Goal: Task Accomplishment & Management: Manage account settings

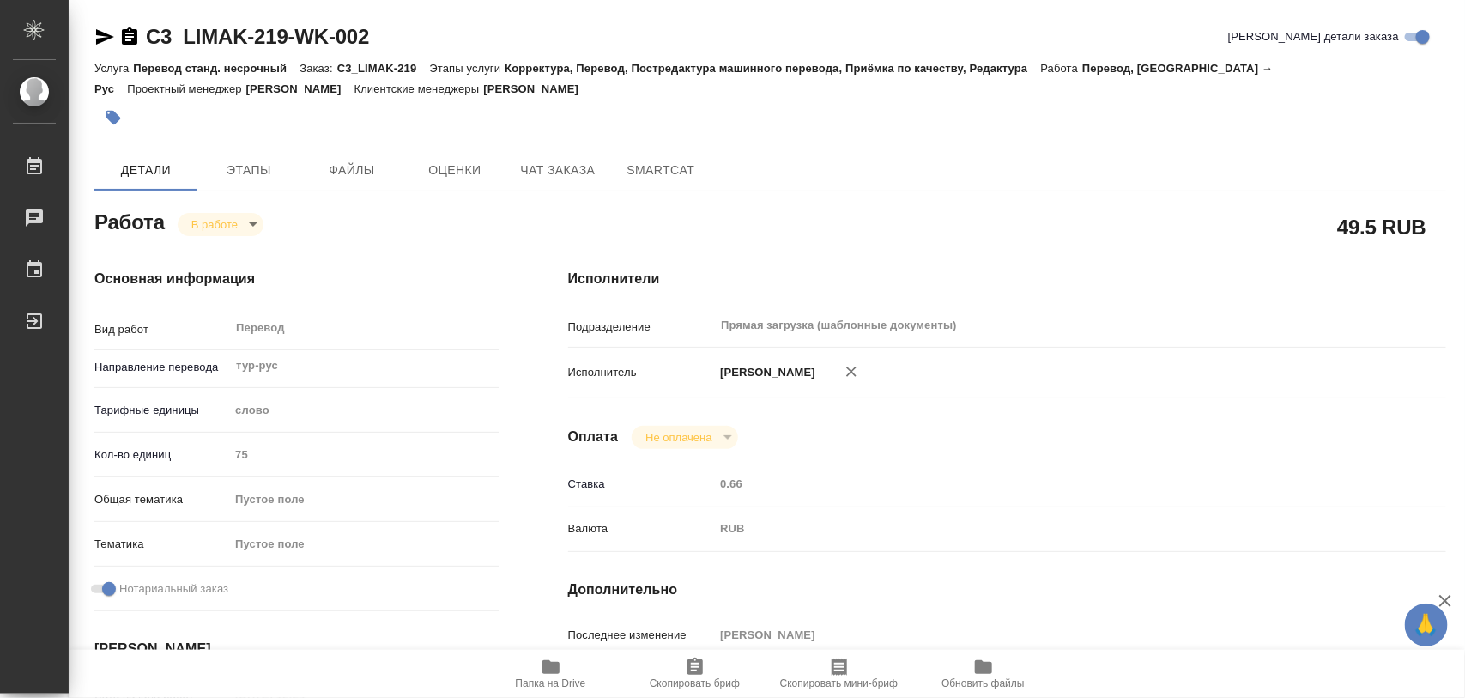
scroll to position [322, 0]
type textarea "x"
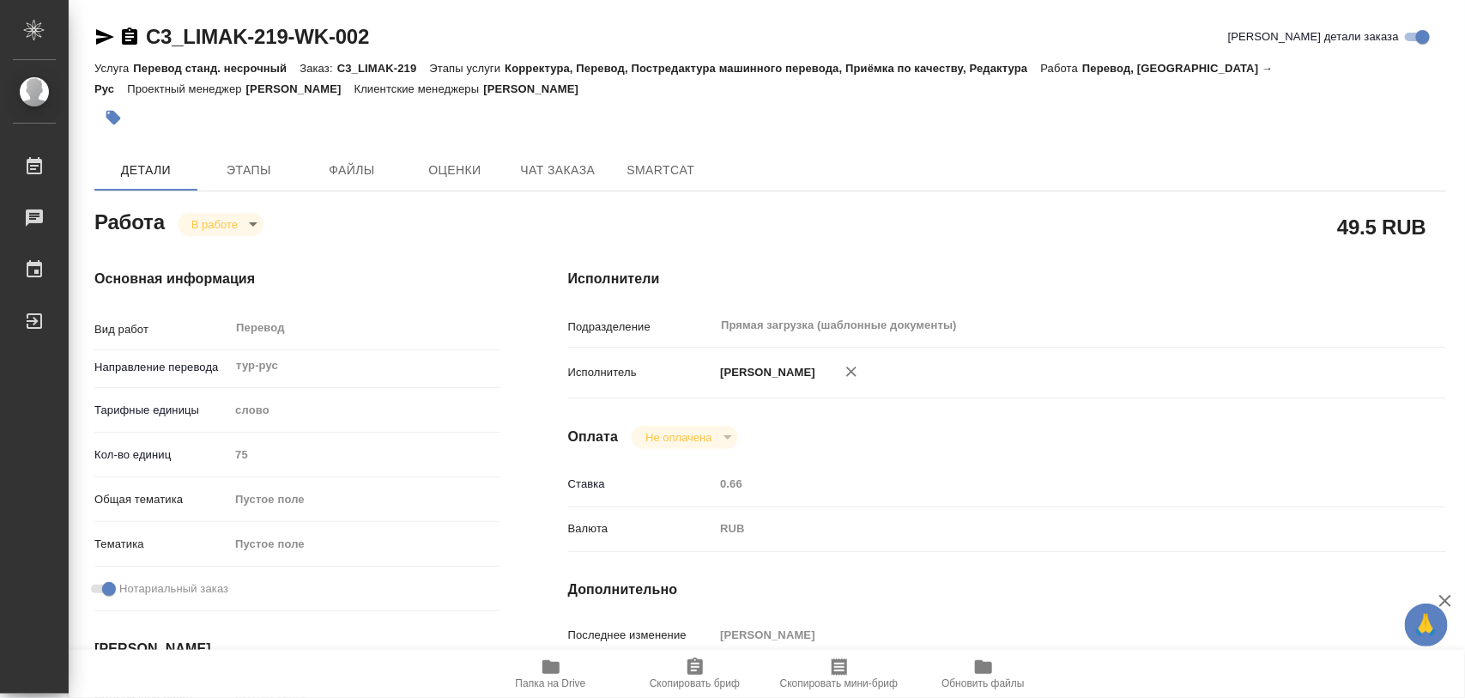
type textarea "x"
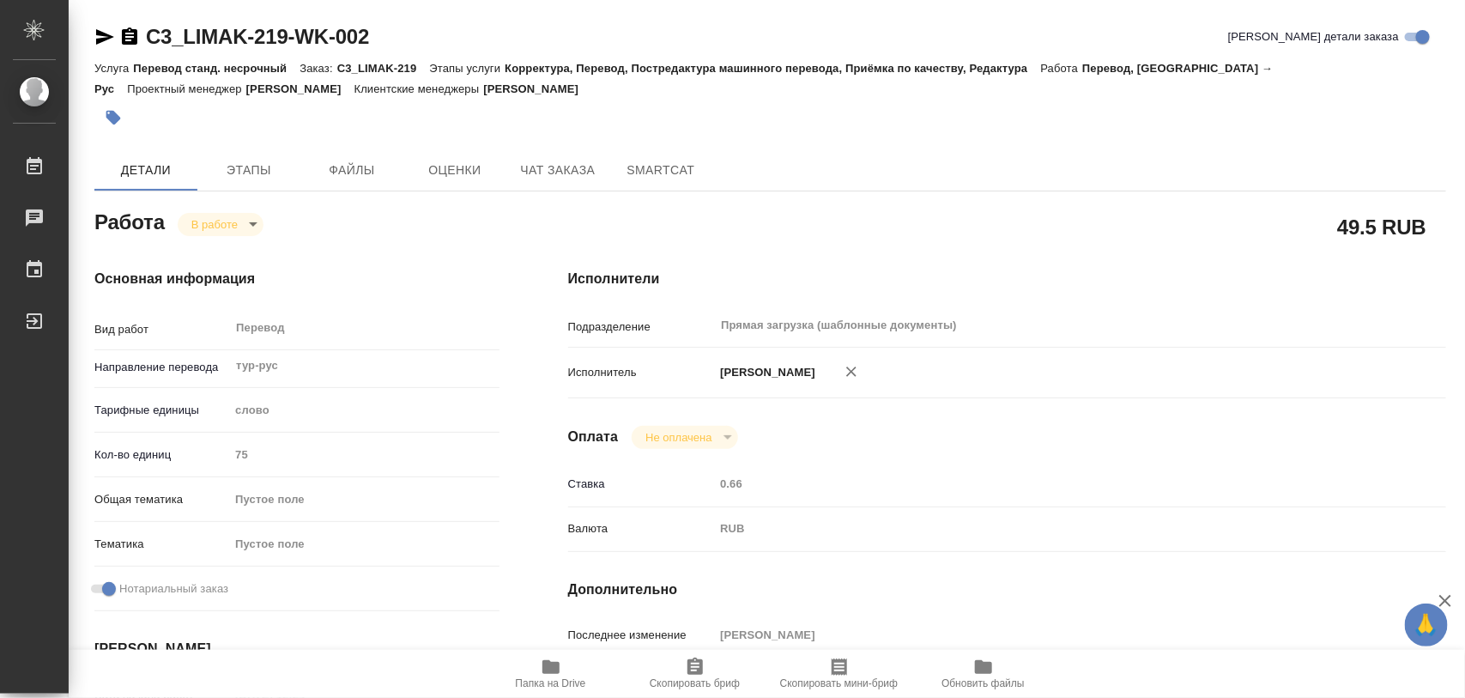
type textarea "x"
click at [548, 670] on icon "button" at bounding box center [550, 667] width 17 height 14
click at [253, 170] on span "Этапы" at bounding box center [249, 170] width 82 height 21
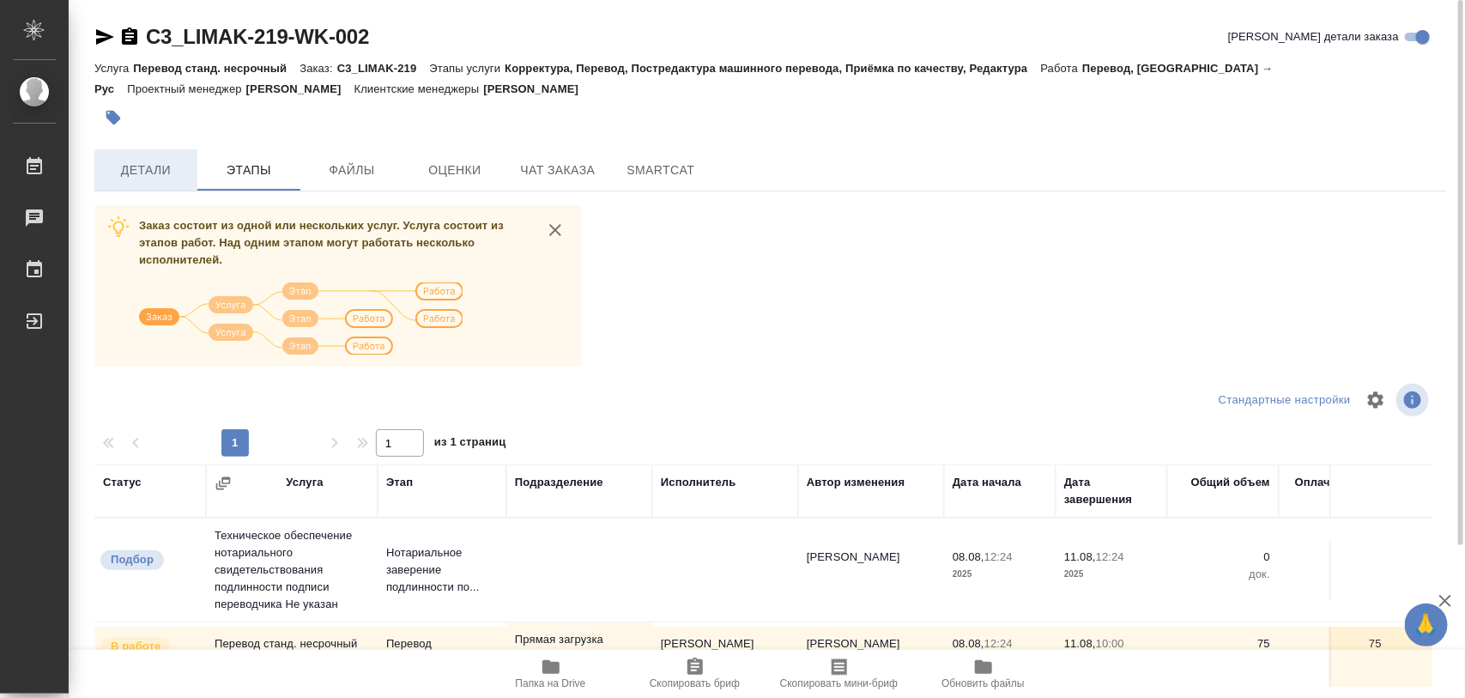
click at [110, 170] on span "Детали" at bounding box center [146, 170] width 82 height 21
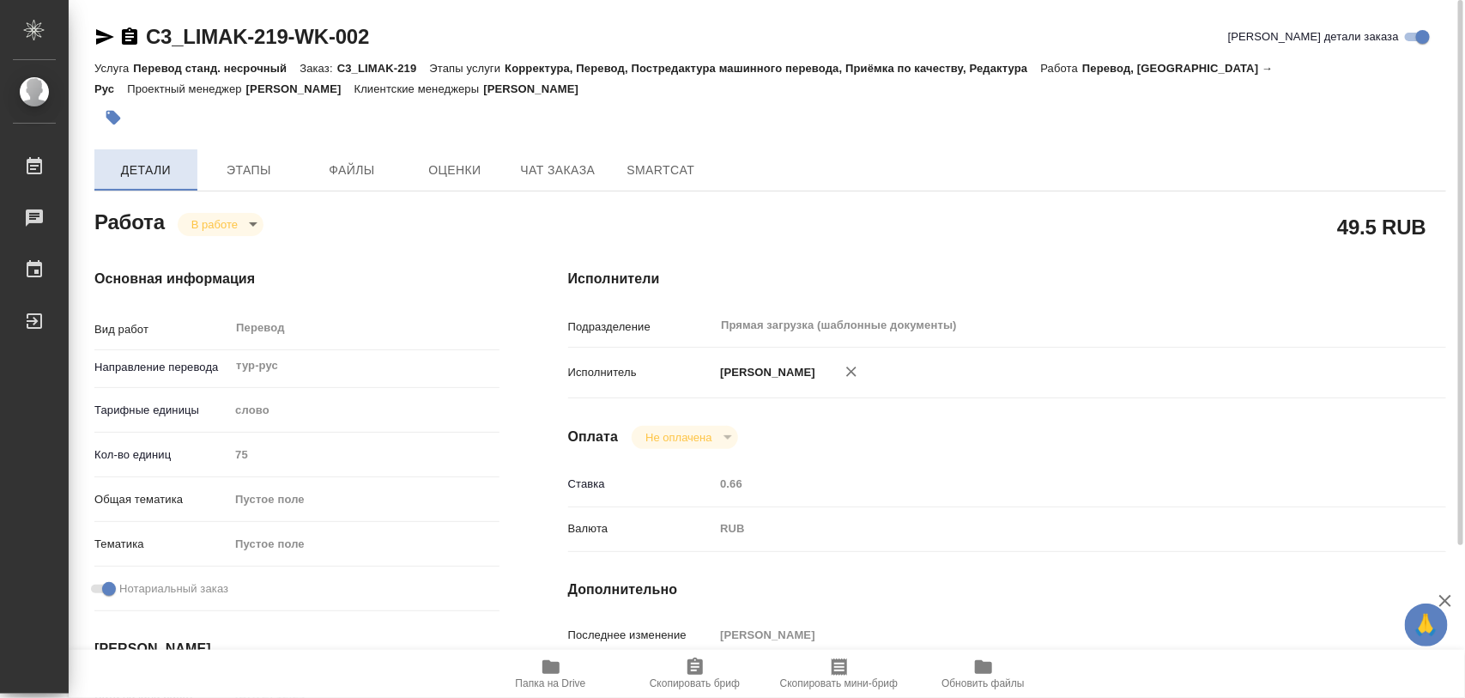
type textarea "x"
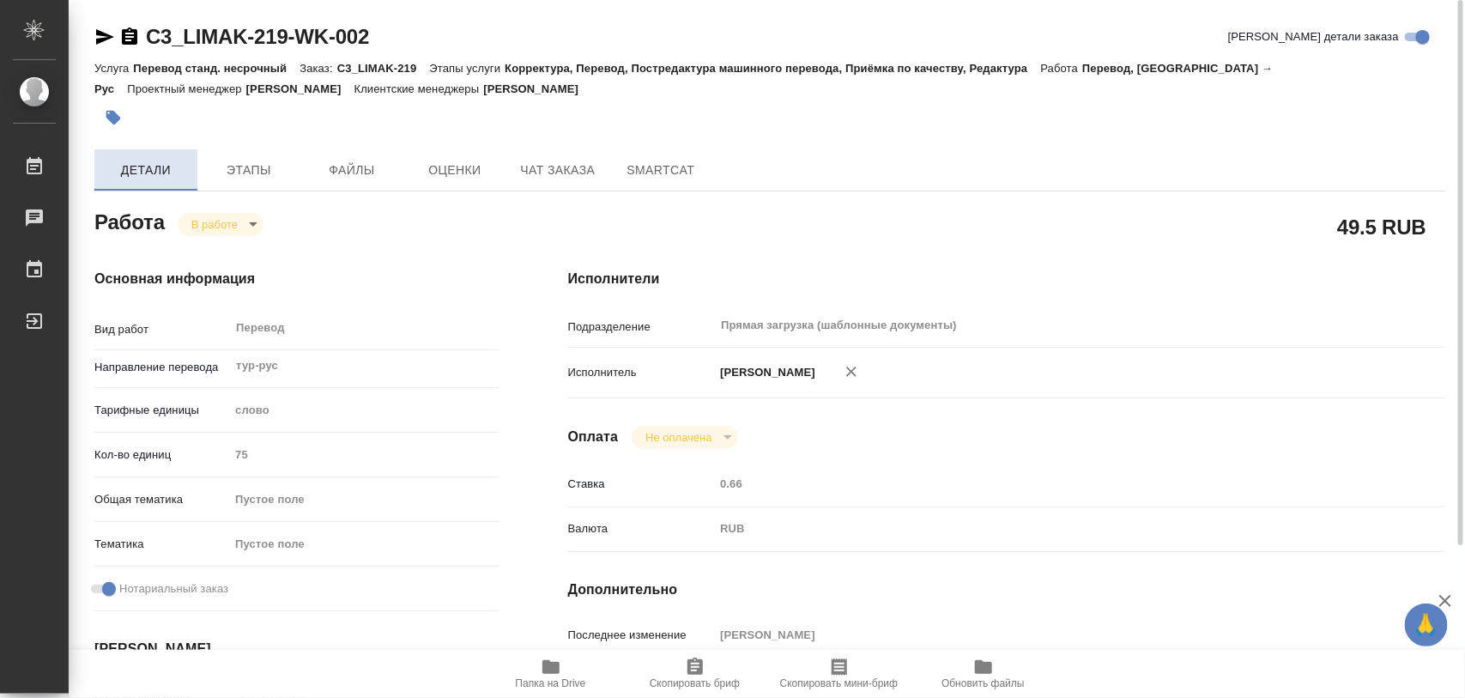
type textarea "x"
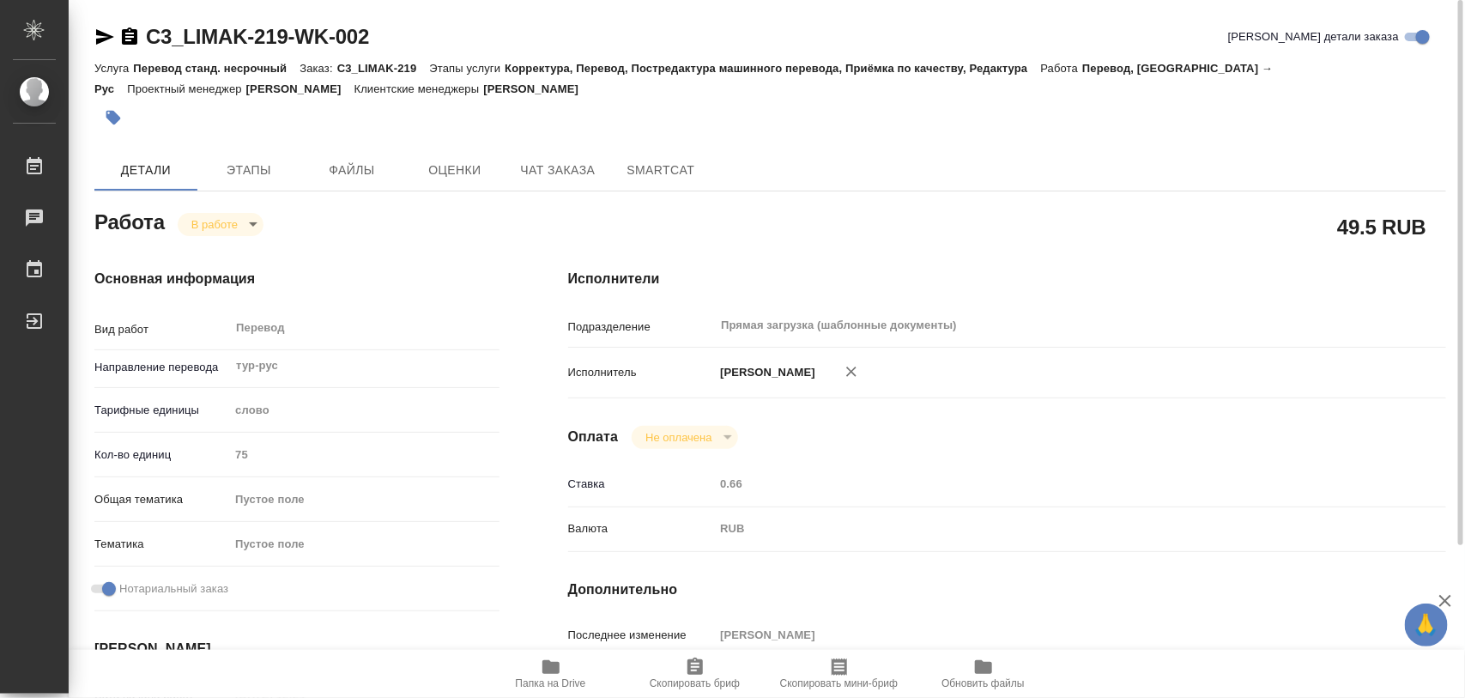
type textarea "x"
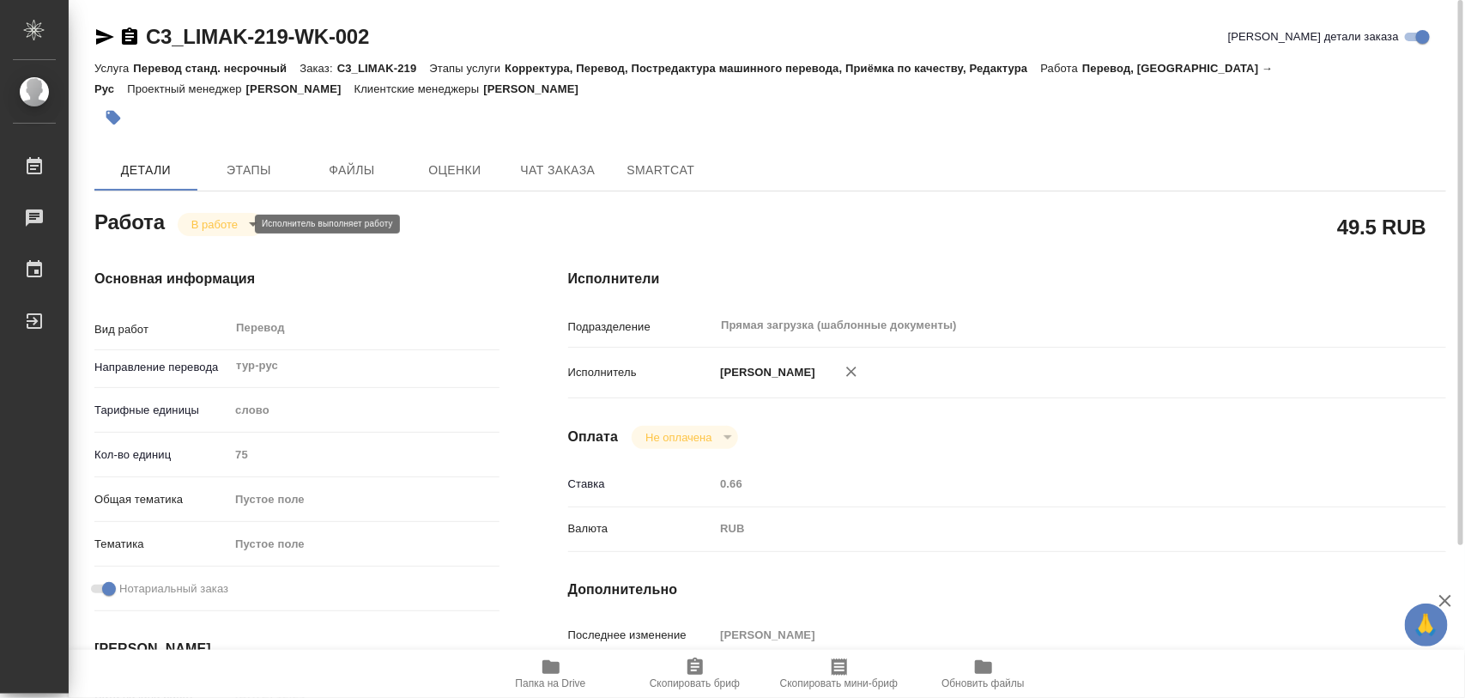
click at [241, 224] on body "🙏 .cls-1 fill:#fff; AWATERA Iglakov Maksim Работы 0 Чаты График Выйти C3_LIMAK-…" at bounding box center [732, 349] width 1465 height 698
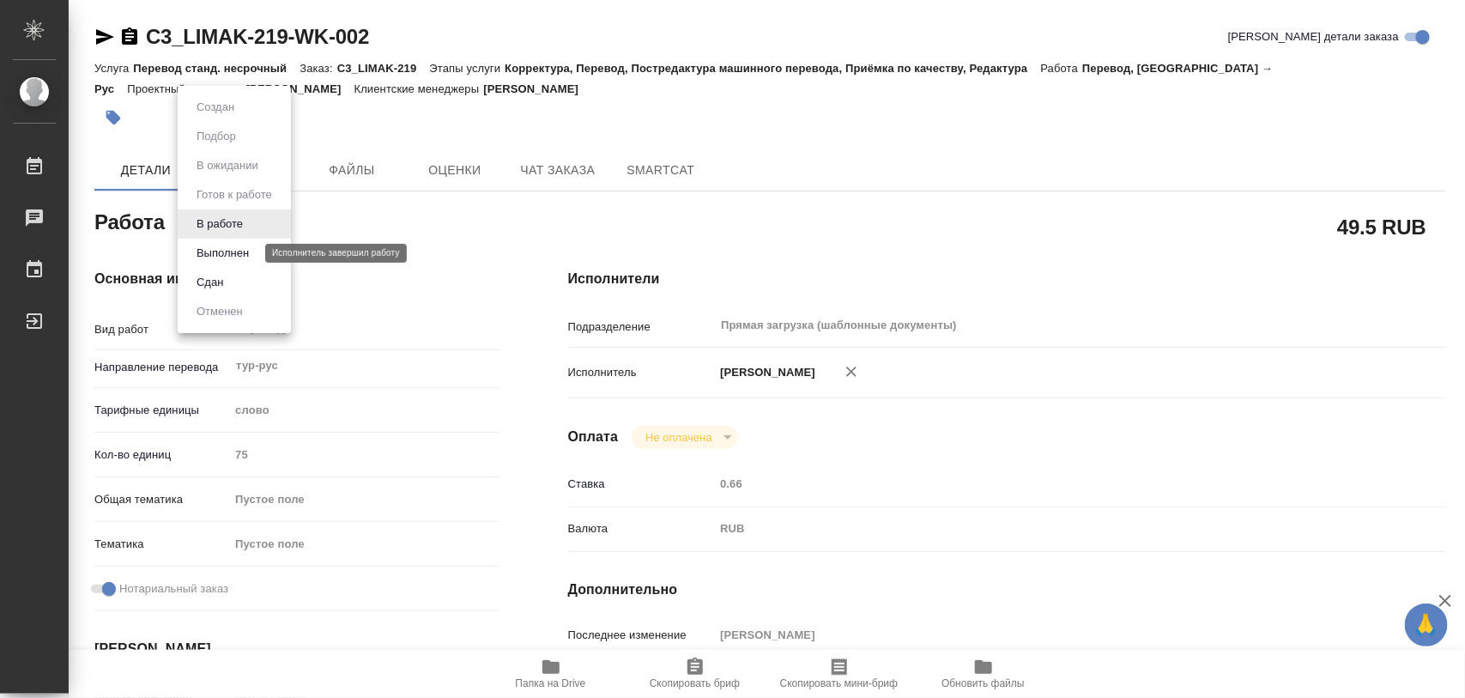
click at [234, 253] on button "Выполнен" at bounding box center [222, 253] width 63 height 19
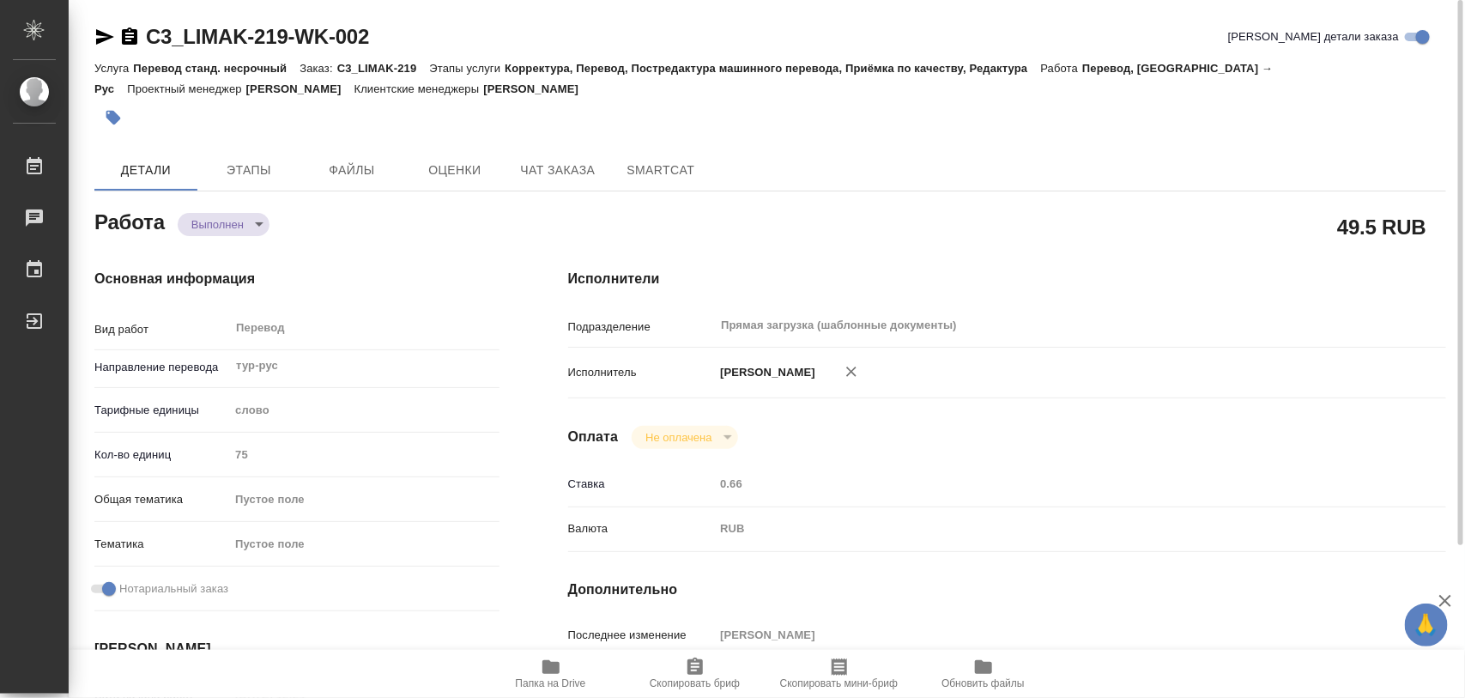
type textarea "x"
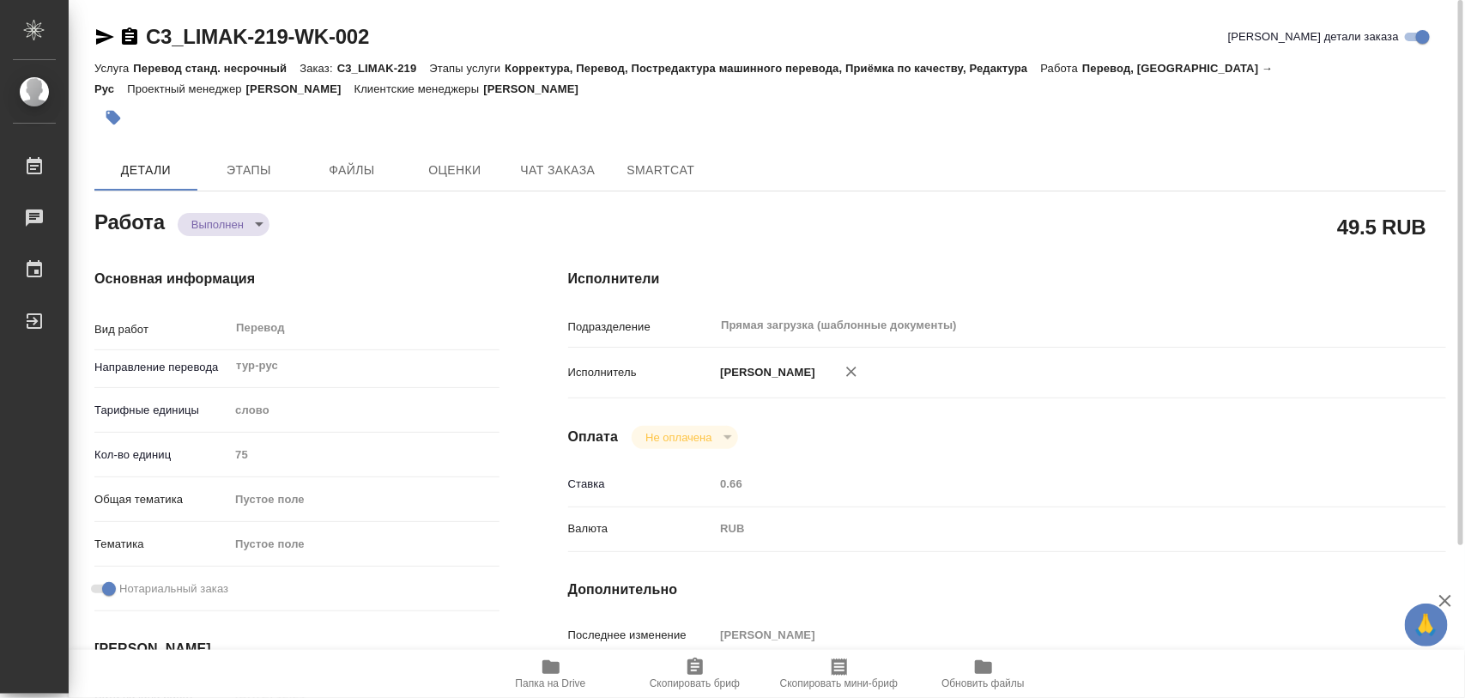
type textarea "x"
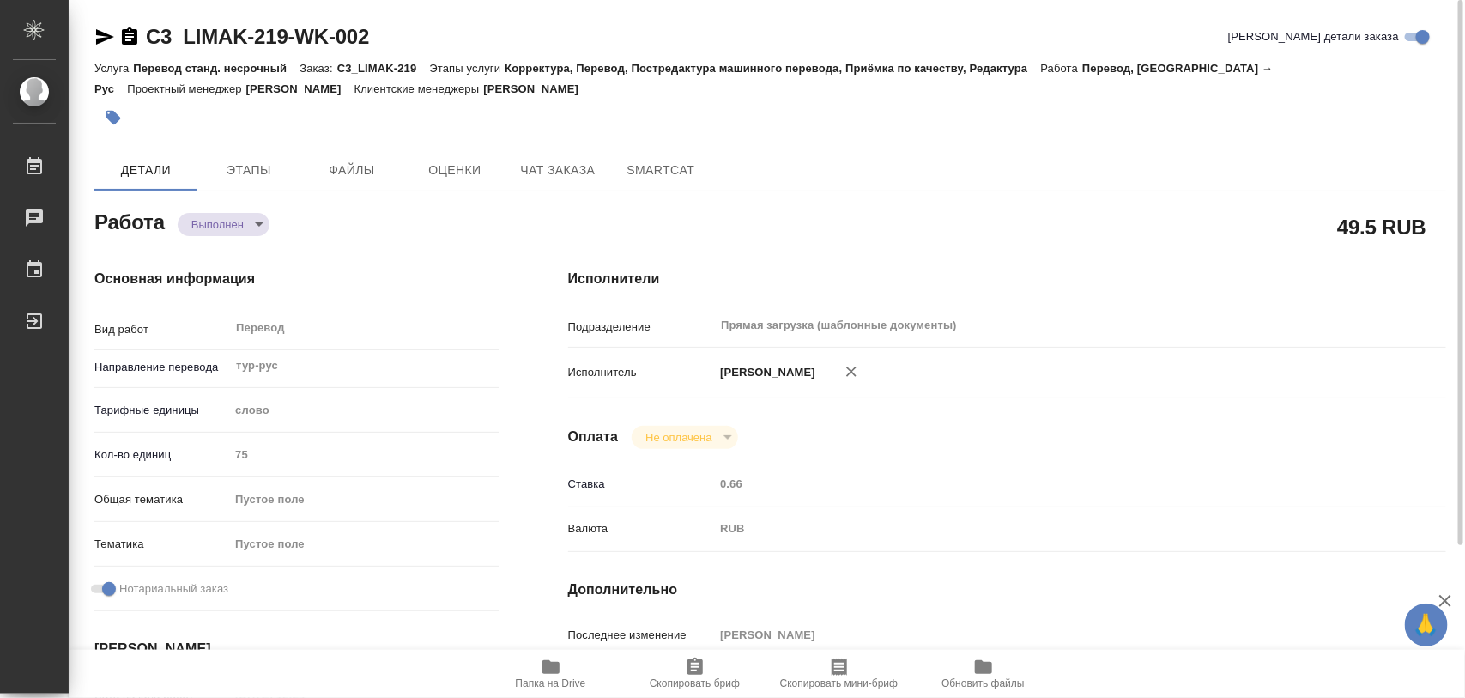
type textarea "x"
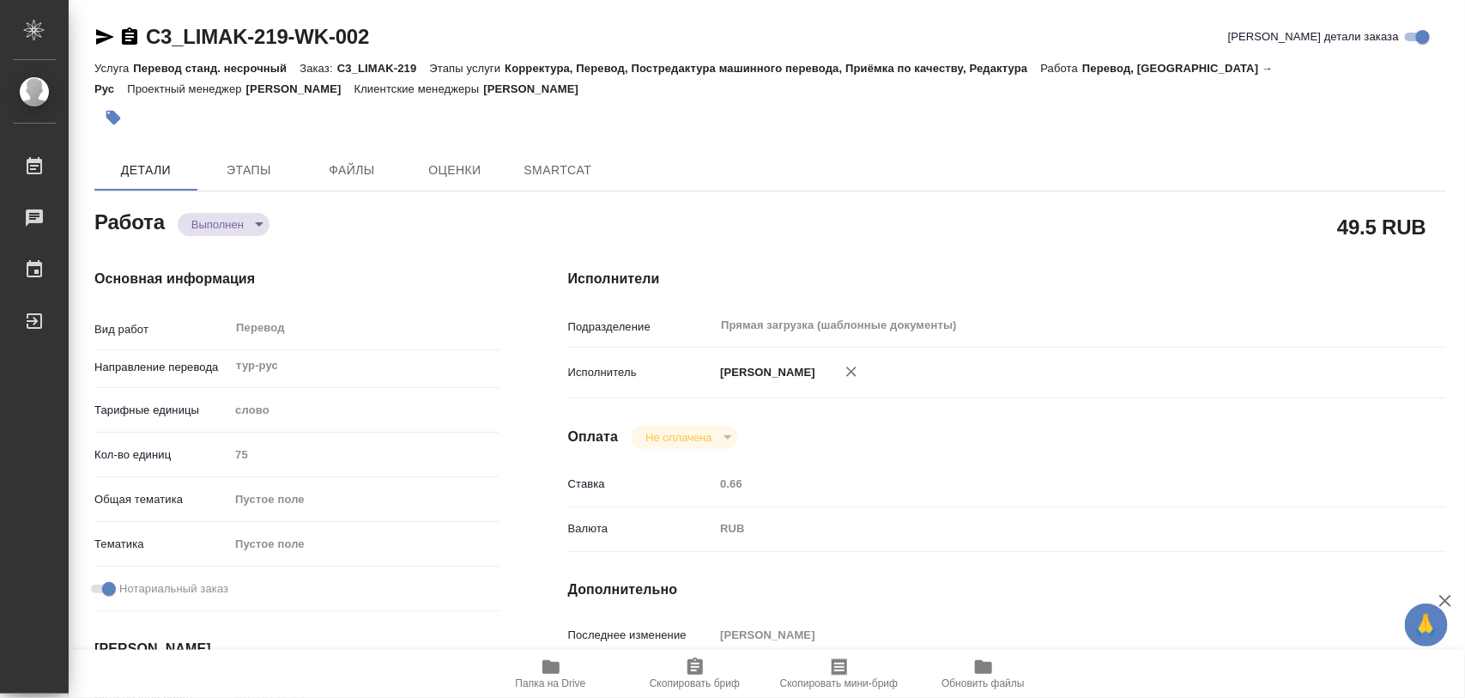
type textarea "x"
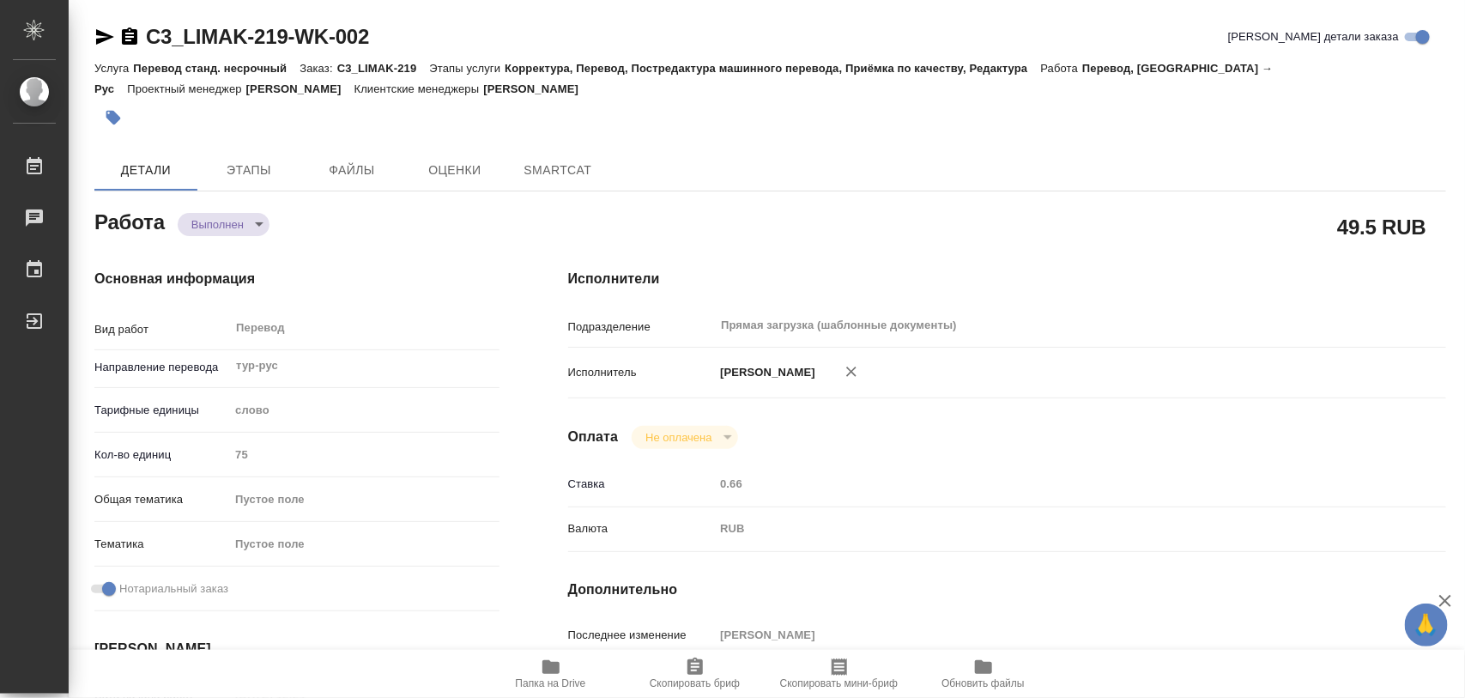
type textarea "x"
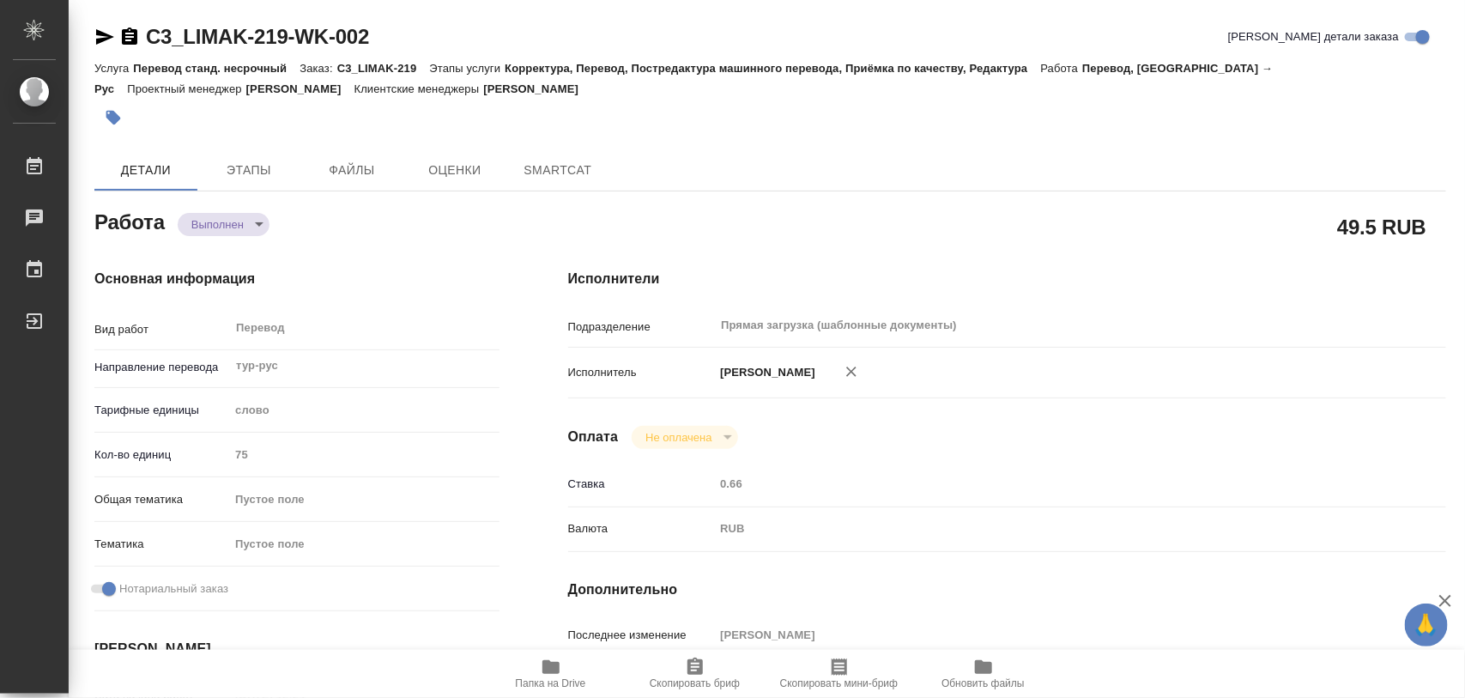
type textarea "x"
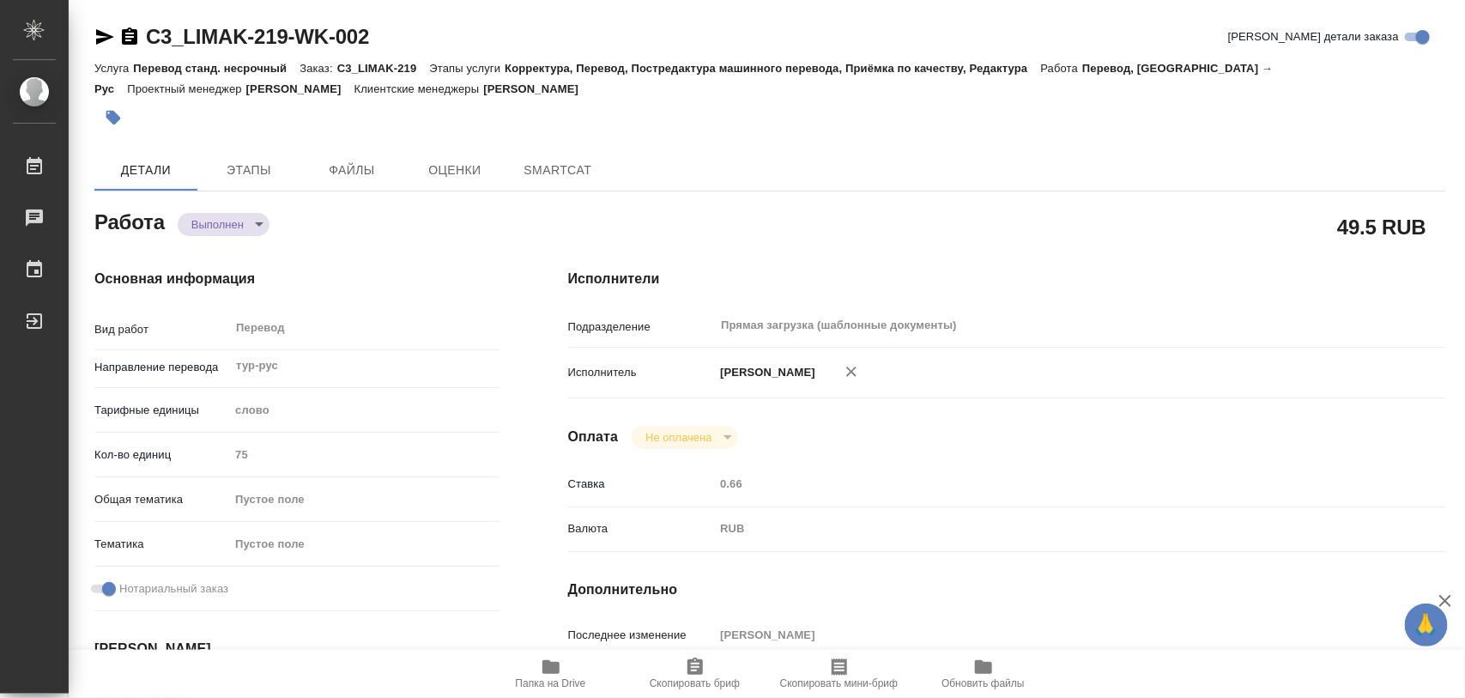
type textarea "x"
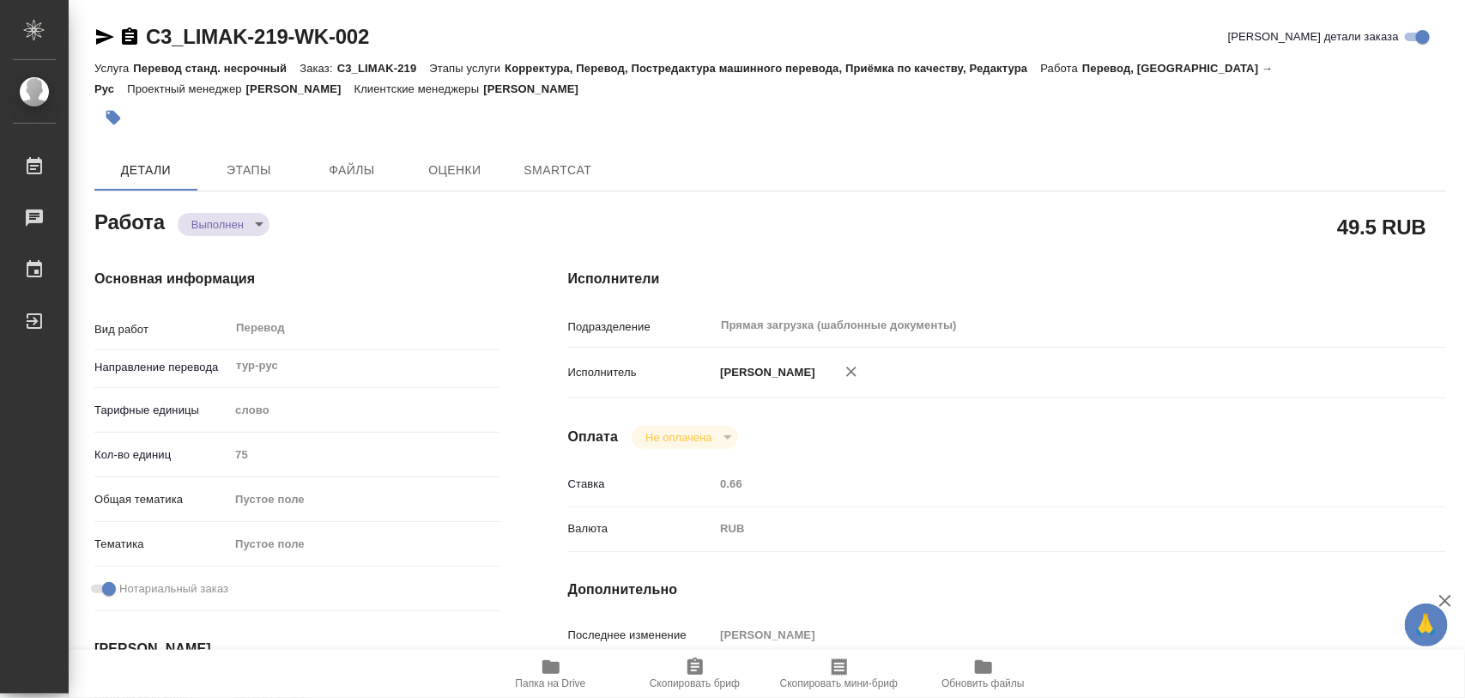
type textarea "x"
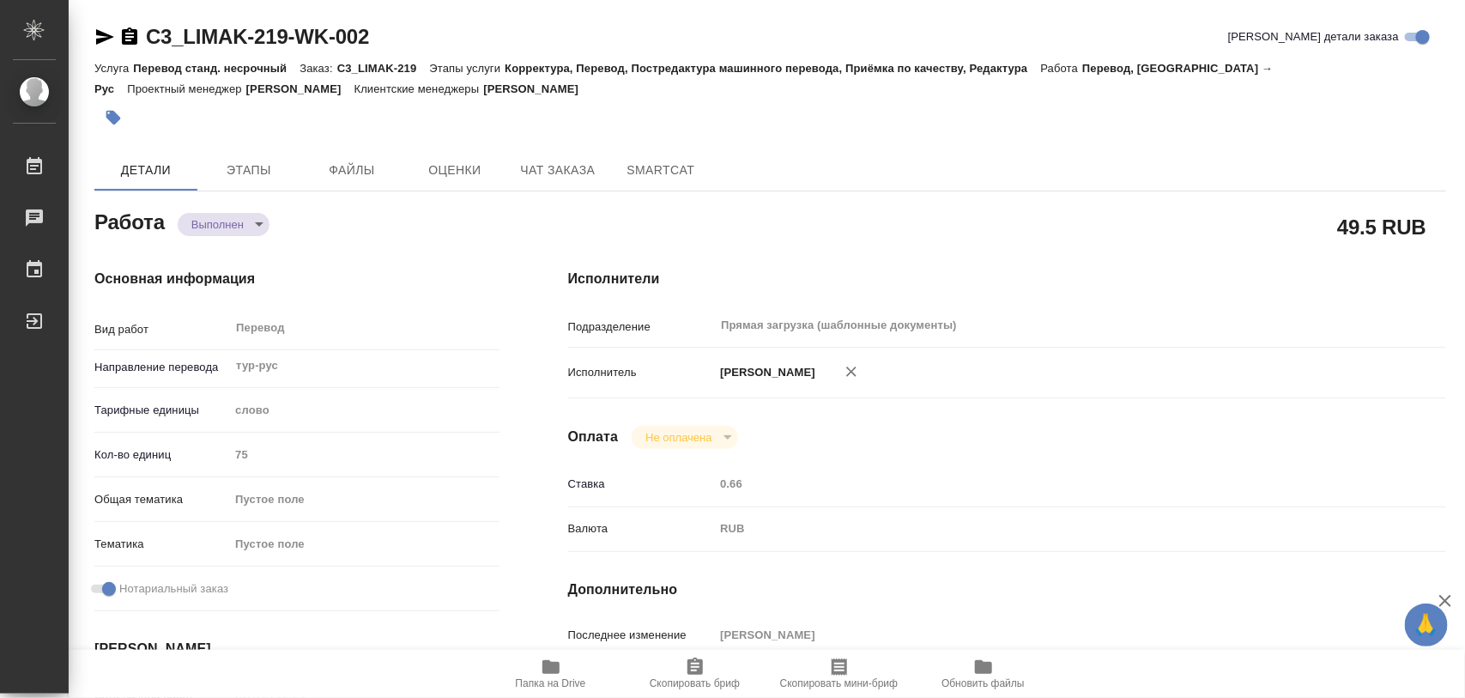
type textarea "x"
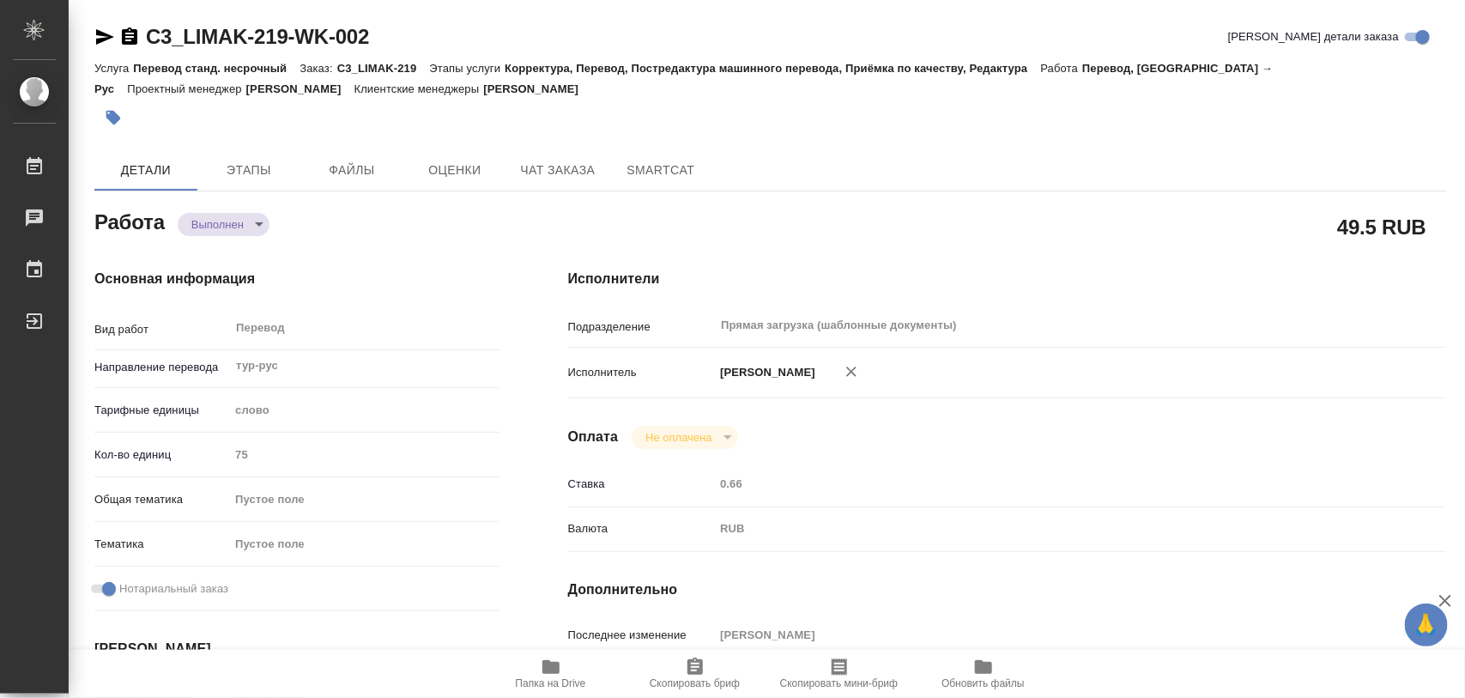
type textarea "x"
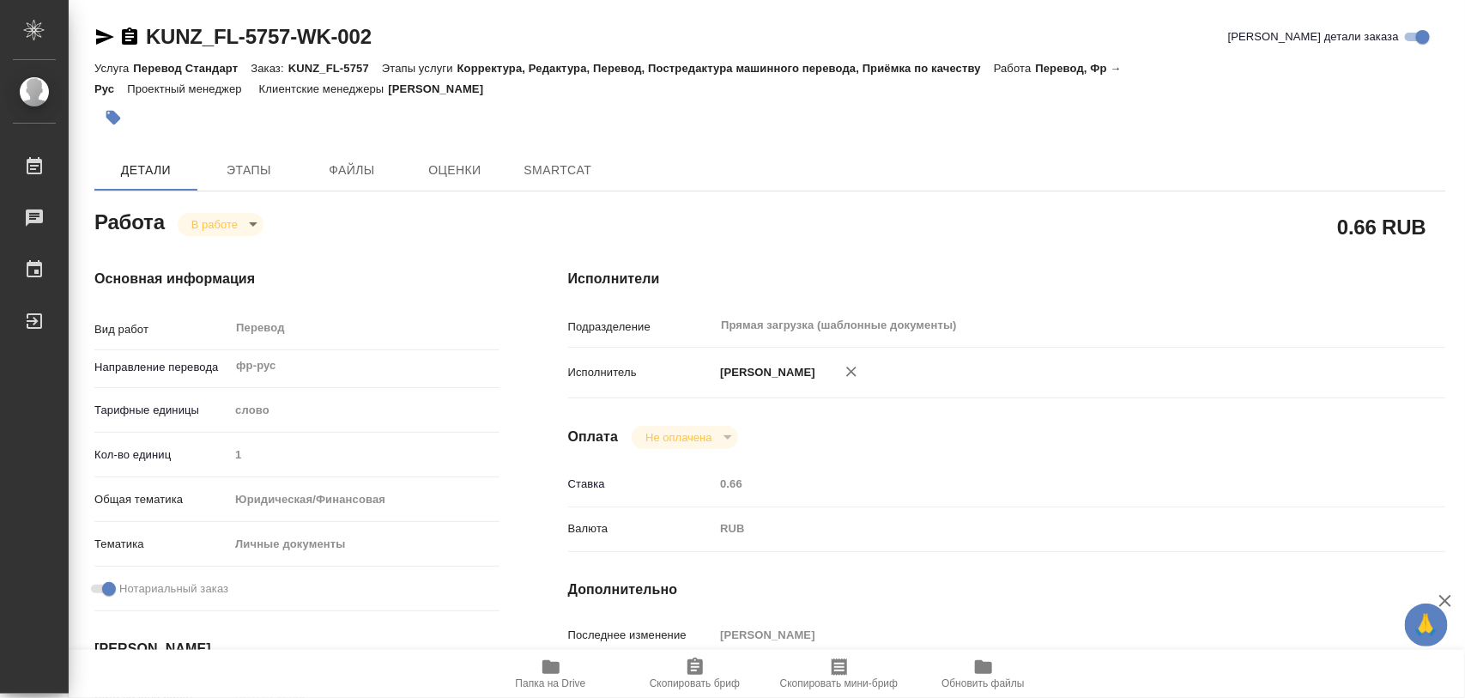
type textarea "x"
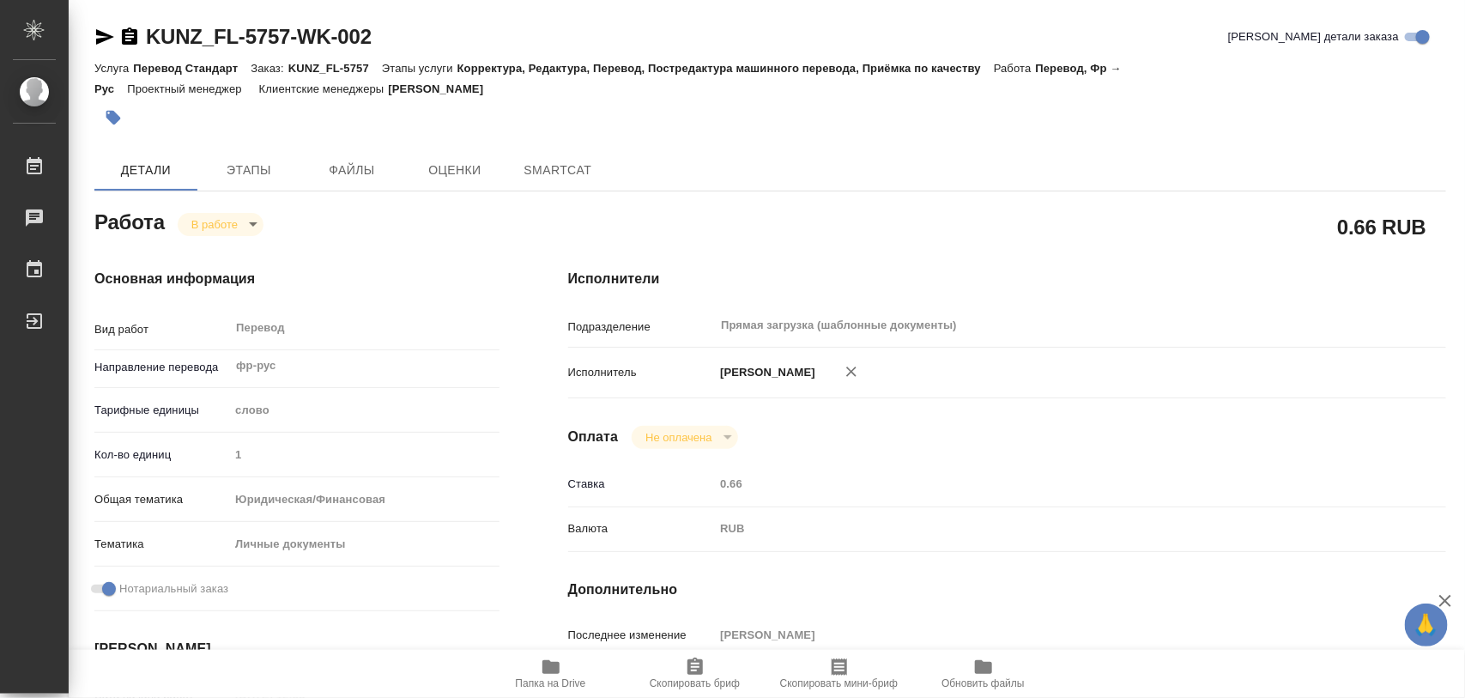
type textarea "x"
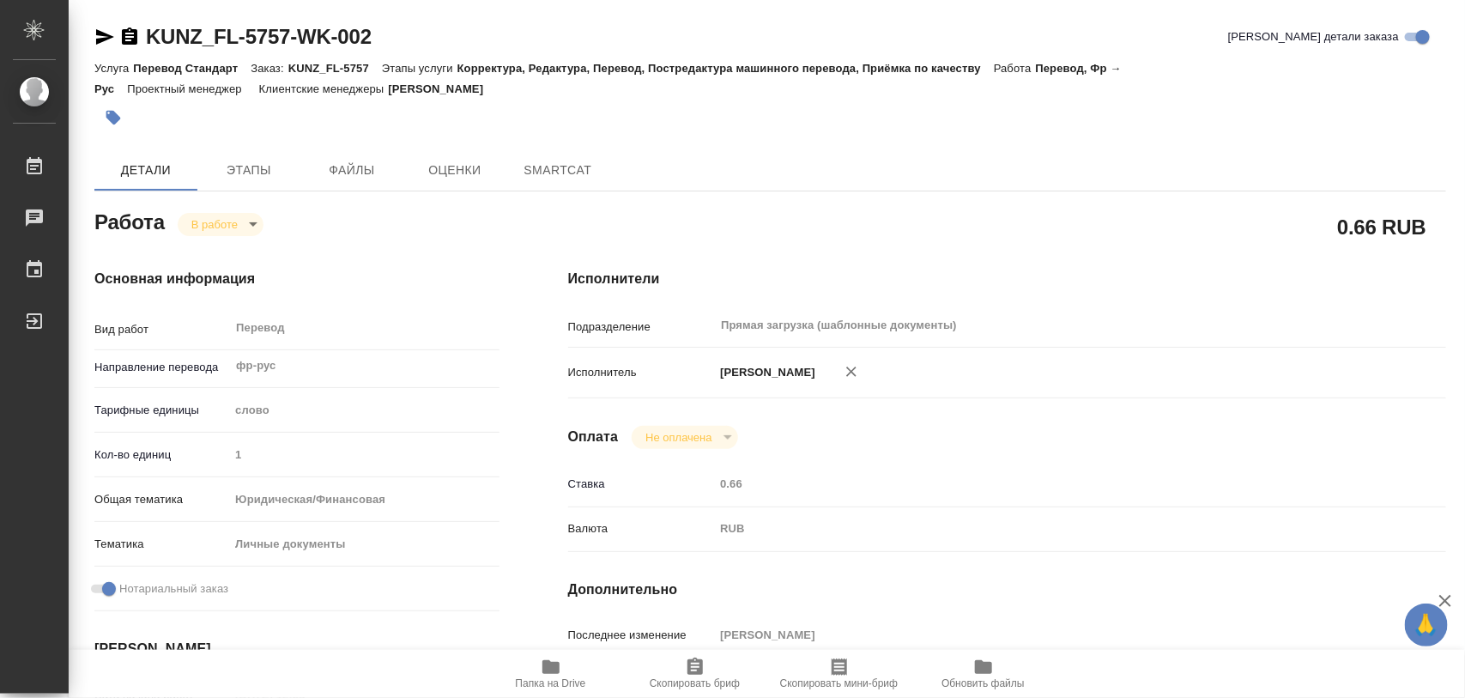
type textarea "x"
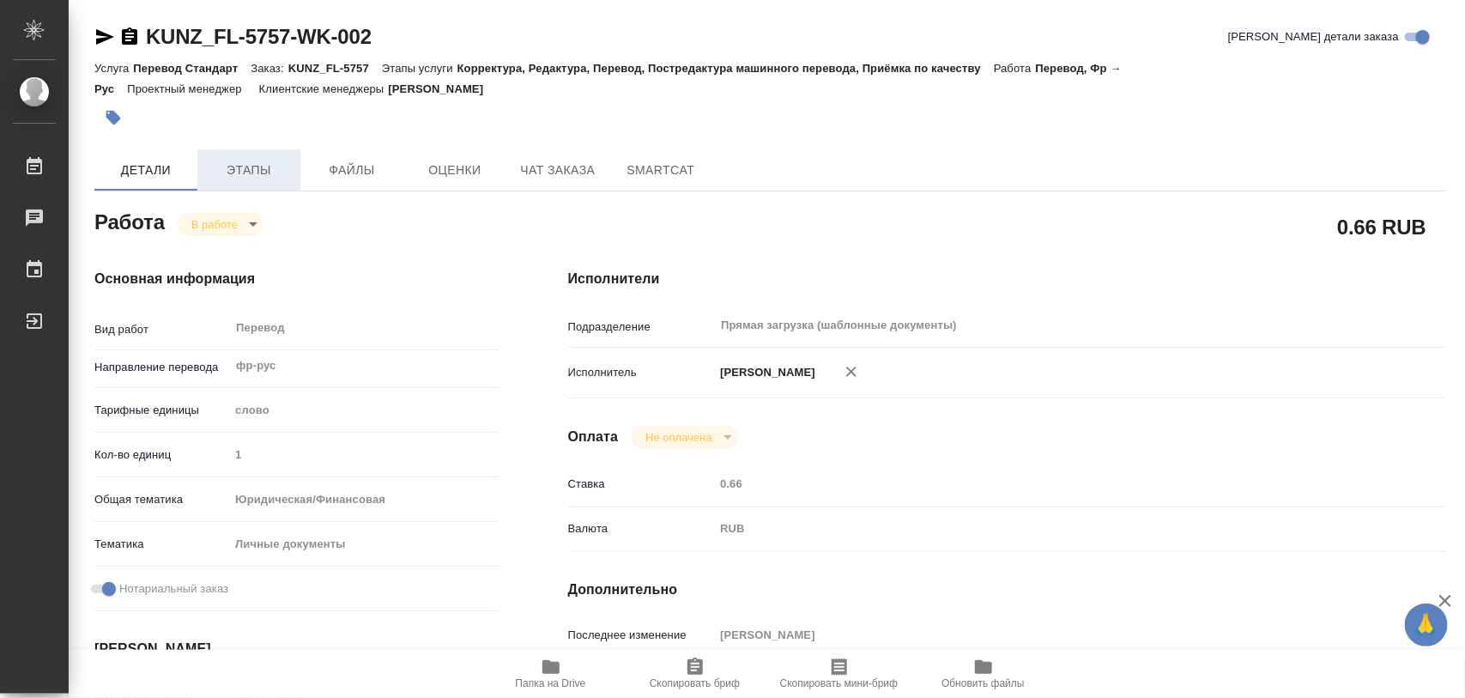
type textarea "x"
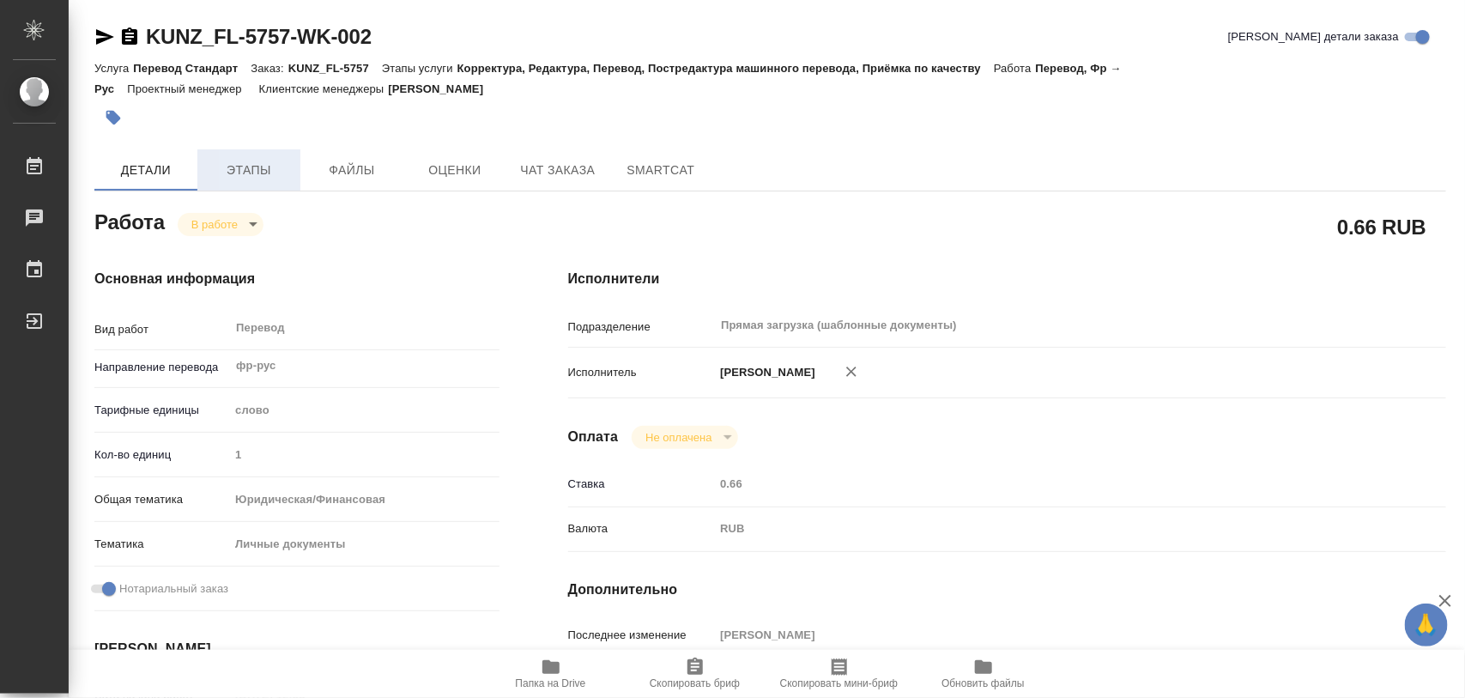
click at [249, 167] on span "Этапы" at bounding box center [249, 170] width 82 height 21
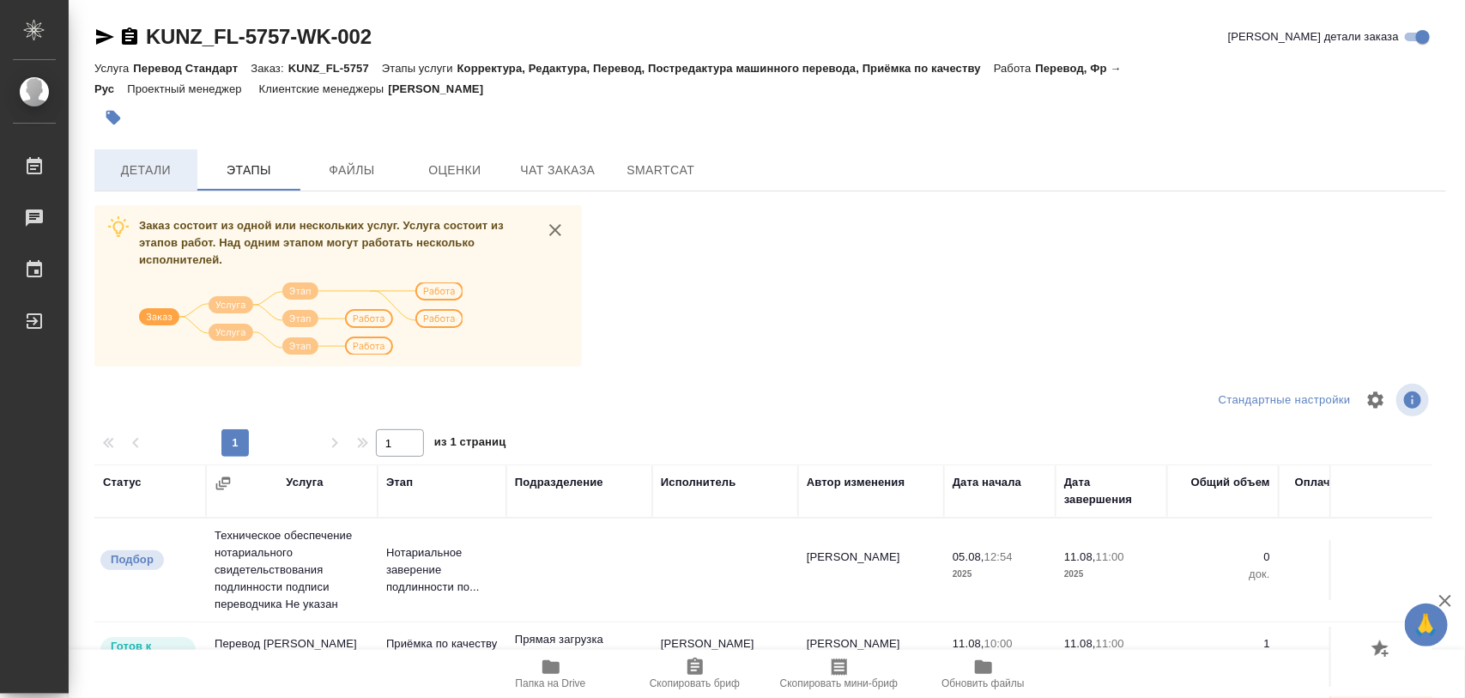
click at [140, 180] on span "Детали" at bounding box center [146, 170] width 82 height 21
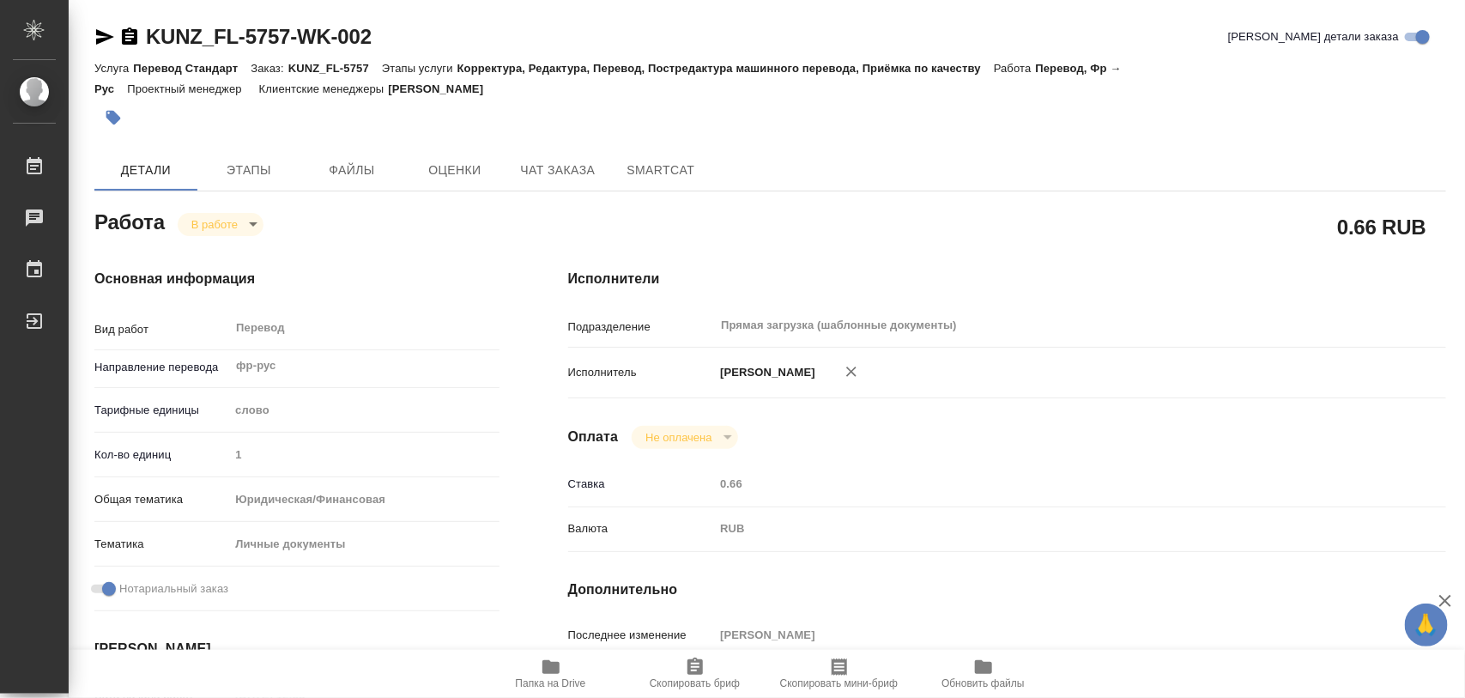
type textarea "x"
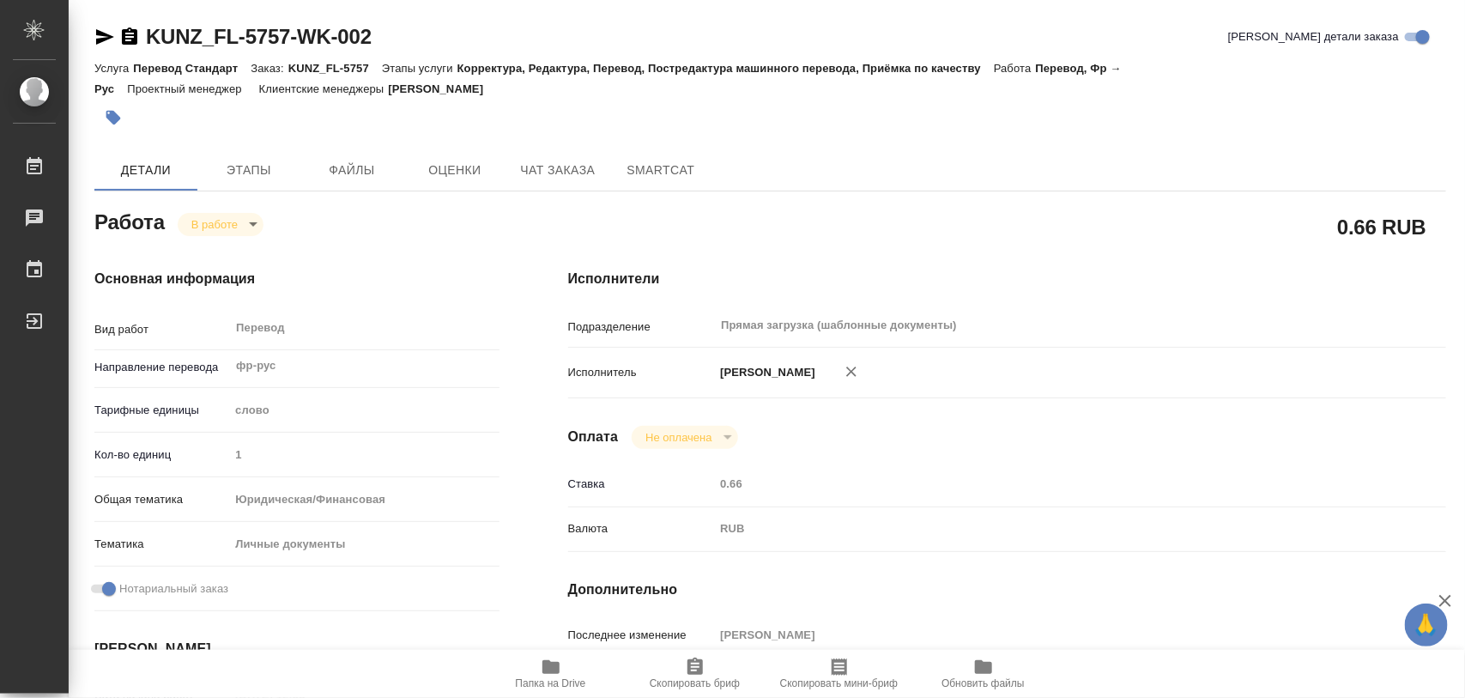
type textarea "x"
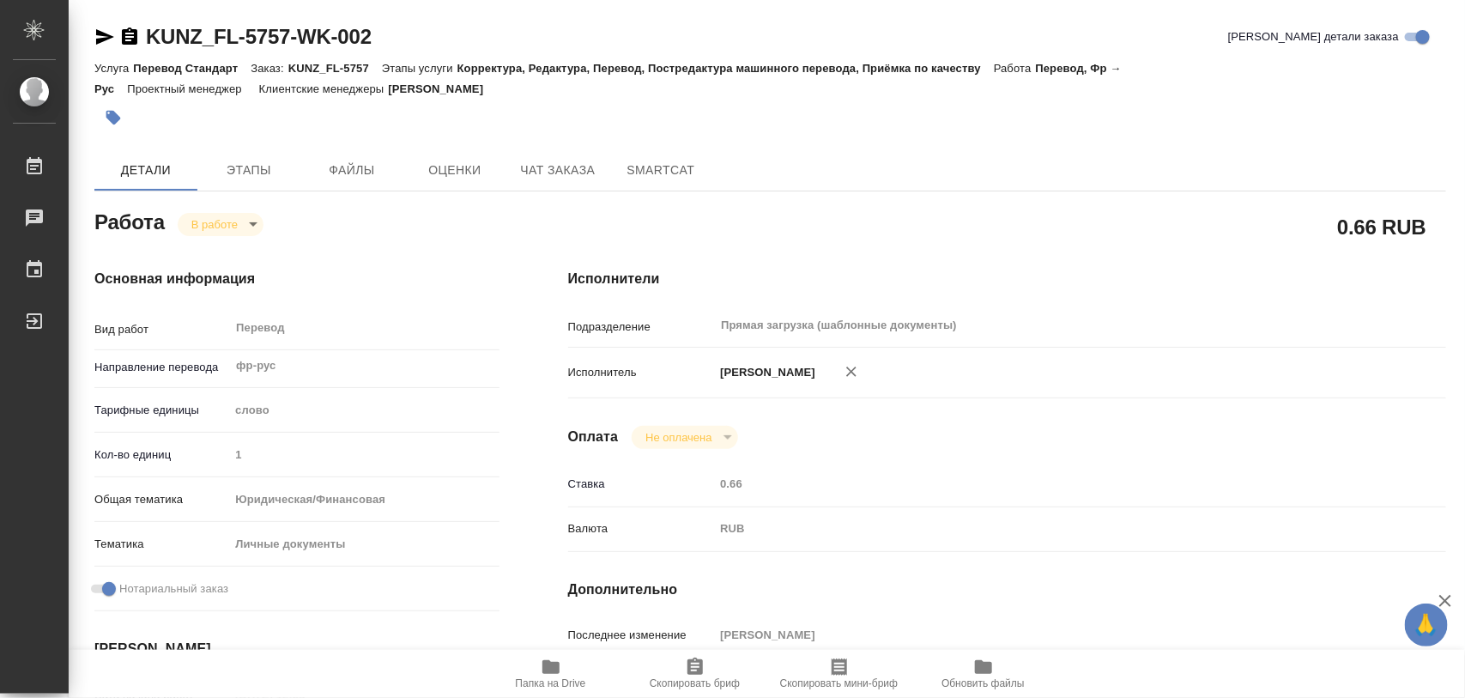
type textarea "x"
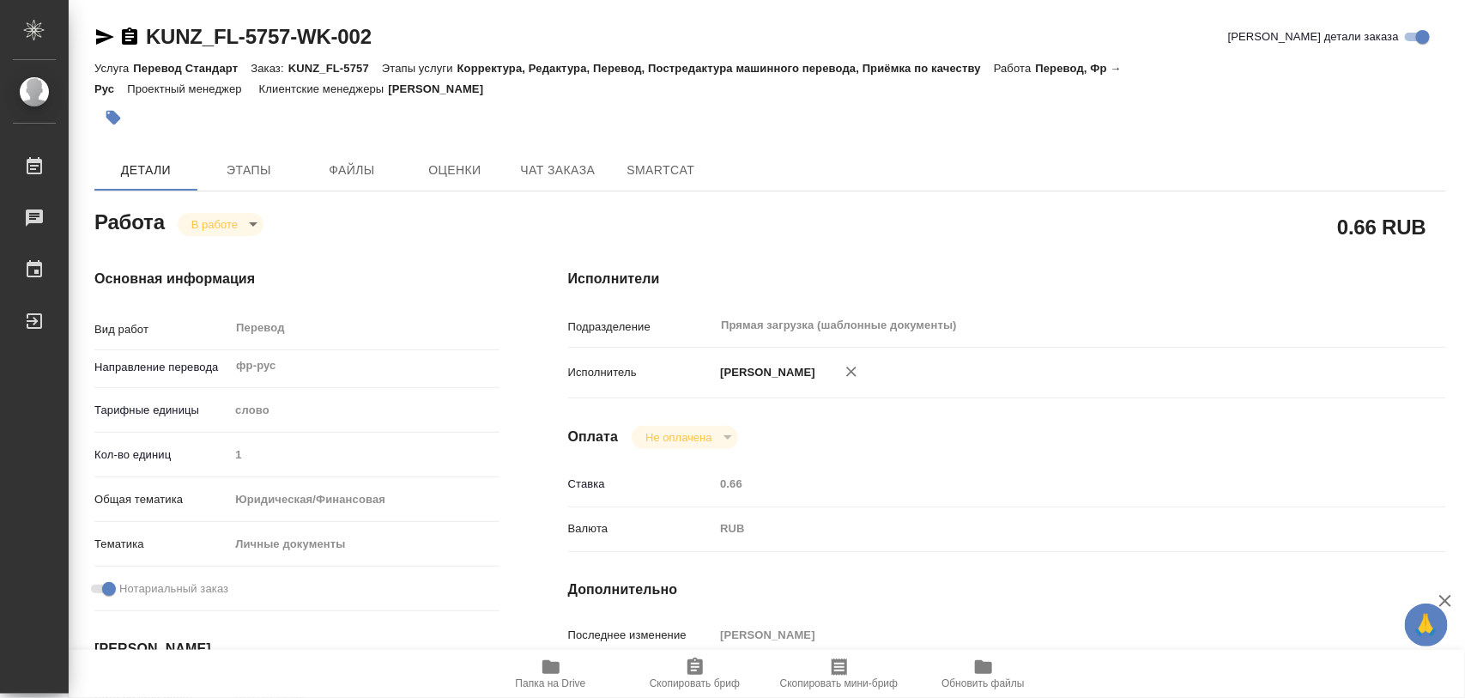
click at [555, 669] on icon "button" at bounding box center [550, 667] width 17 height 14
click at [113, 117] on icon "button" at bounding box center [113, 118] width 15 height 15
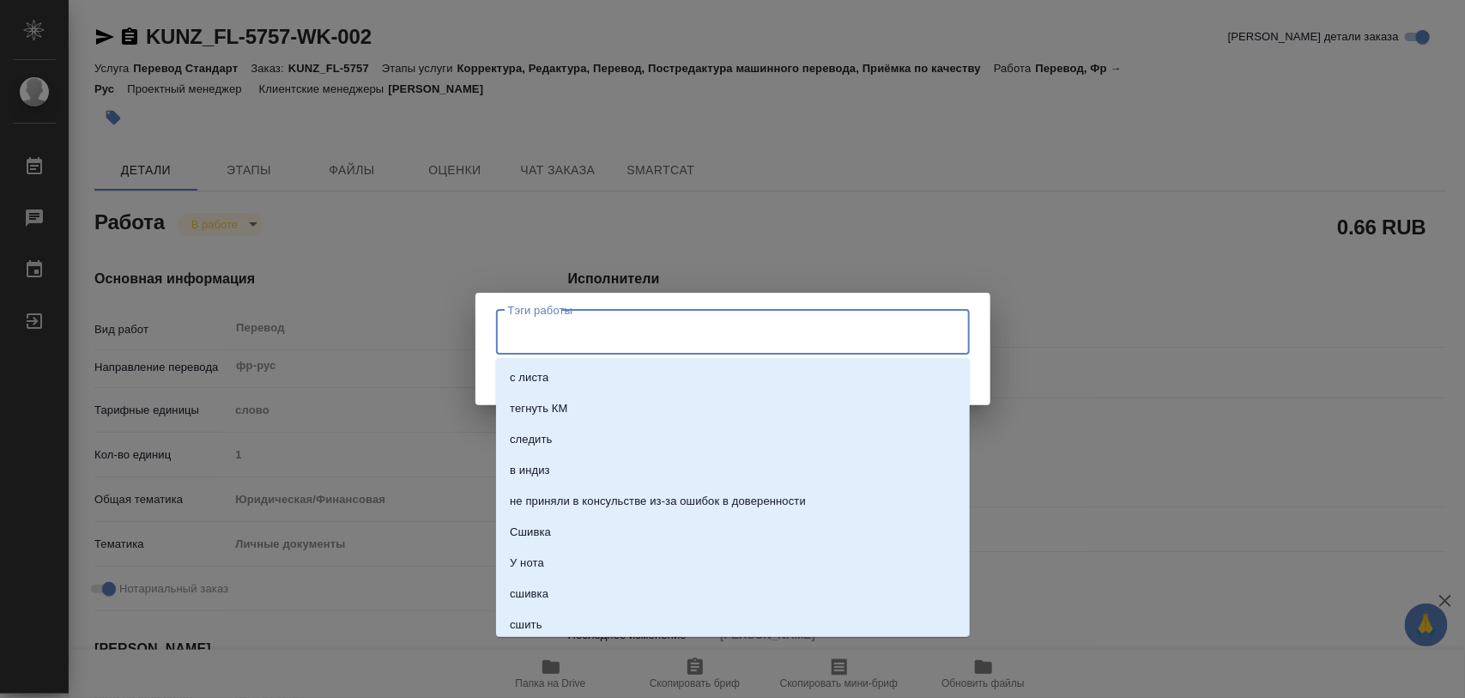
click at [645, 329] on input "Тэги работы" at bounding box center [717, 332] width 426 height 29
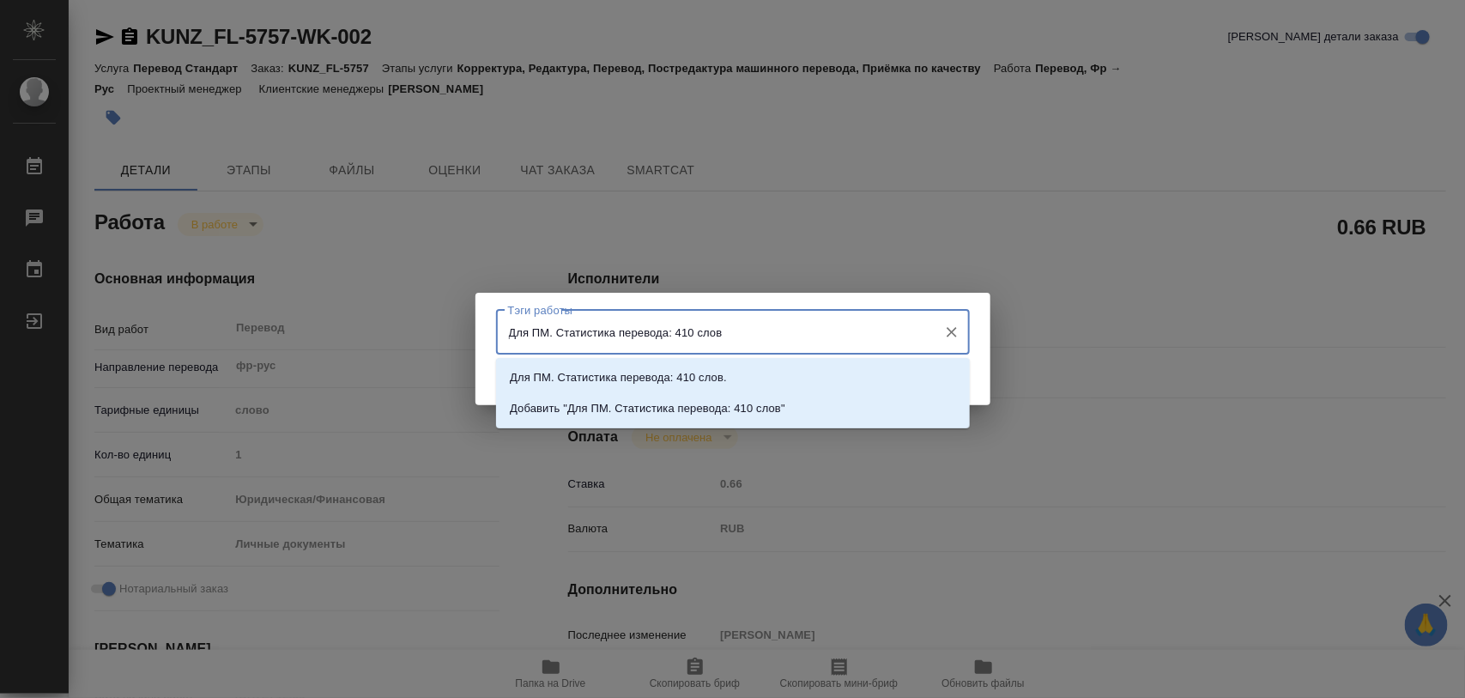
type input "Для ПМ. Статистика перевода: 410 слов."
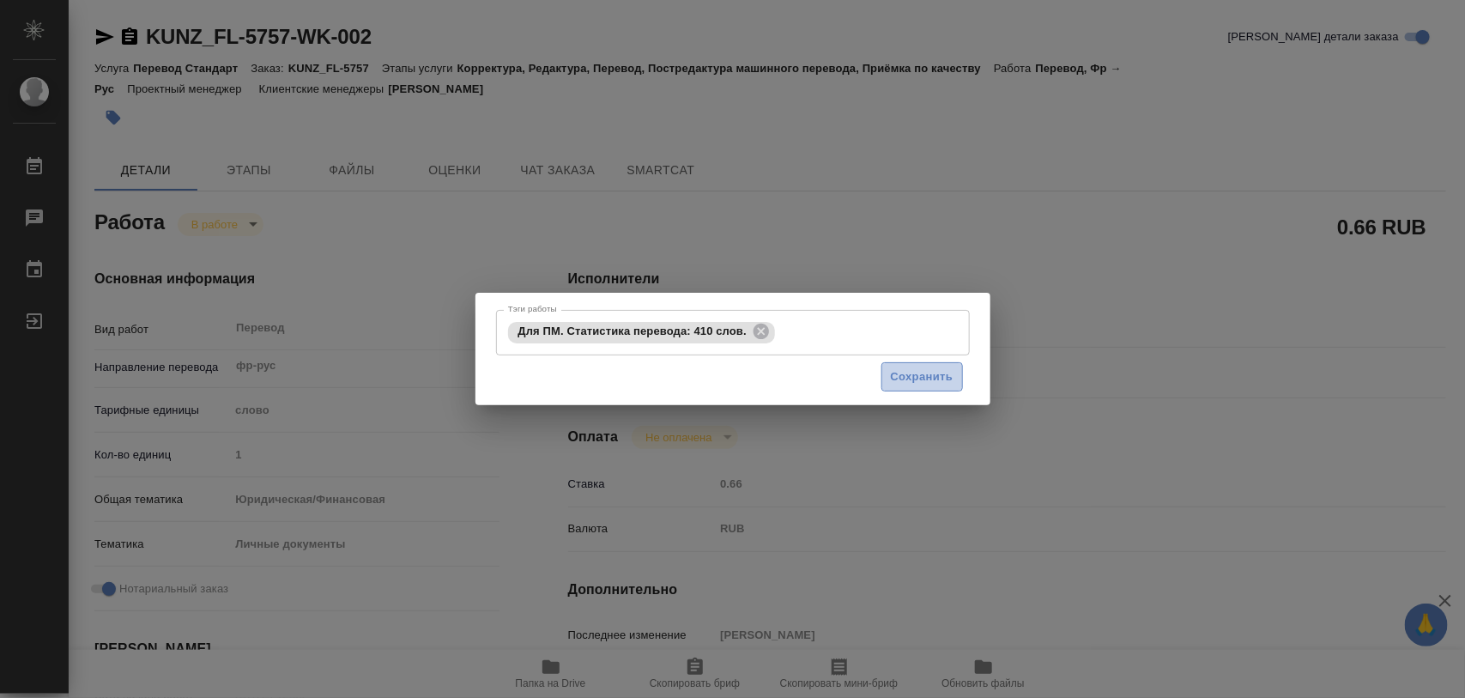
click at [895, 384] on span "Сохранить" at bounding box center [922, 377] width 63 height 20
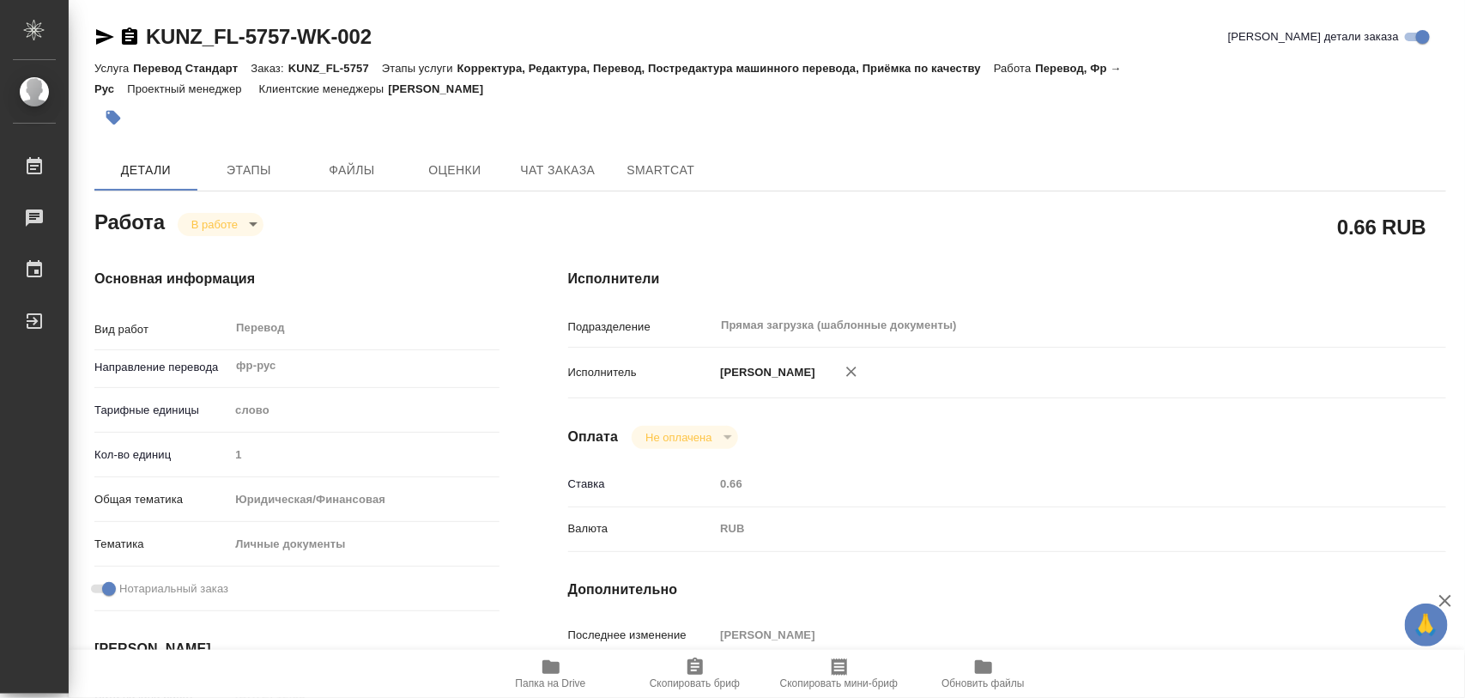
type input "inProgress"
type textarea "Перевод"
type textarea "x"
type input "фр-рус"
type input "5a8b1489cc6b4906c91bfd90"
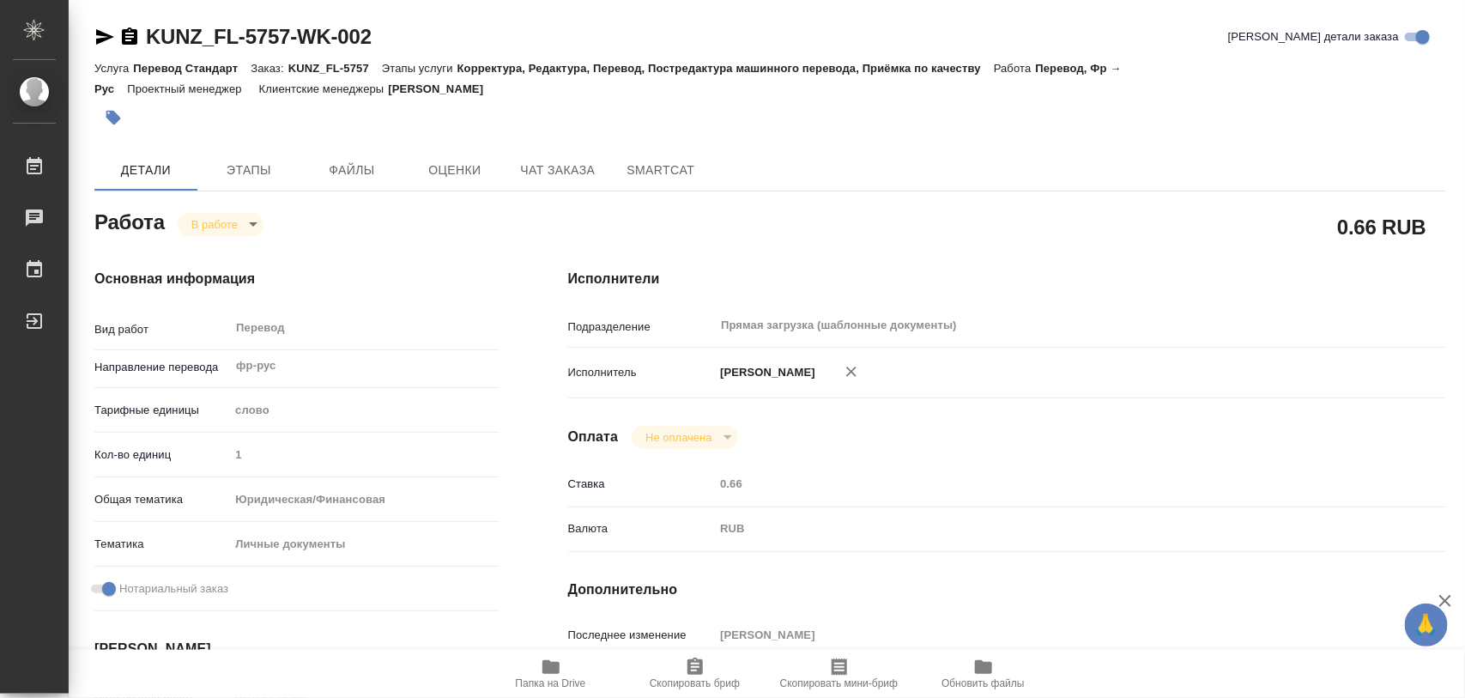
type input "1"
type input "yr-fn"
type input "5a8b8b956a9677013d343cfe"
checkbox input "true"
type input "05.08.2025 12:53"
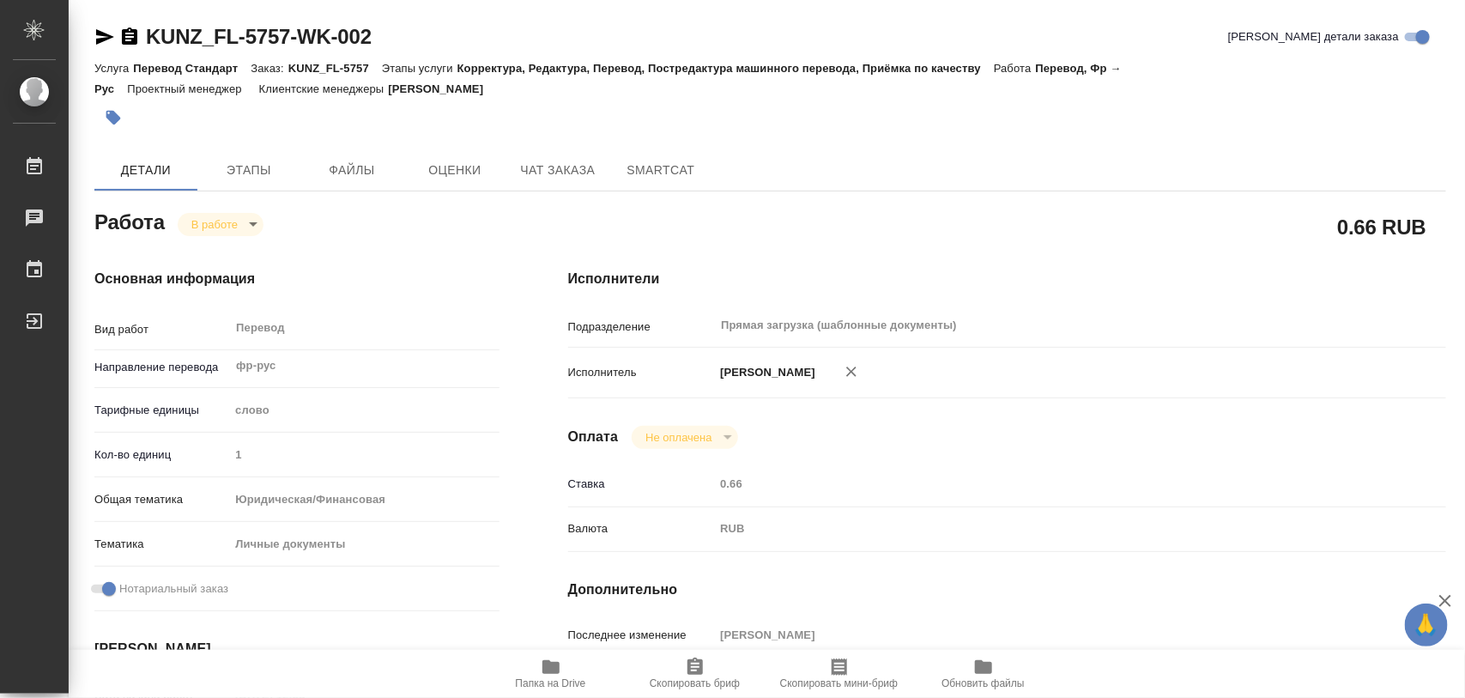
type input "08.08.2025 11:10"
type input "11.08.2025 10:00"
type input "11.08.2025 11:00"
type input "Прямая загрузка (шаблонные документы)"
type input "notPayed"
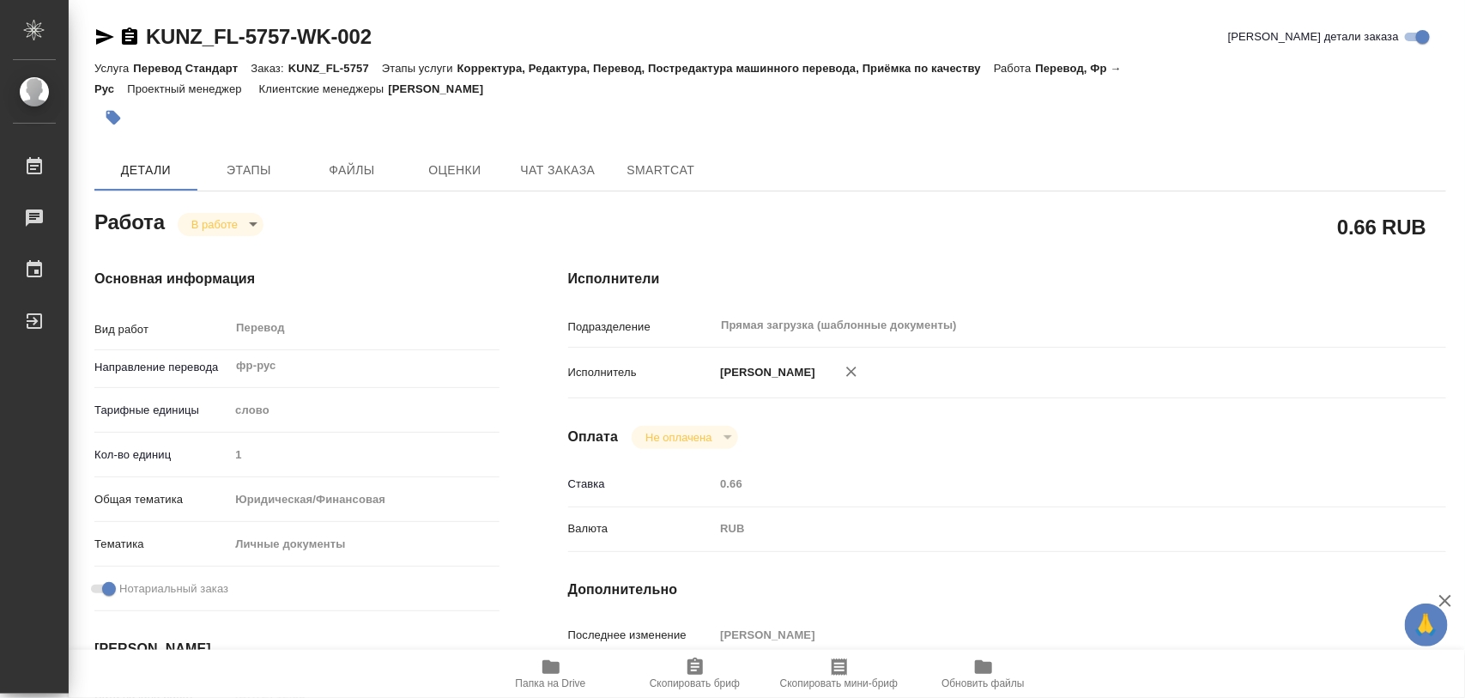
type input "0.66"
type input "RUB"
type input "[PERSON_NAME]"
type textarea "x"
type textarea "/Clients/FL_KUNZ/Orders/KUNZ_FL-5757/Translated/KUNZ_FL-5757-WK-002"
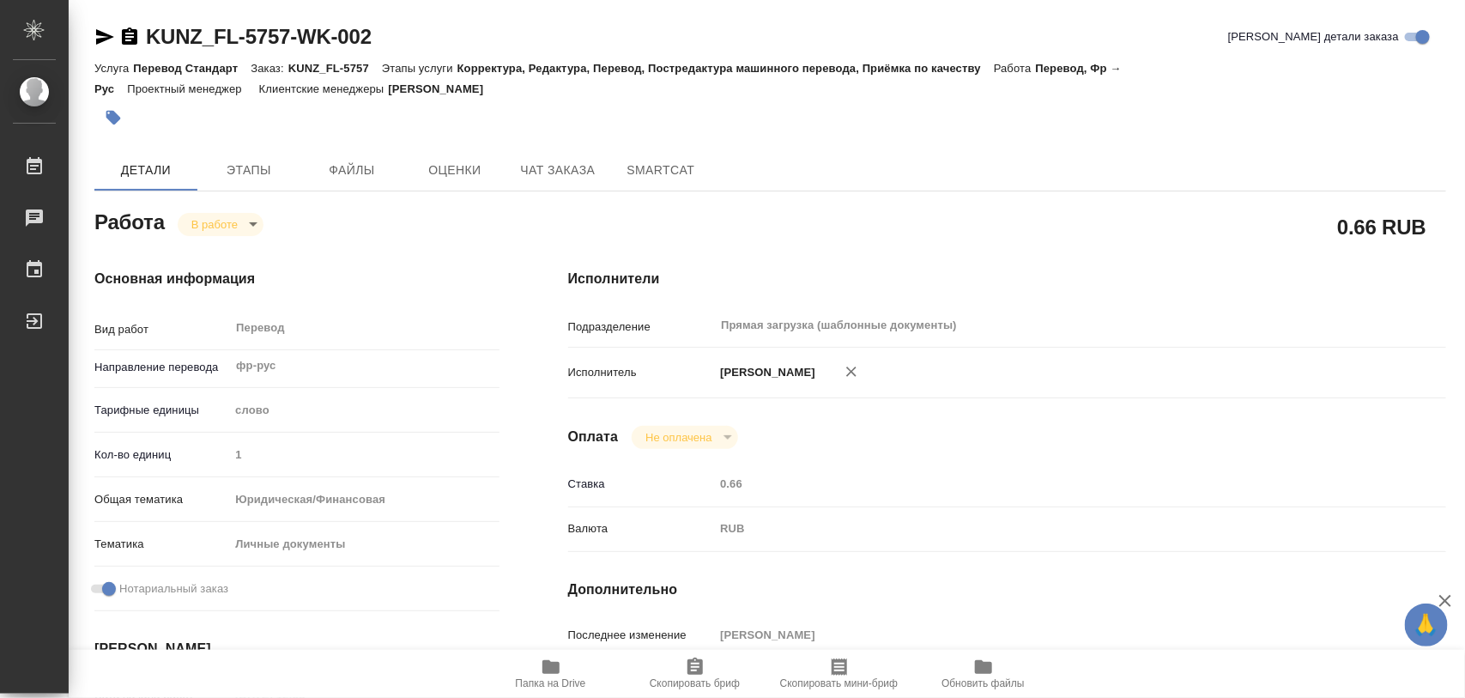
type textarea "x"
type input "KUNZ_FL-5757"
type input "Перевод Стандарт"
type input "Корректура, Редактура, Перевод, Постредактура машинного перевода, Приёмка по ка…"
type input "[PERSON_NAME]"
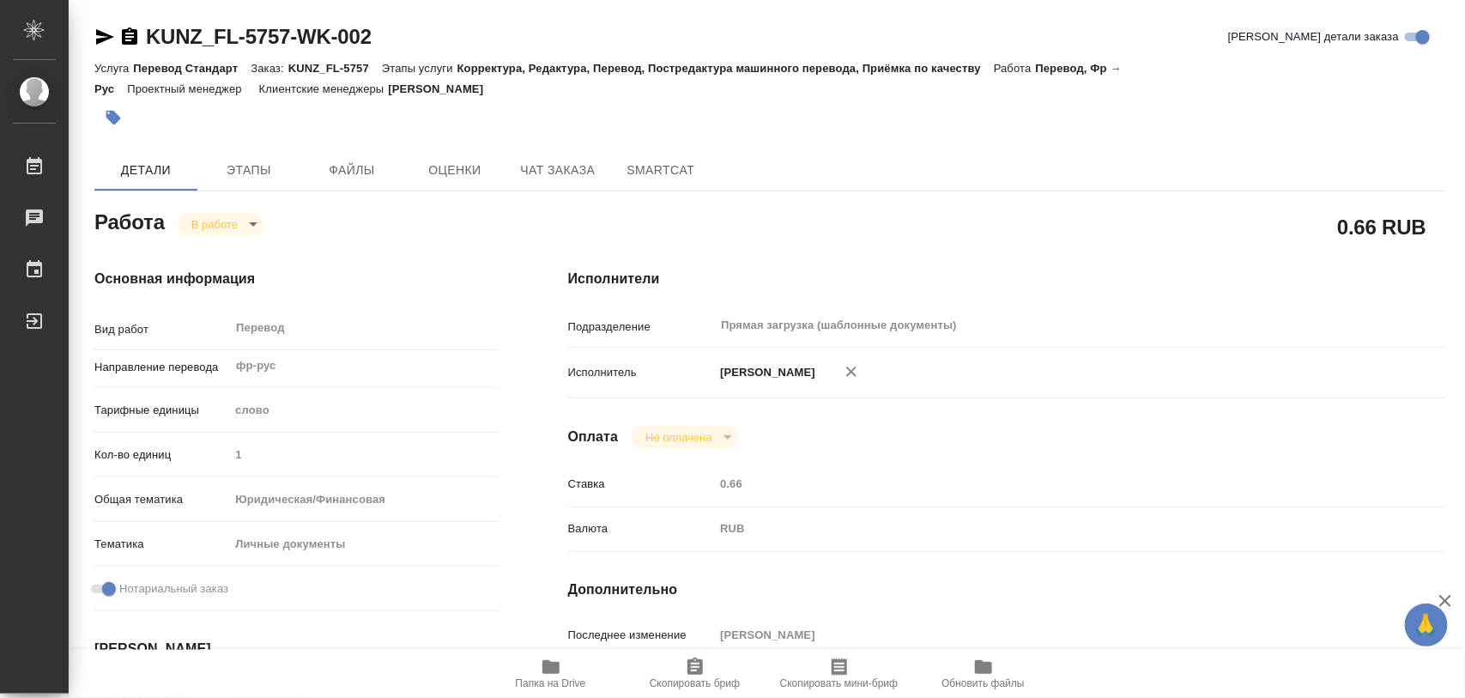
type input "[PERSON_NAME]"
type input "/Clients/FL_KUNZ/Orders/KUNZ_FL-5757"
type textarea "x"
type textarea "англ/франц-рус, под нот повторяет заказ KUNZ_FL-5758, изменения только в начале…"
type textarea "x"
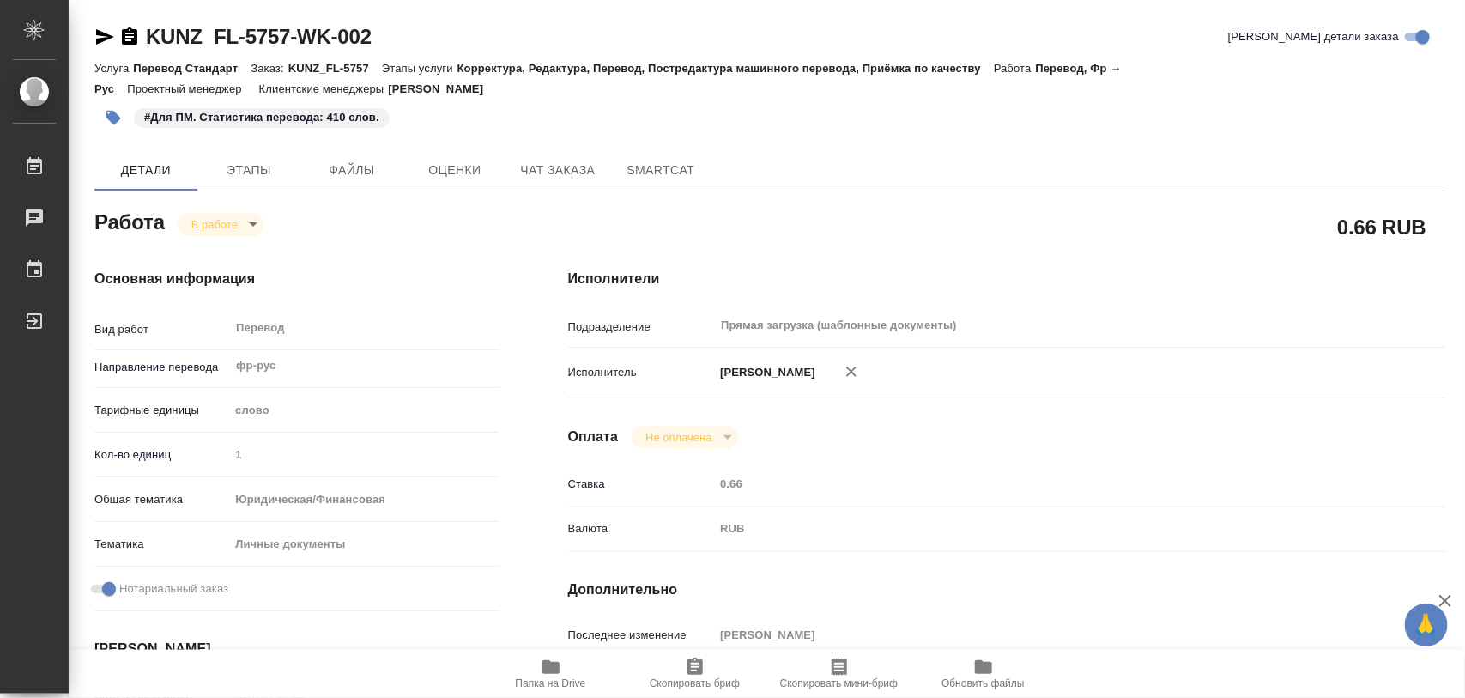
type textarea "x"
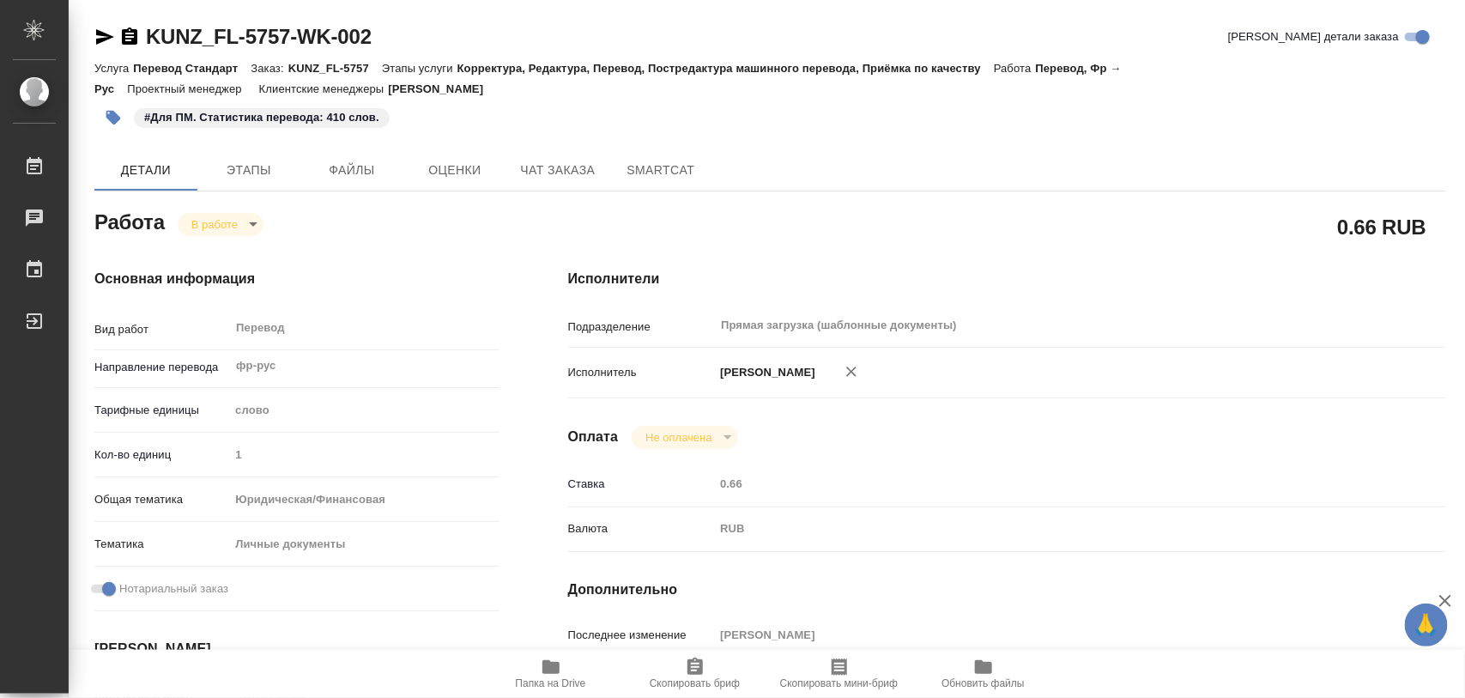
type textarea "x"
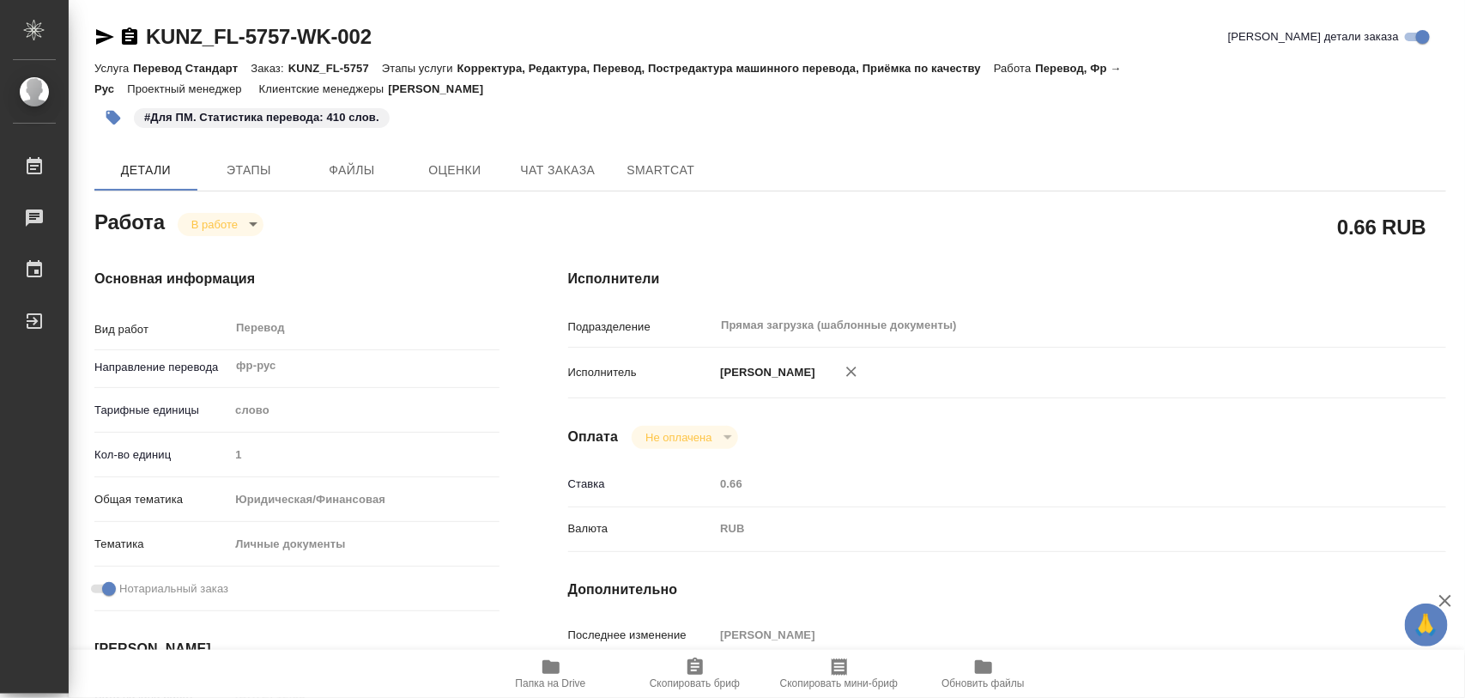
type textarea "x"
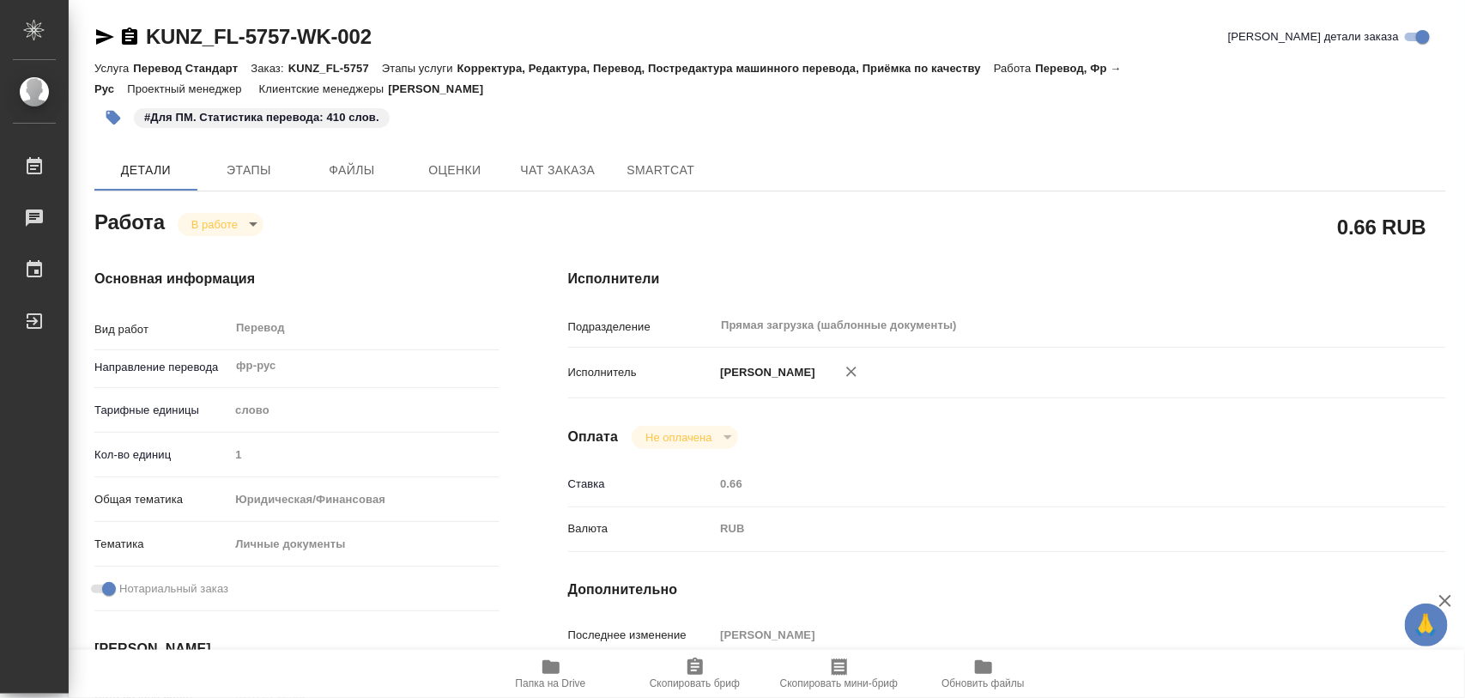
type textarea "x"
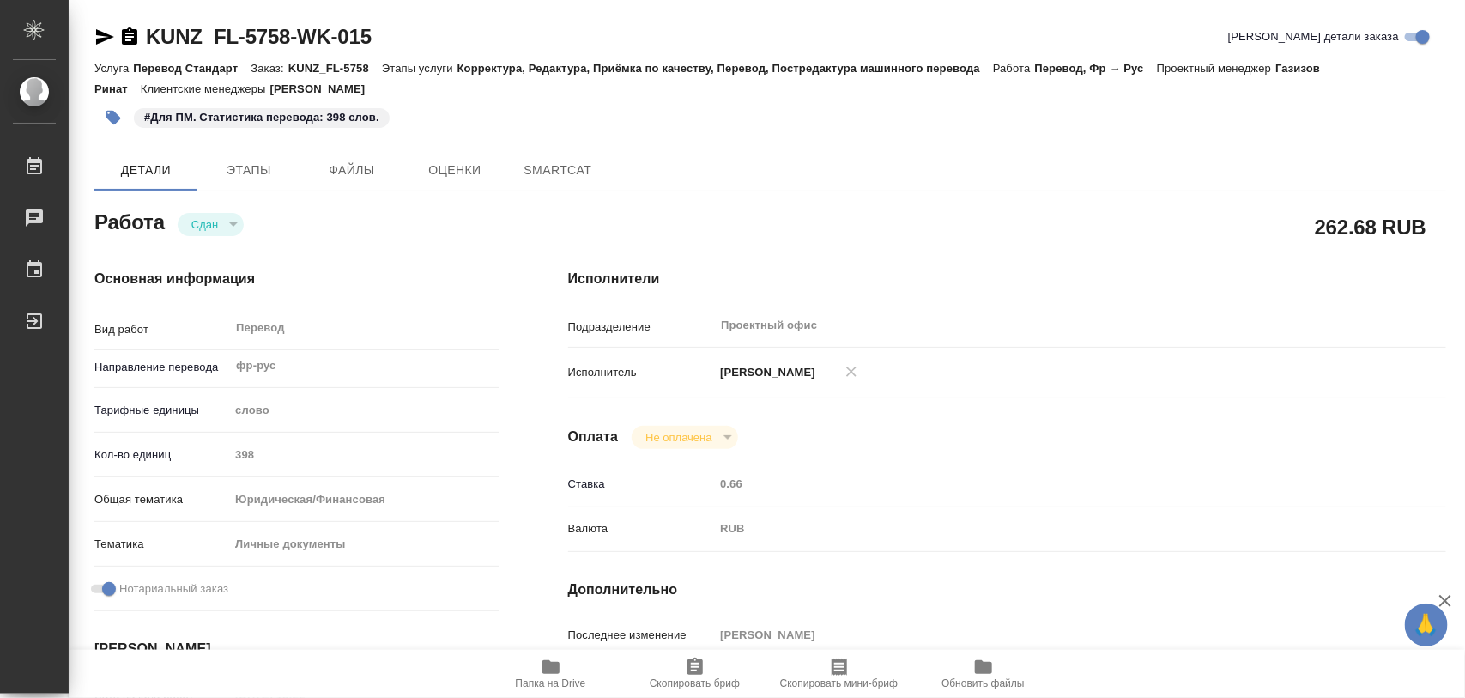
type textarea "x"
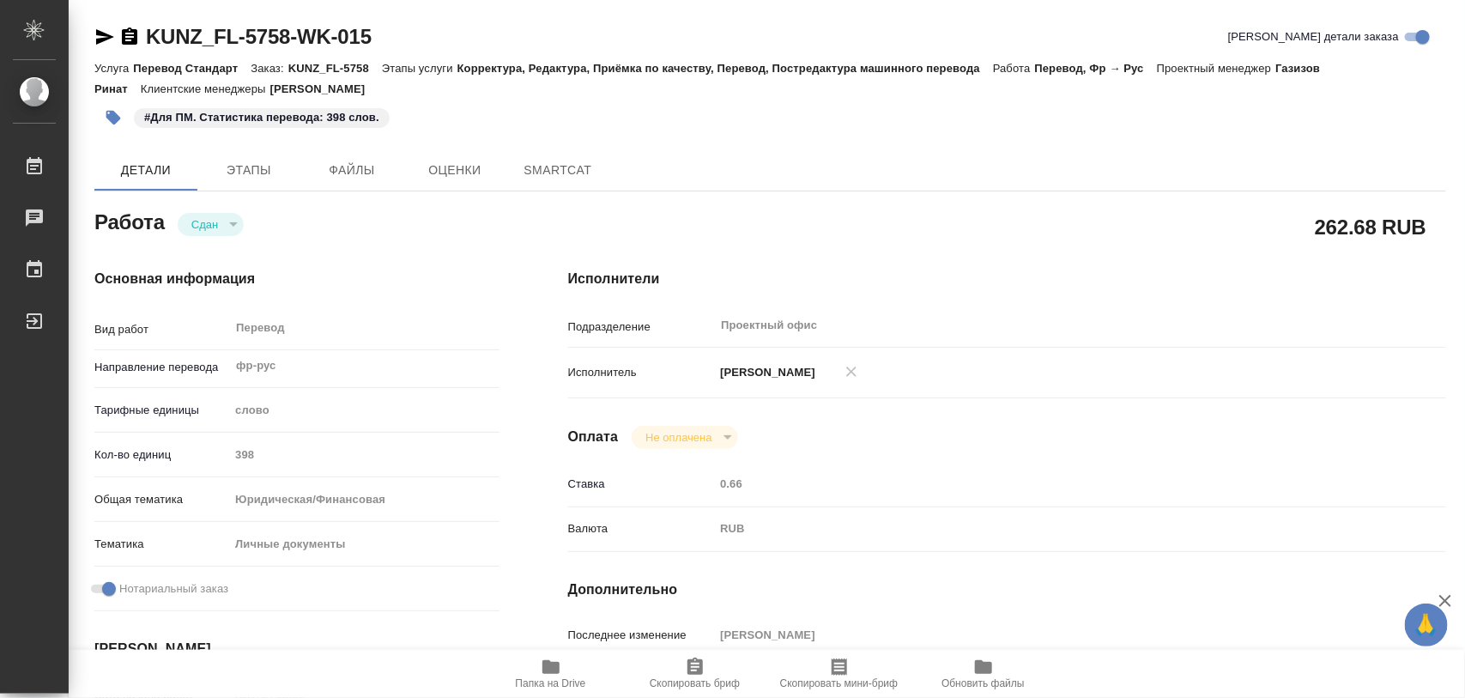
type textarea "x"
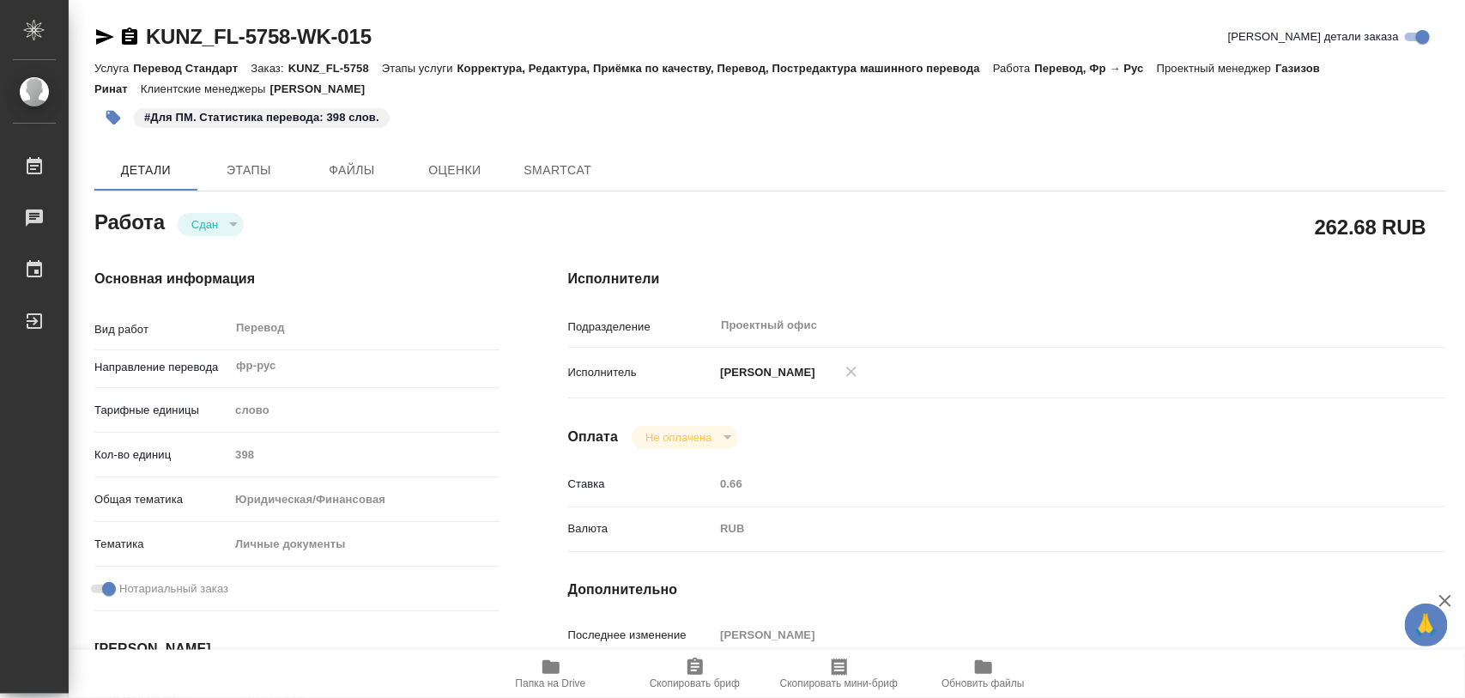
type textarea "x"
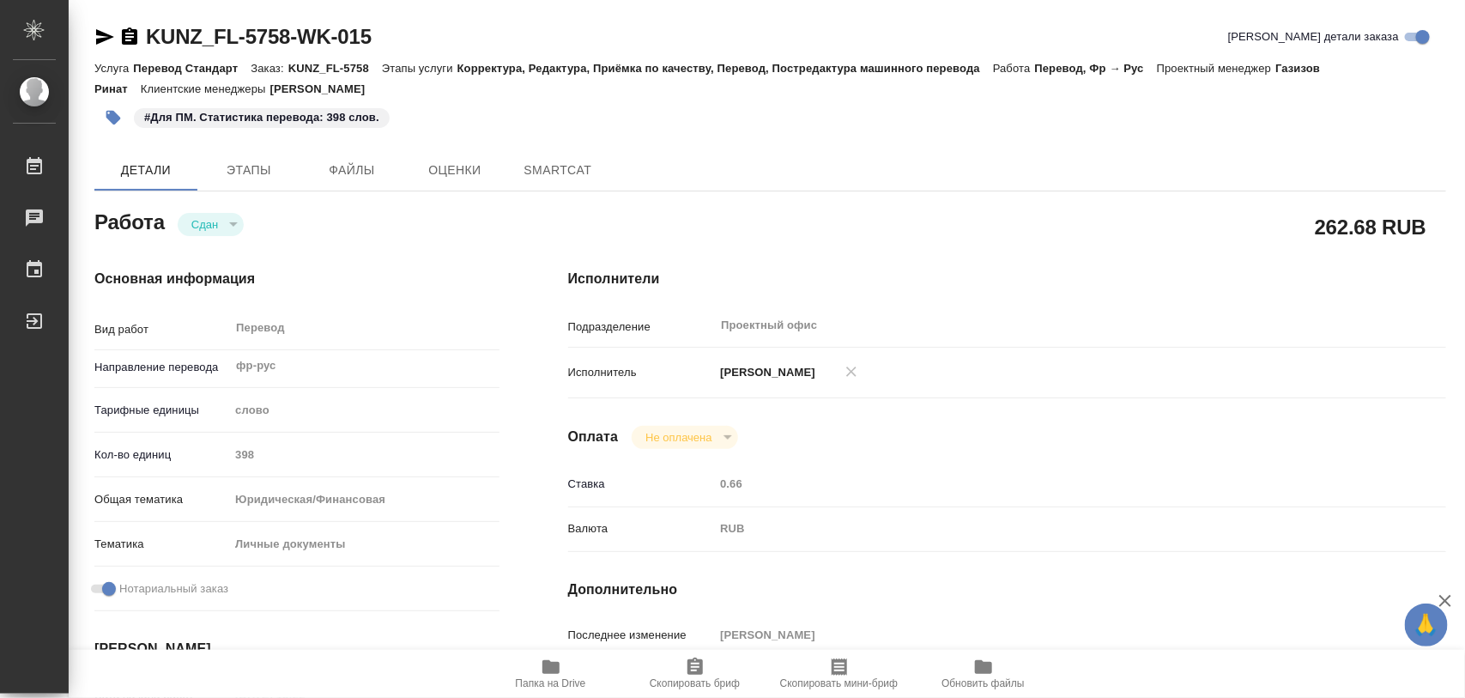
type textarea "x"
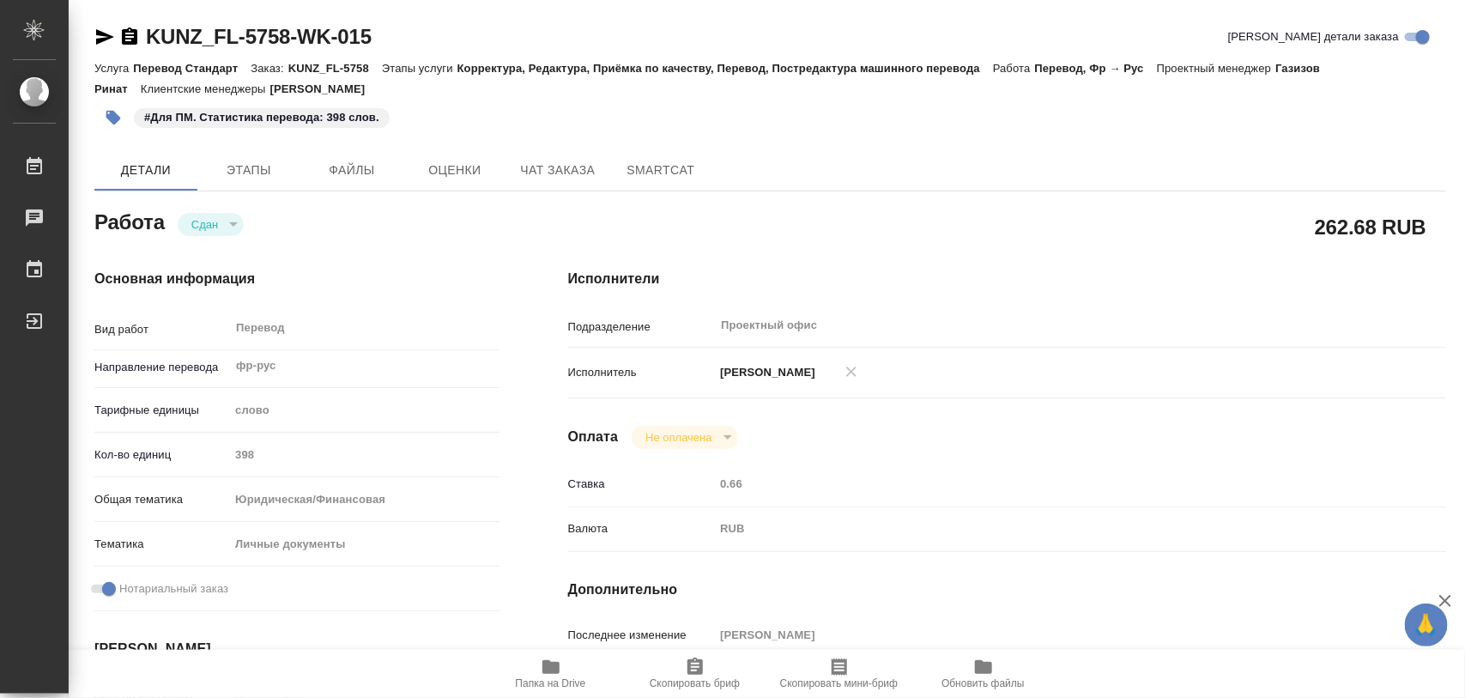
click at [562, 681] on span "Папка на Drive" at bounding box center [551, 683] width 70 height 12
type textarea "x"
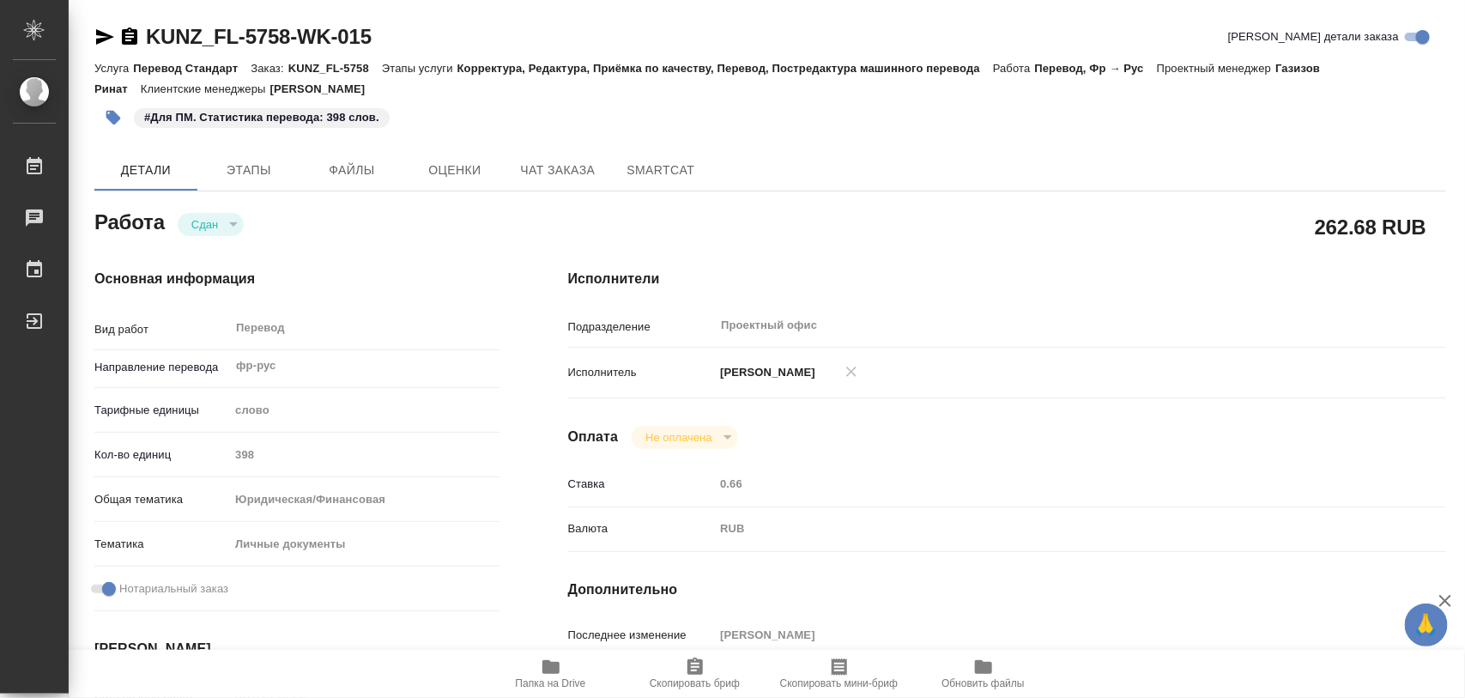
type textarea "x"
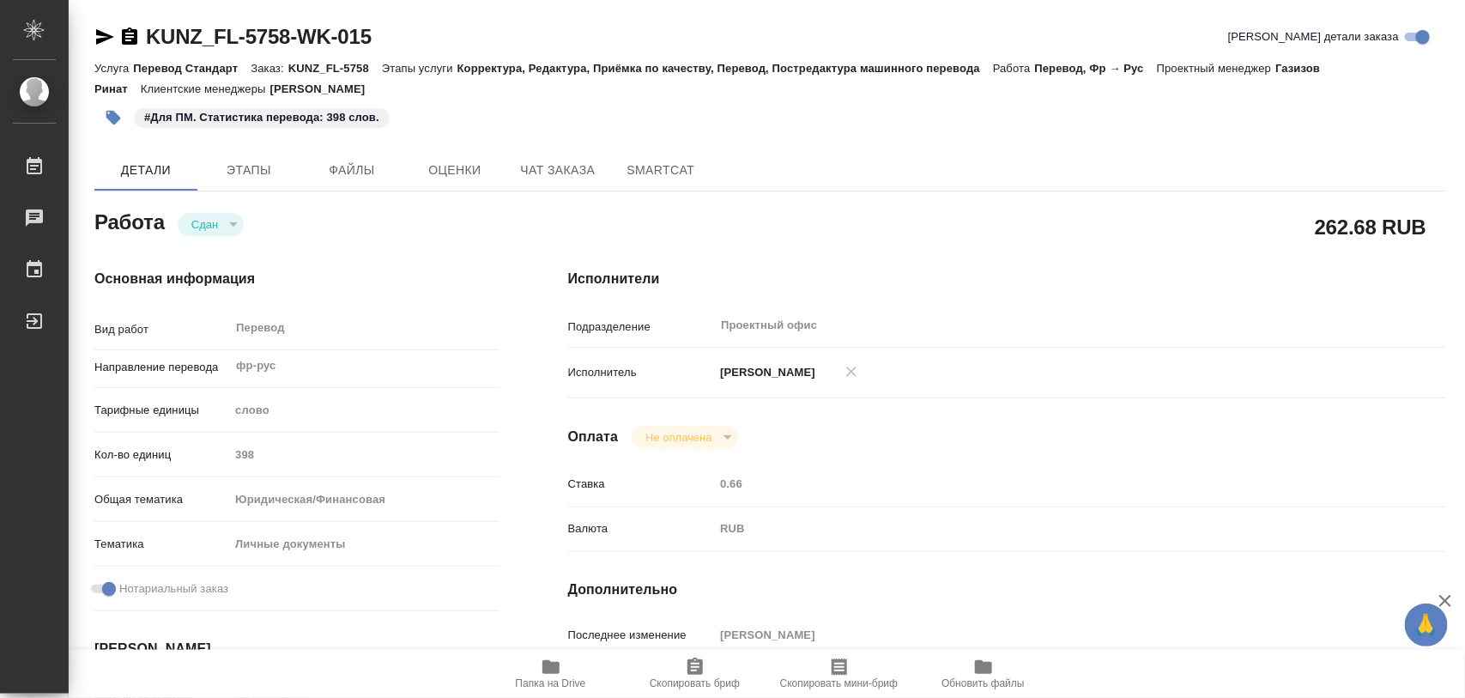
type textarea "x"
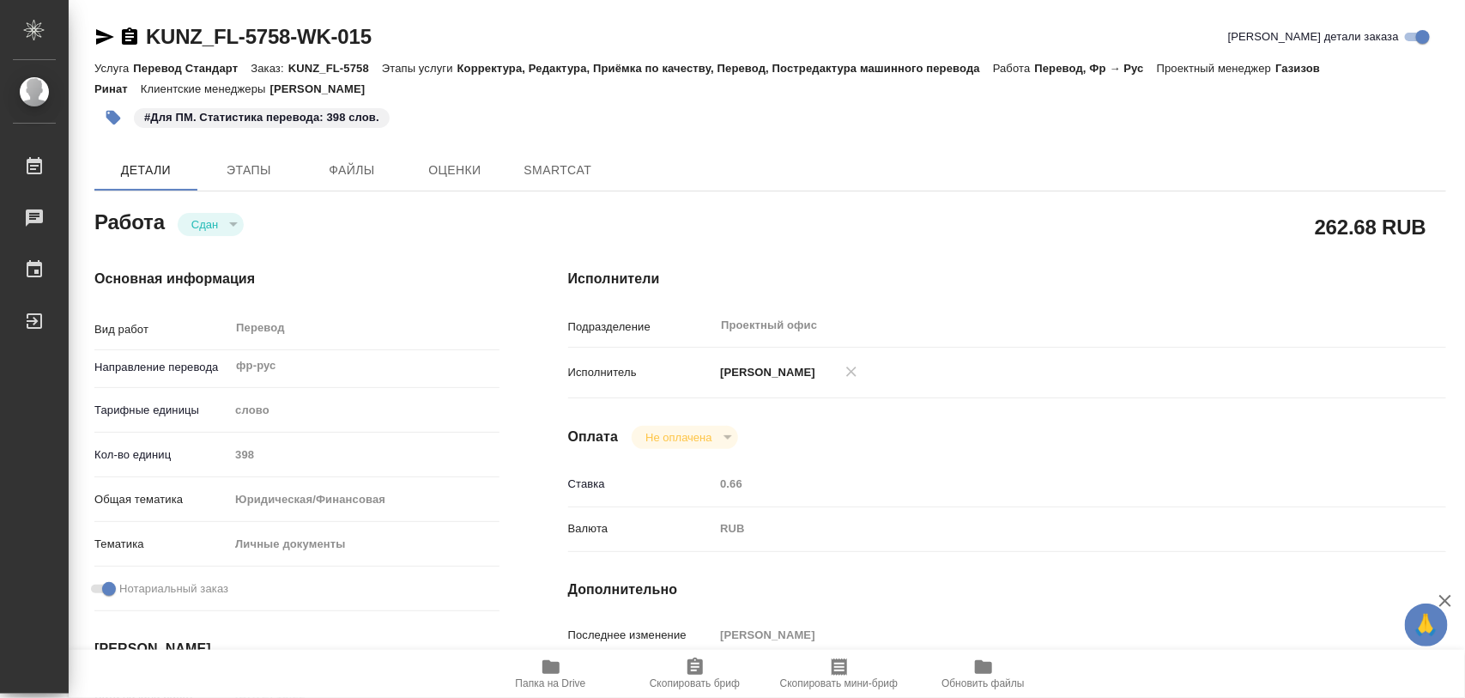
type textarea "x"
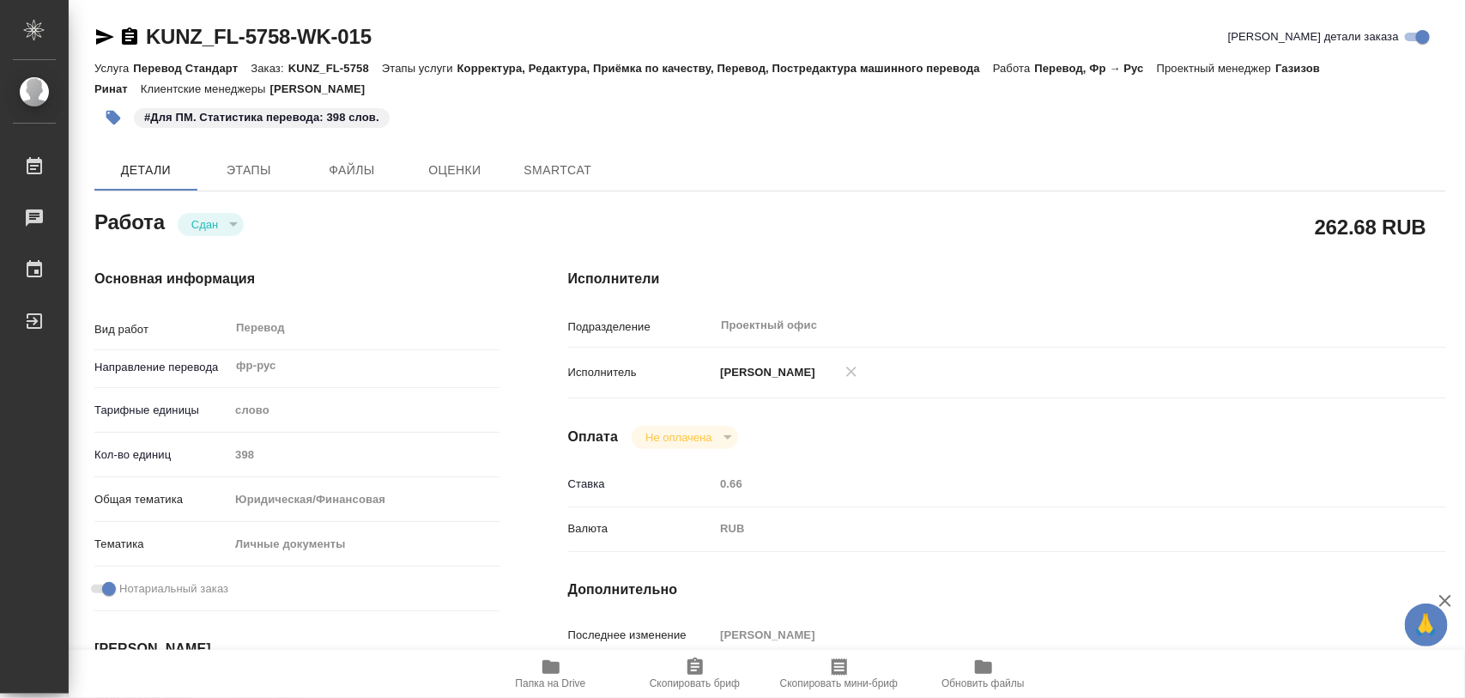
type textarea "x"
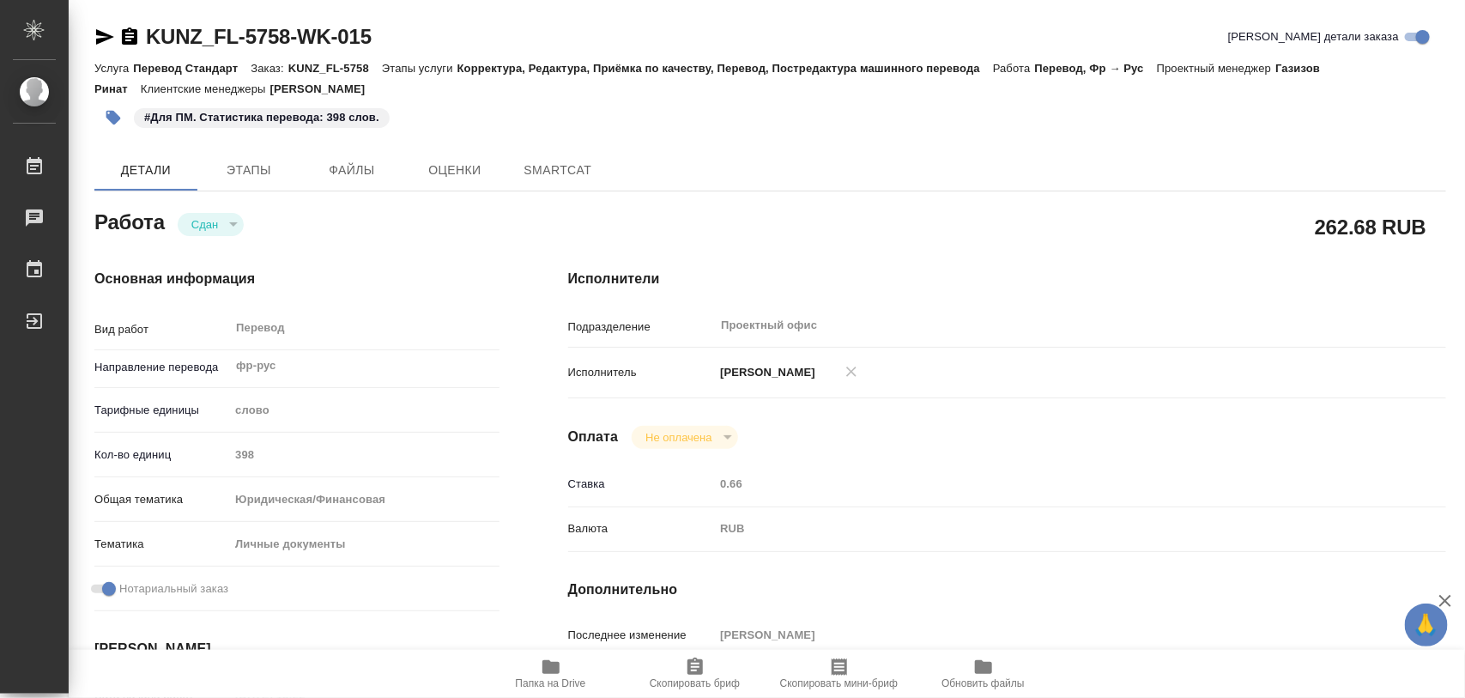
type textarea "x"
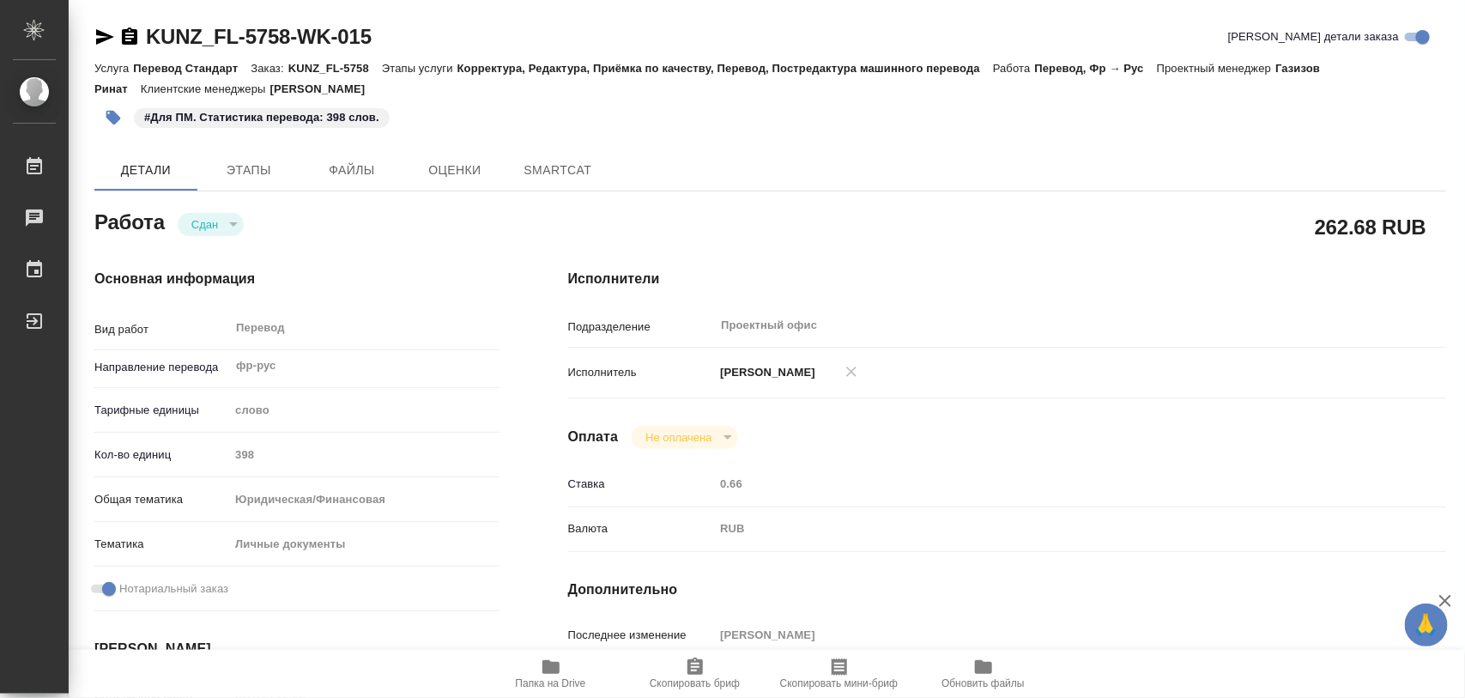
type textarea "x"
click at [541, 674] on icon "button" at bounding box center [551, 667] width 21 height 21
type textarea "x"
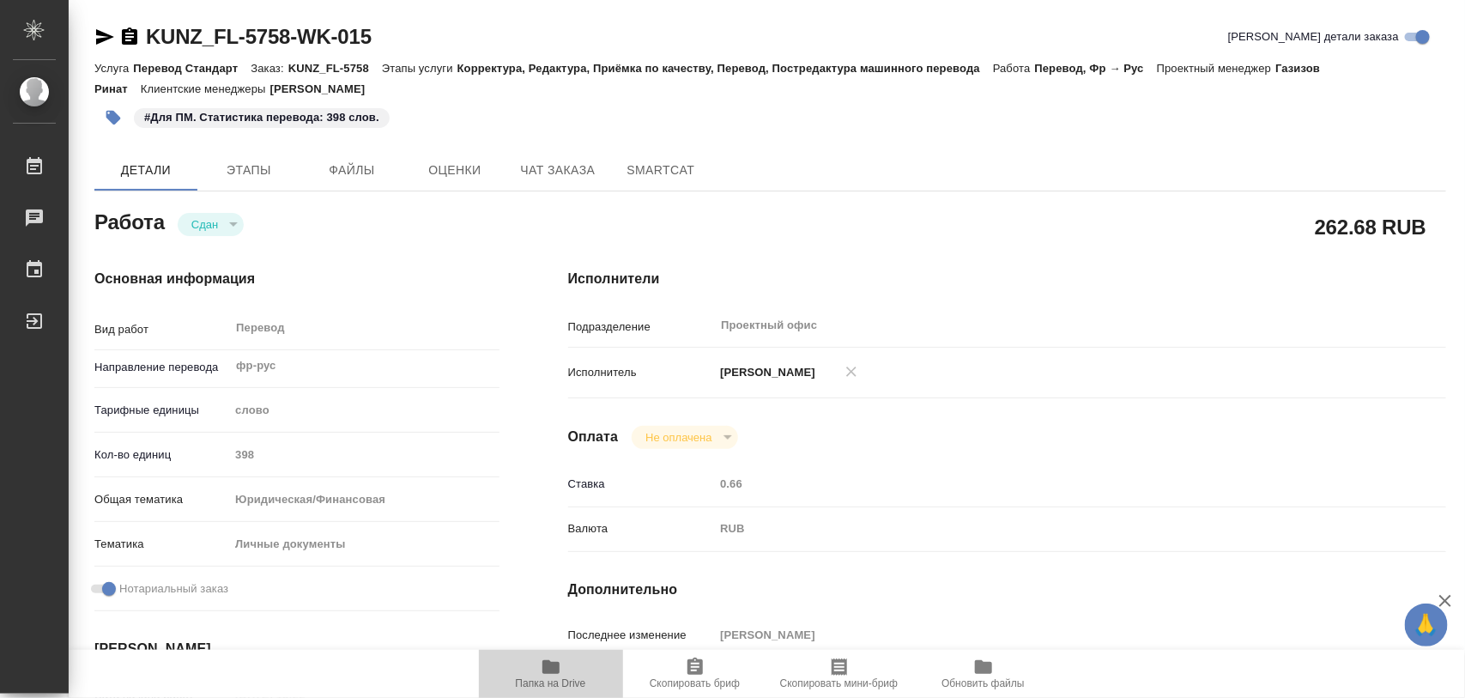
type textarea "x"
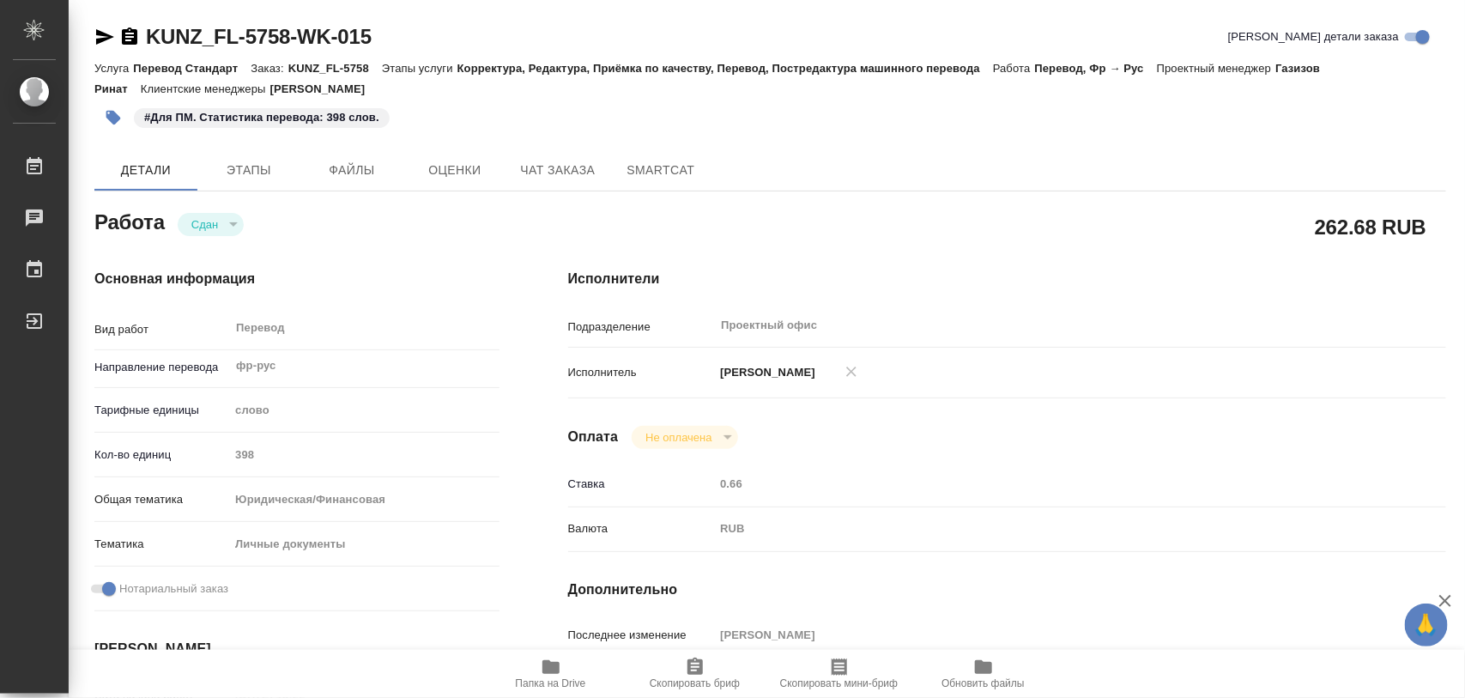
type textarea "x"
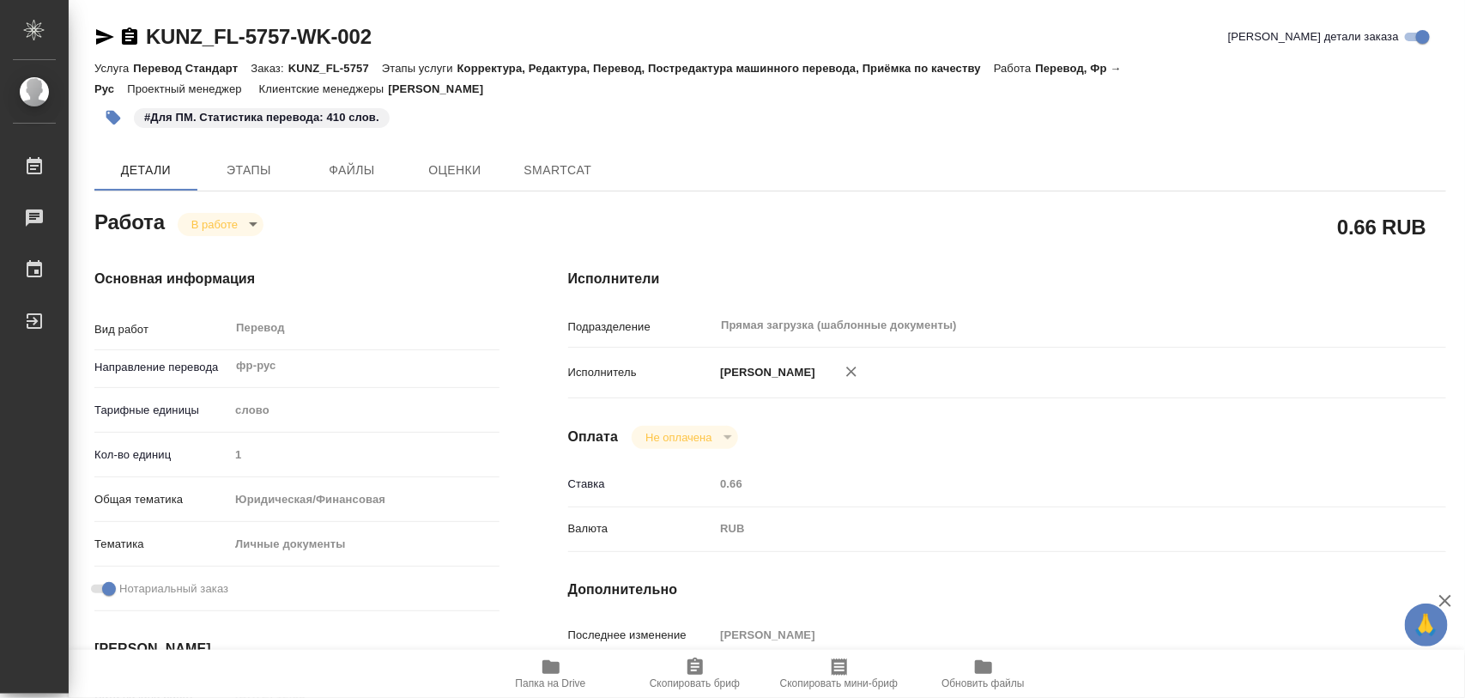
type textarea "x"
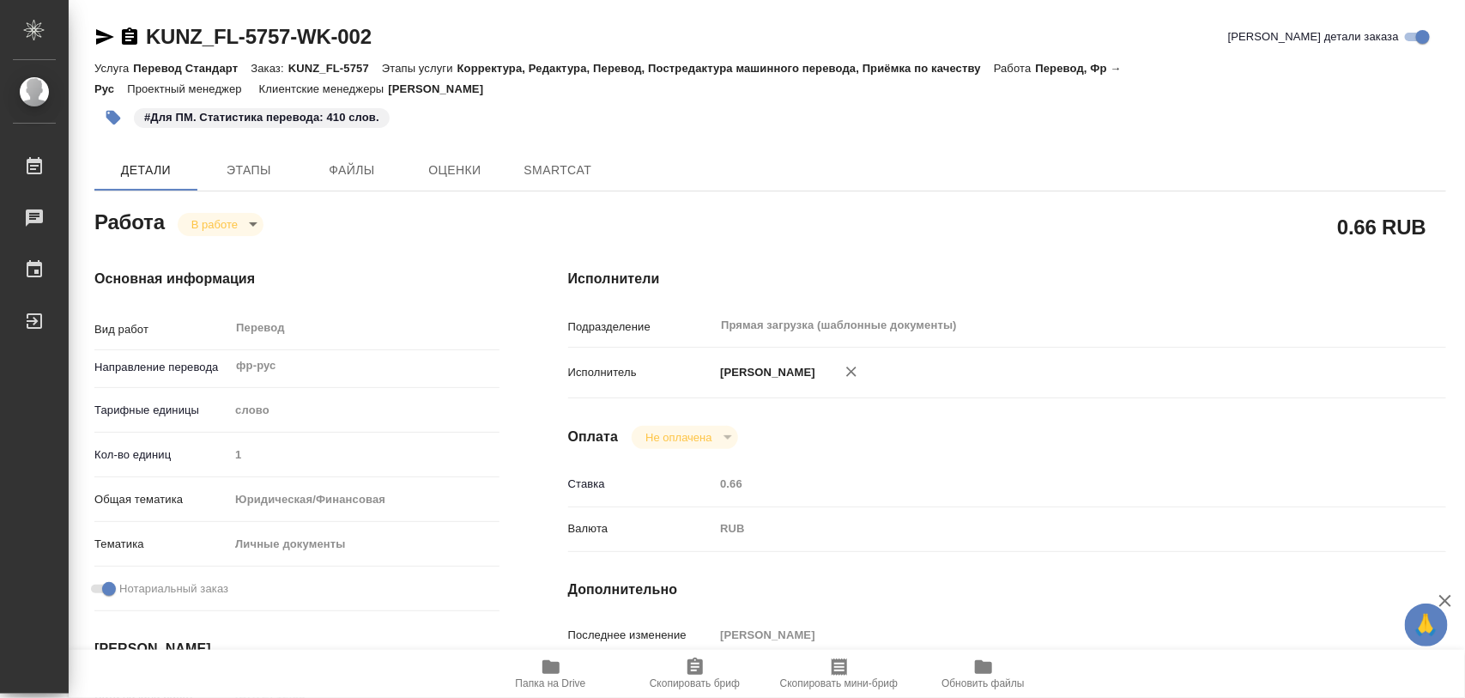
type textarea "x"
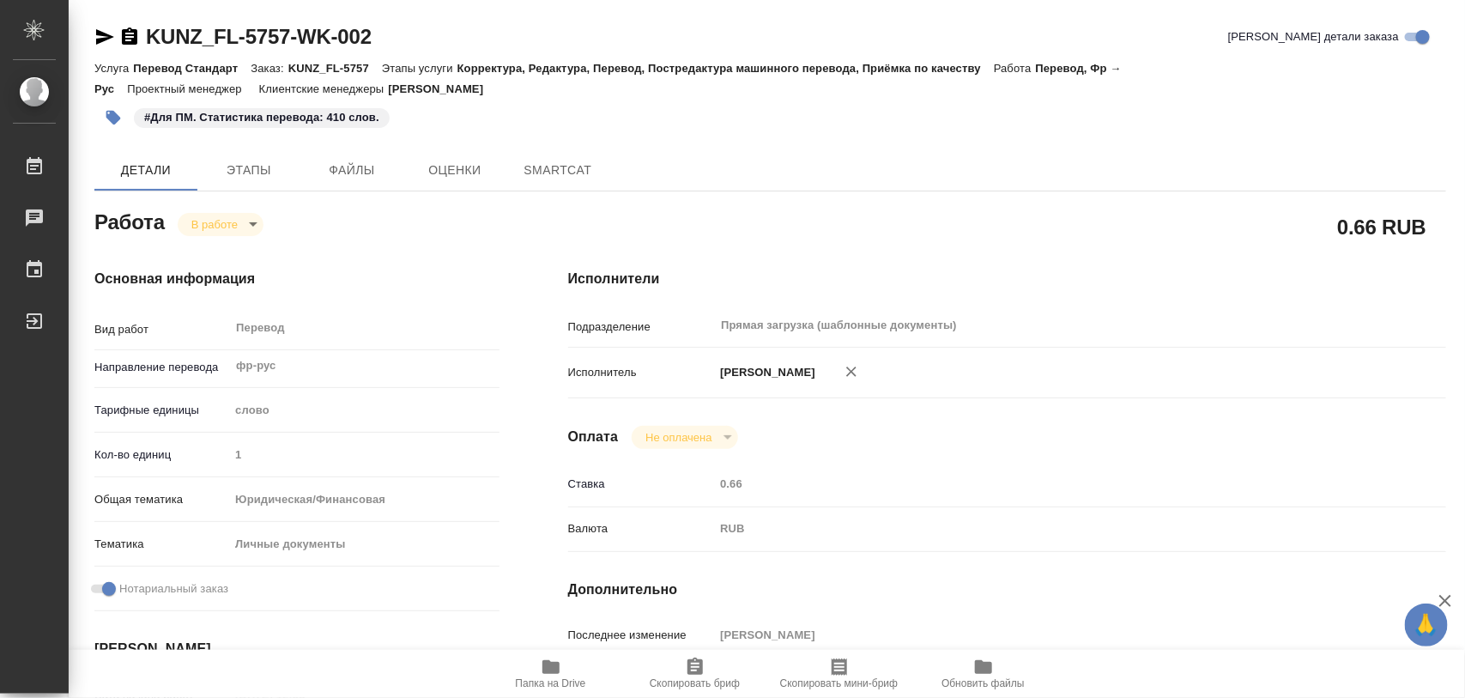
type textarea "x"
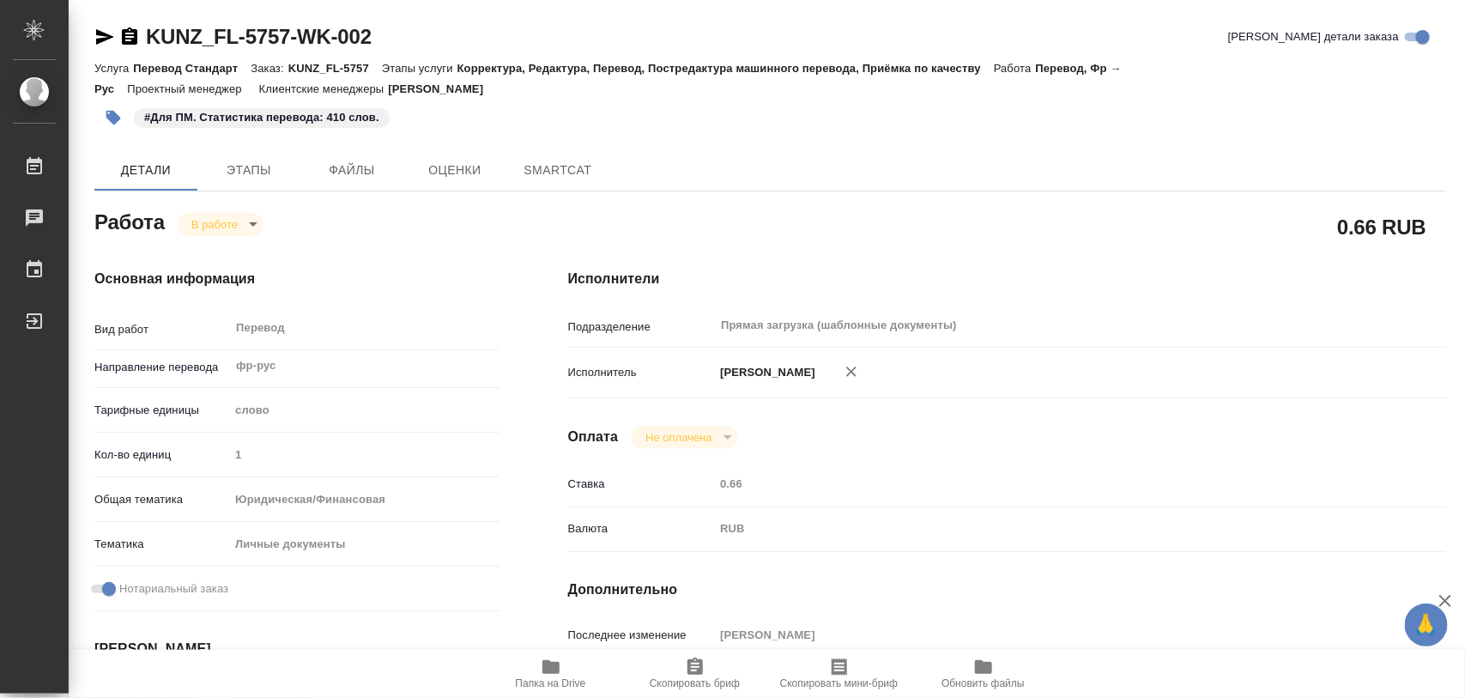
type textarea "x"
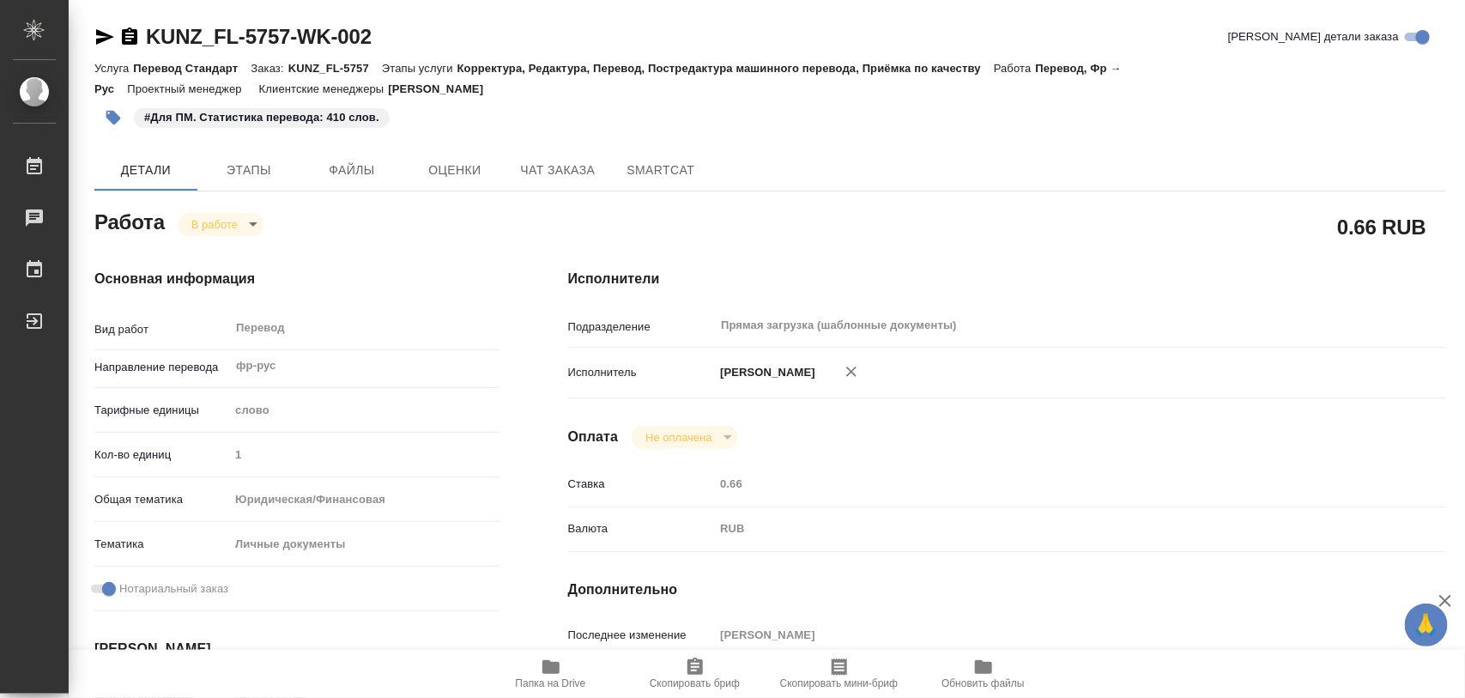
type textarea "x"
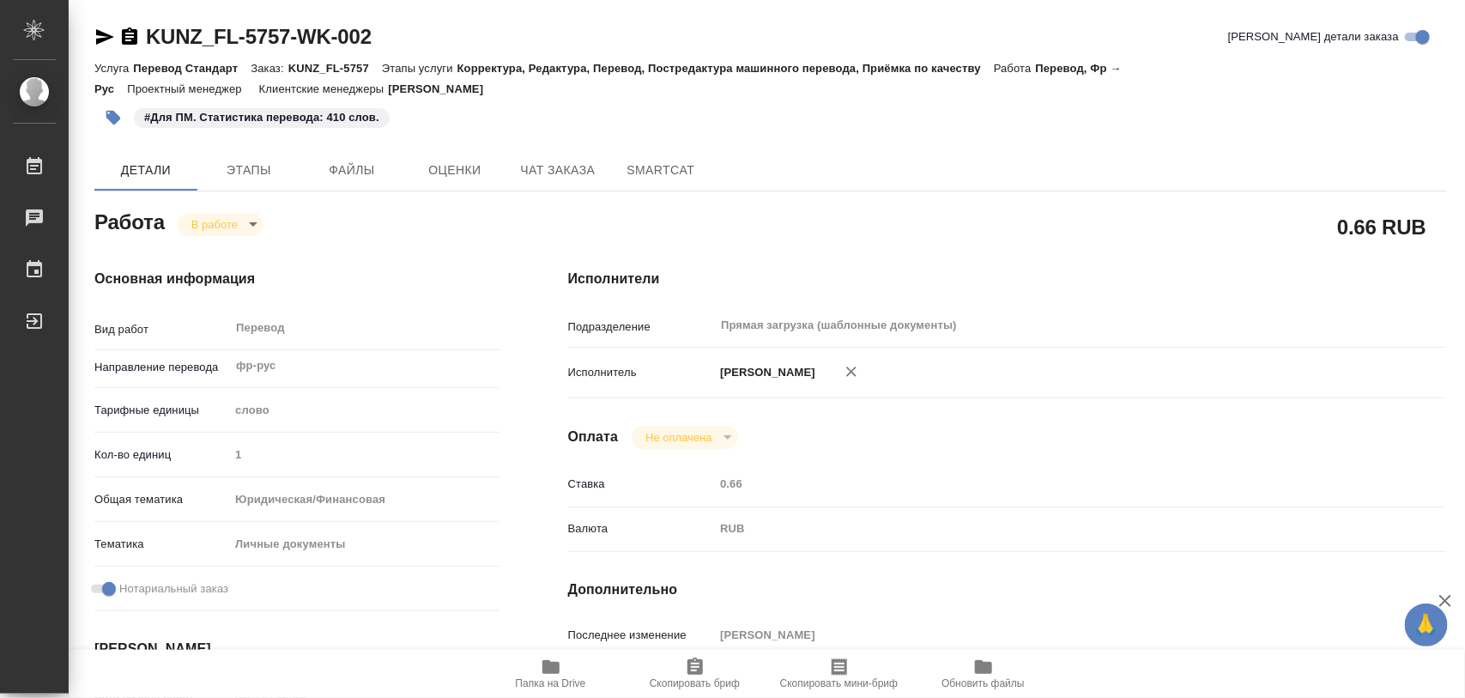
type textarea "x"
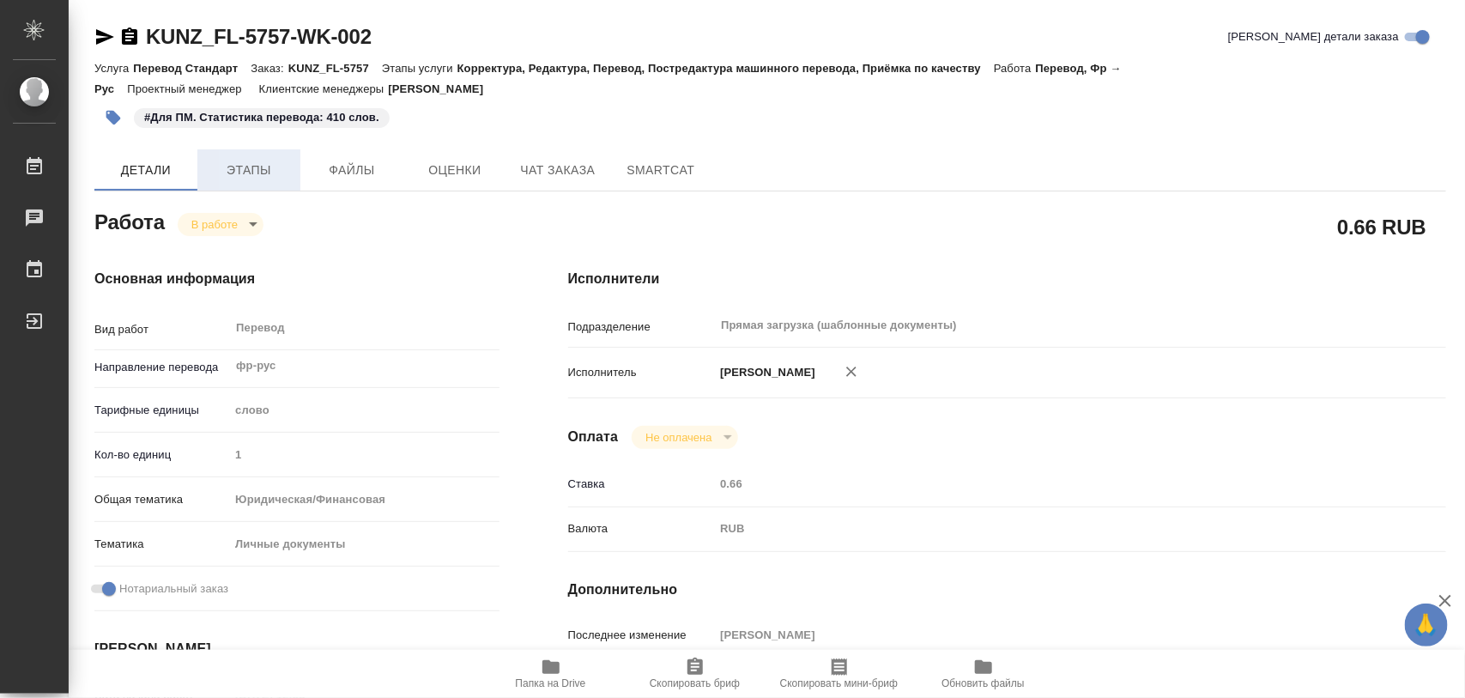
click at [249, 179] on span "Этапы" at bounding box center [249, 170] width 82 height 21
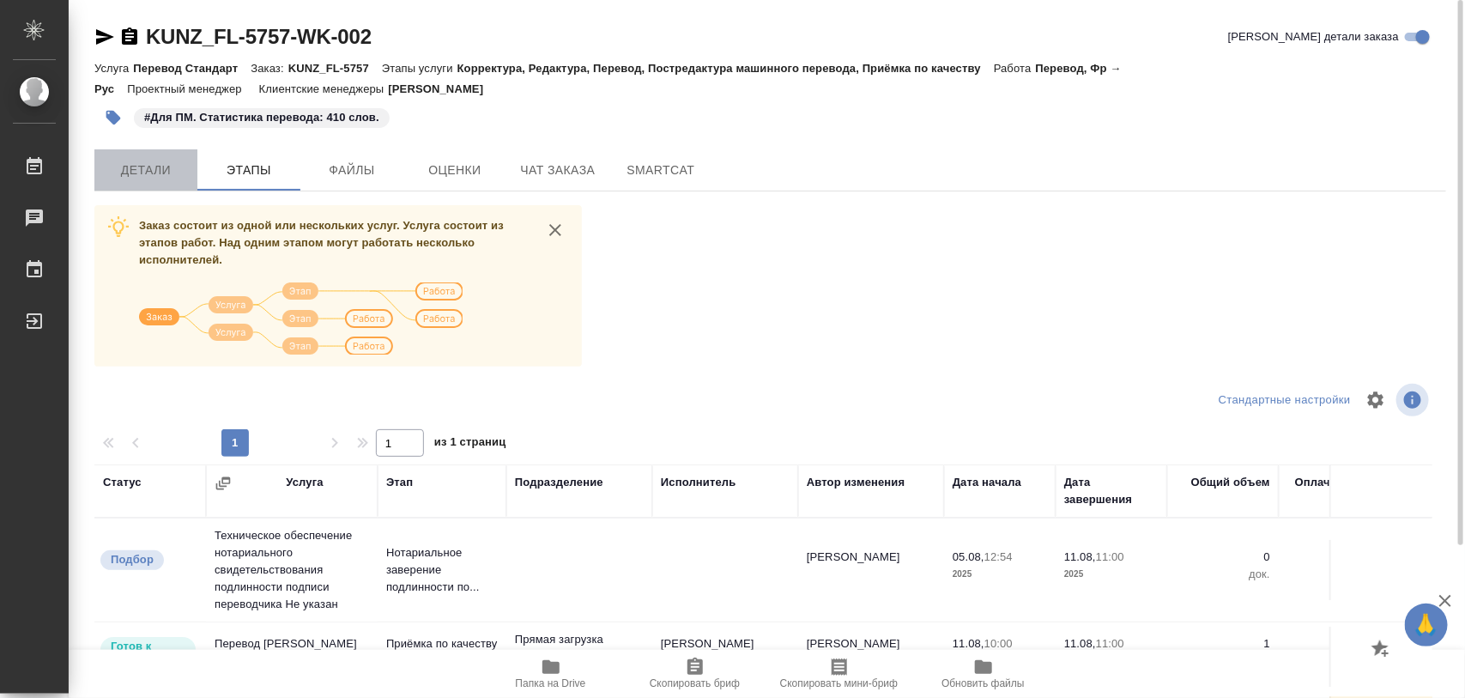
click at [152, 179] on span "Детали" at bounding box center [146, 170] width 82 height 21
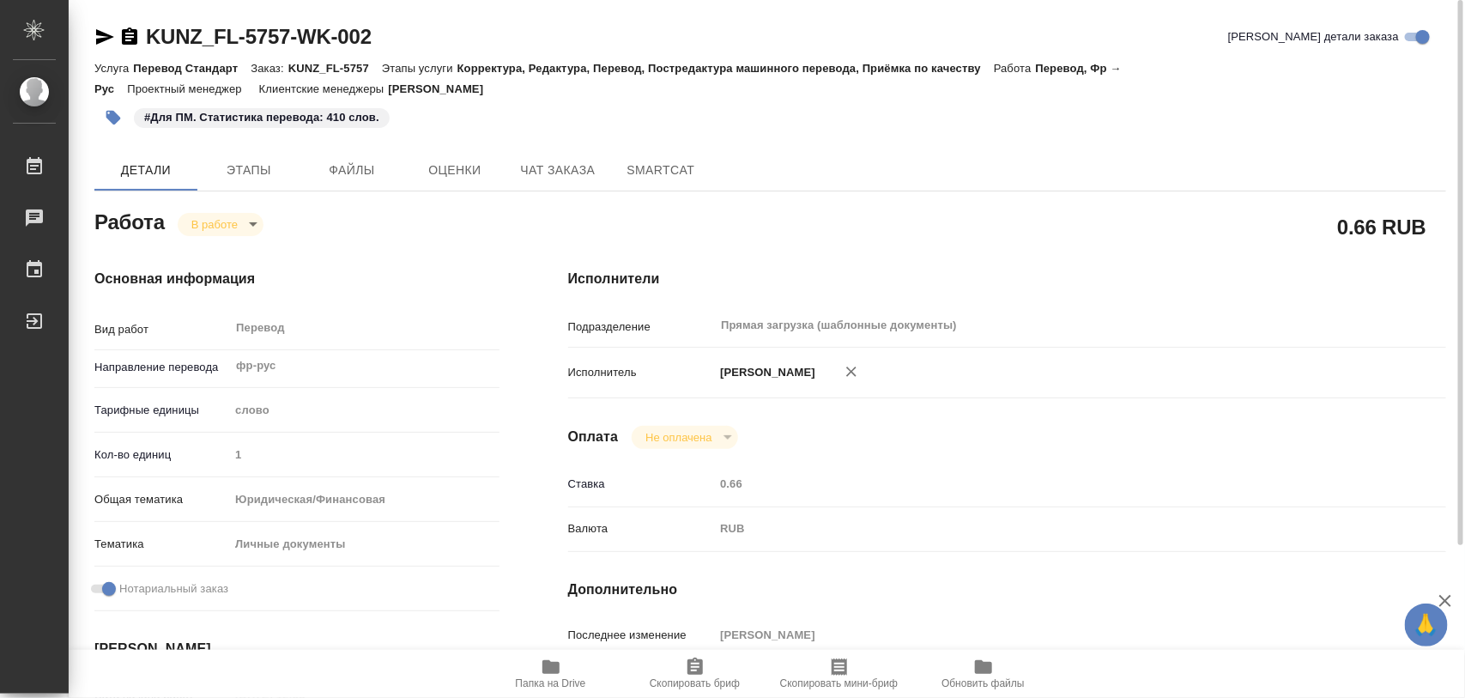
type textarea "x"
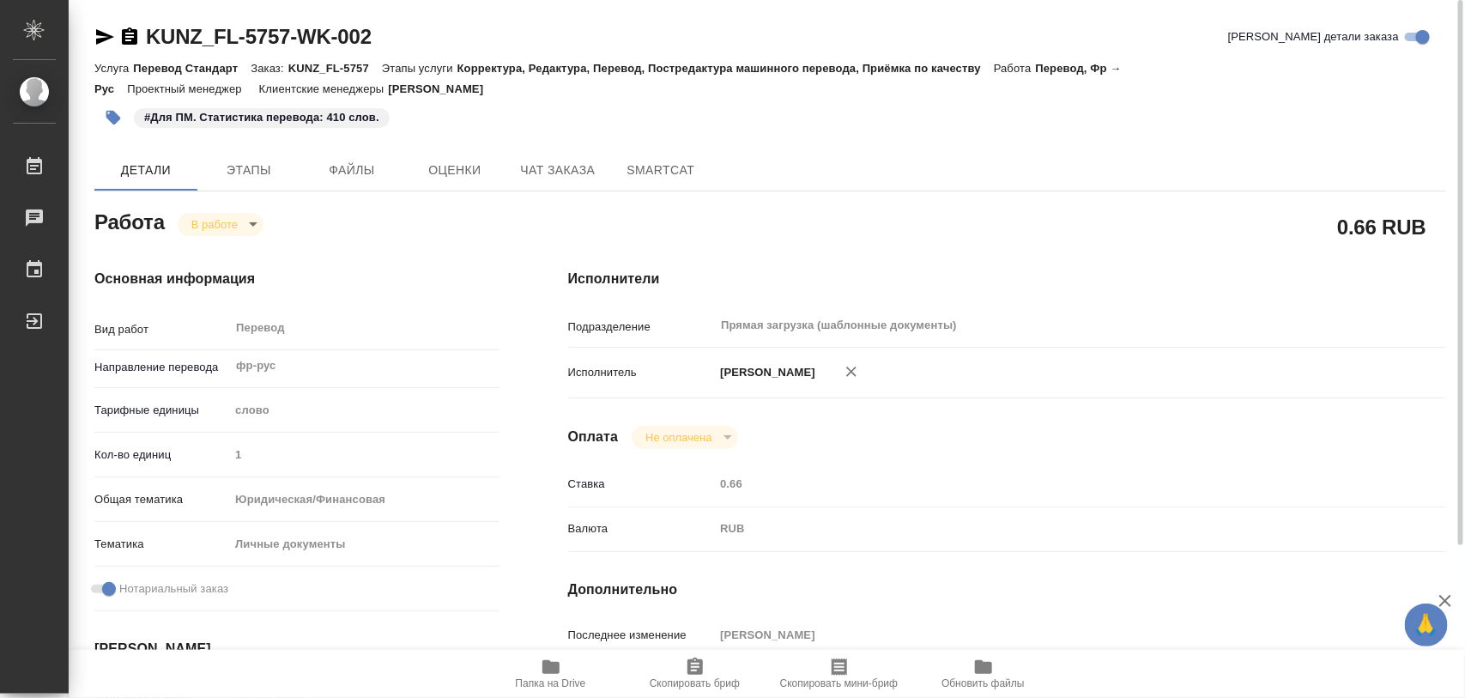
type textarea "x"
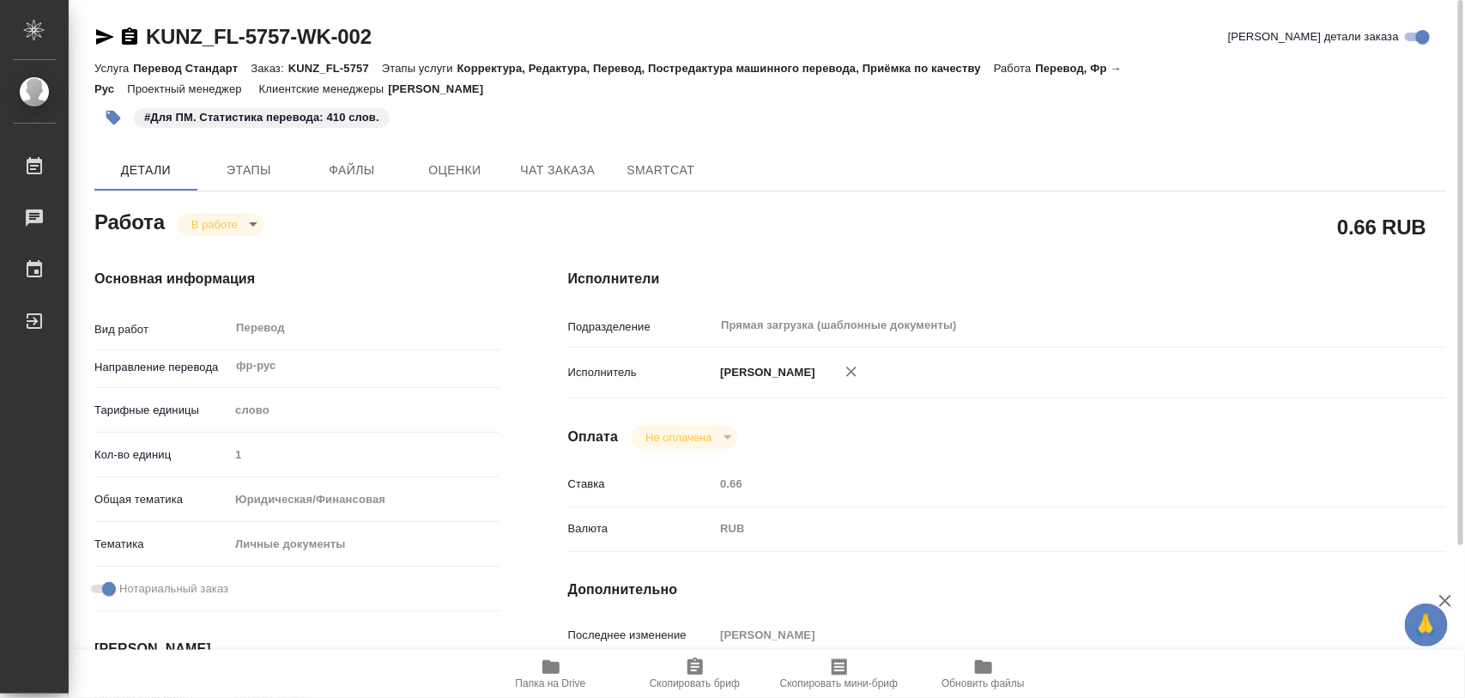
type textarea "x"
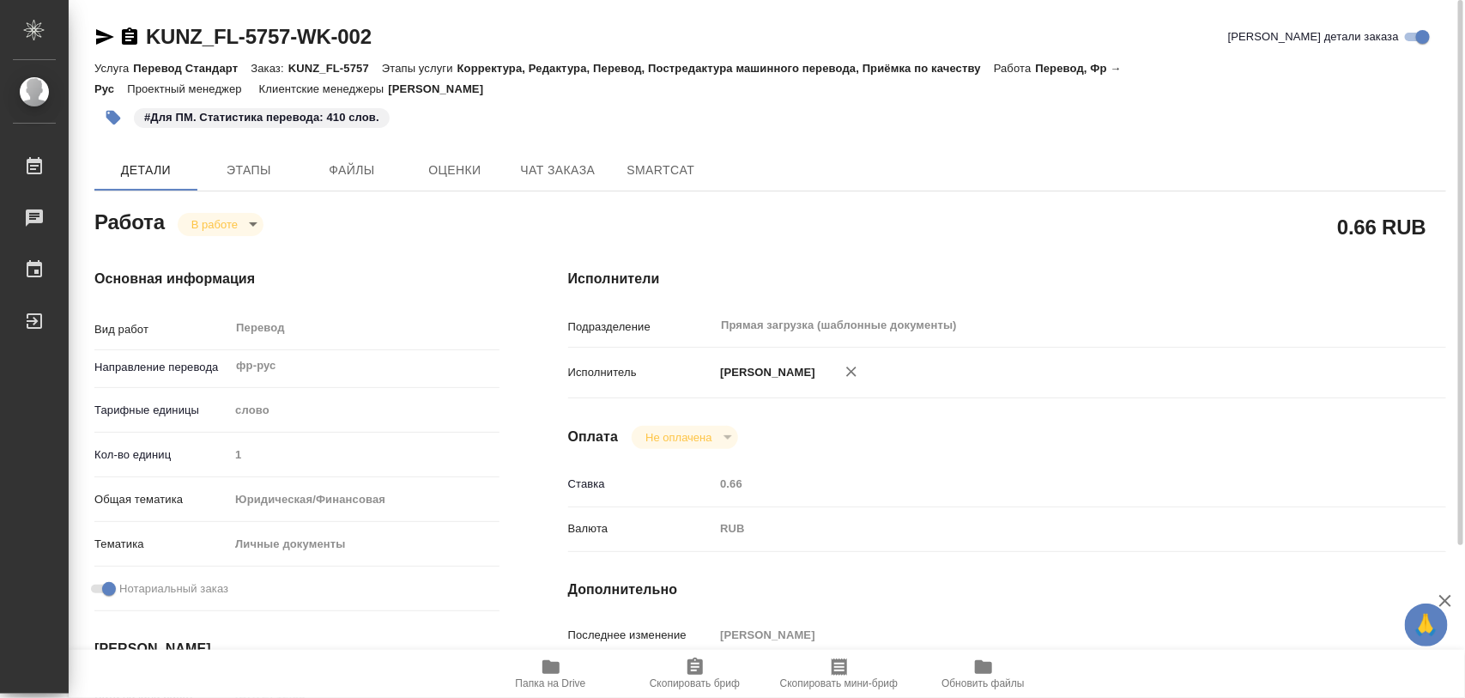
type textarea "x"
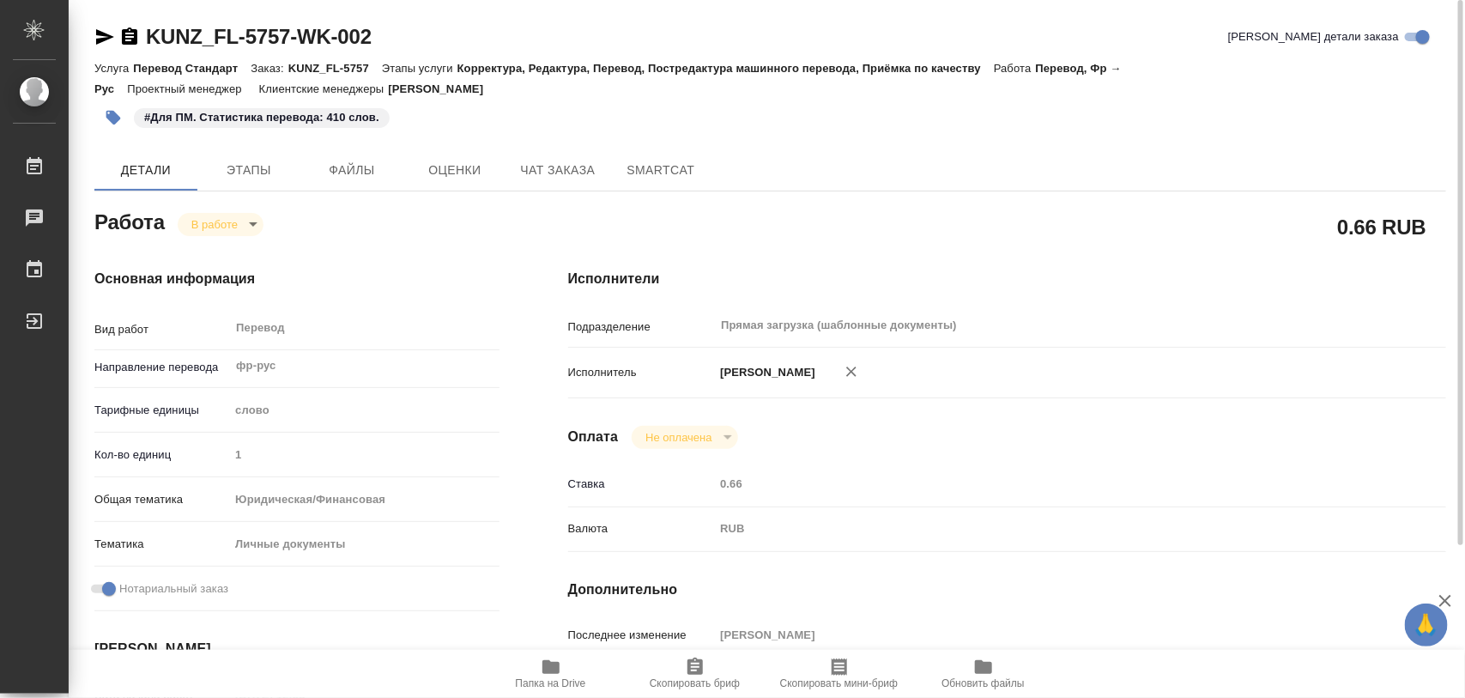
click at [118, 121] on icon "button" at bounding box center [113, 117] width 17 height 17
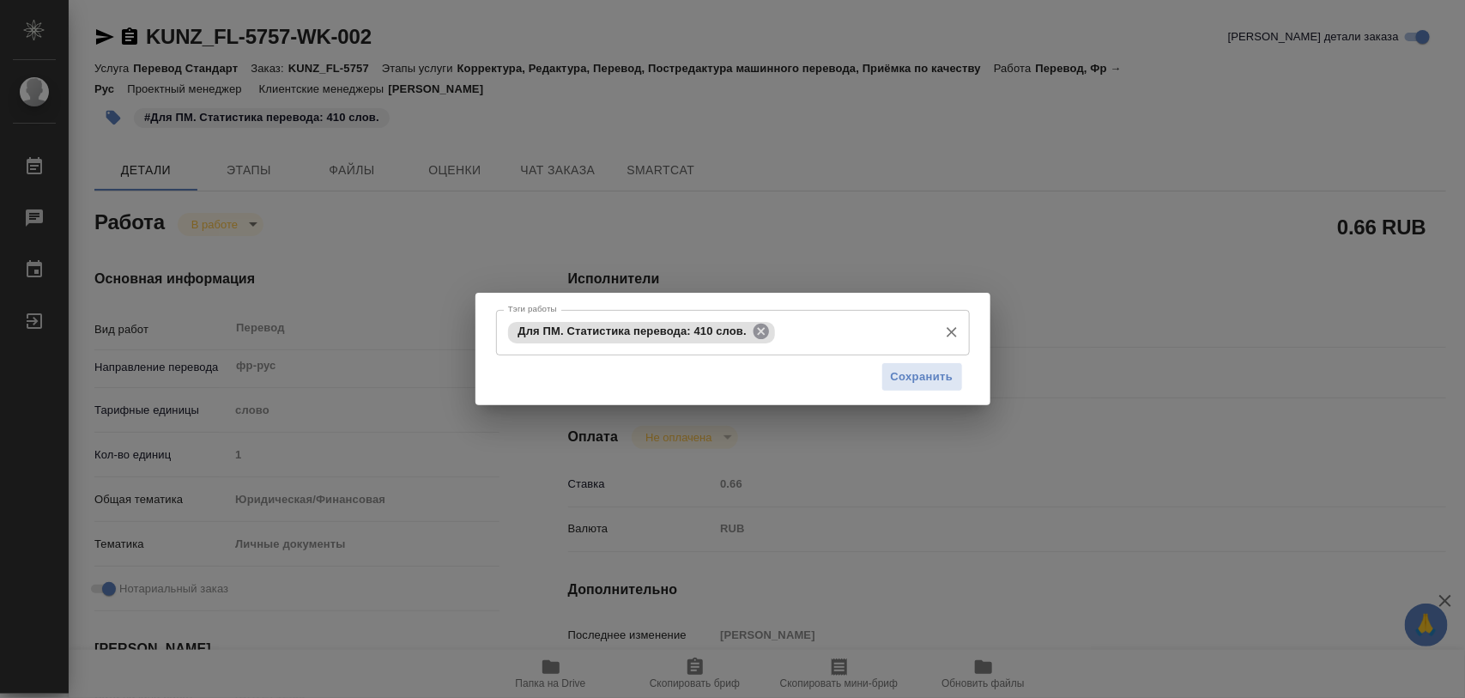
click at [760, 324] on icon at bounding box center [760, 331] width 15 height 15
click at [586, 333] on input "Тэги работы" at bounding box center [717, 332] width 426 height 29
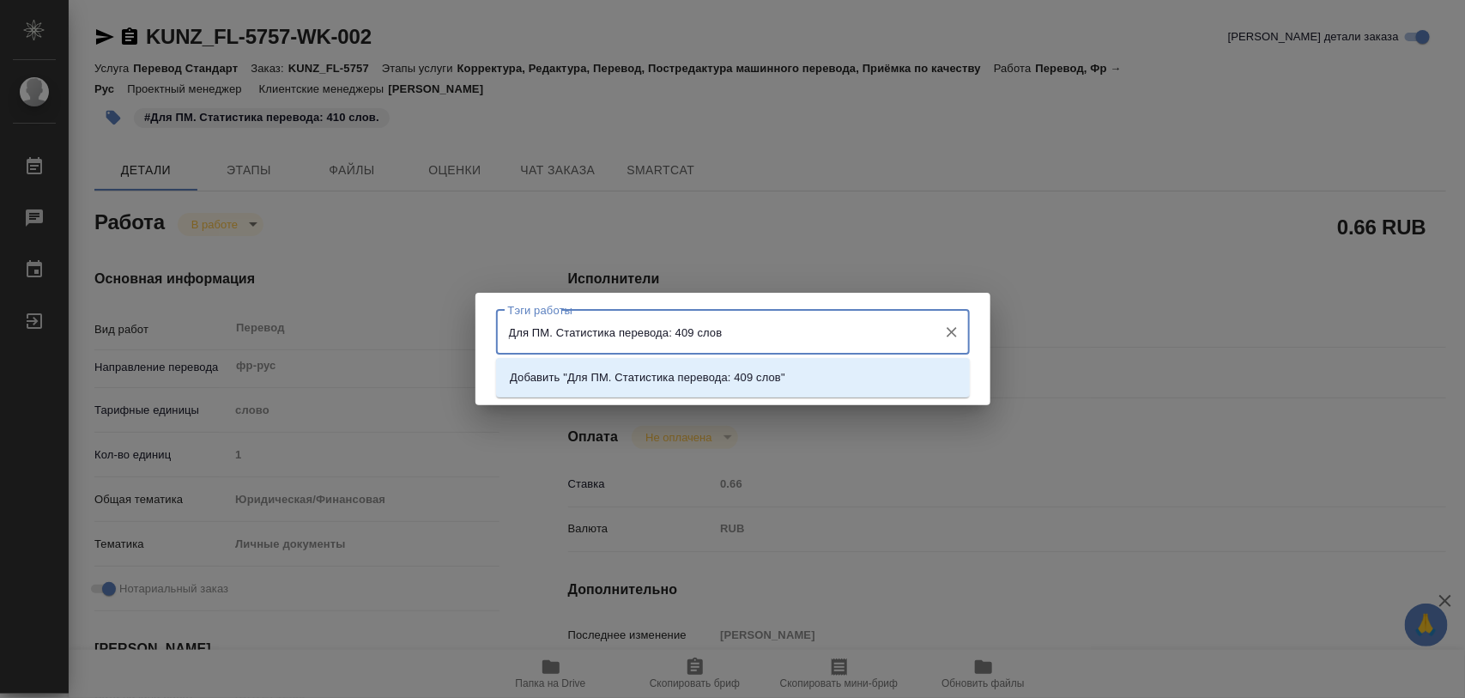
type input "Для ПМ. Статистика перевода: 409 слов."
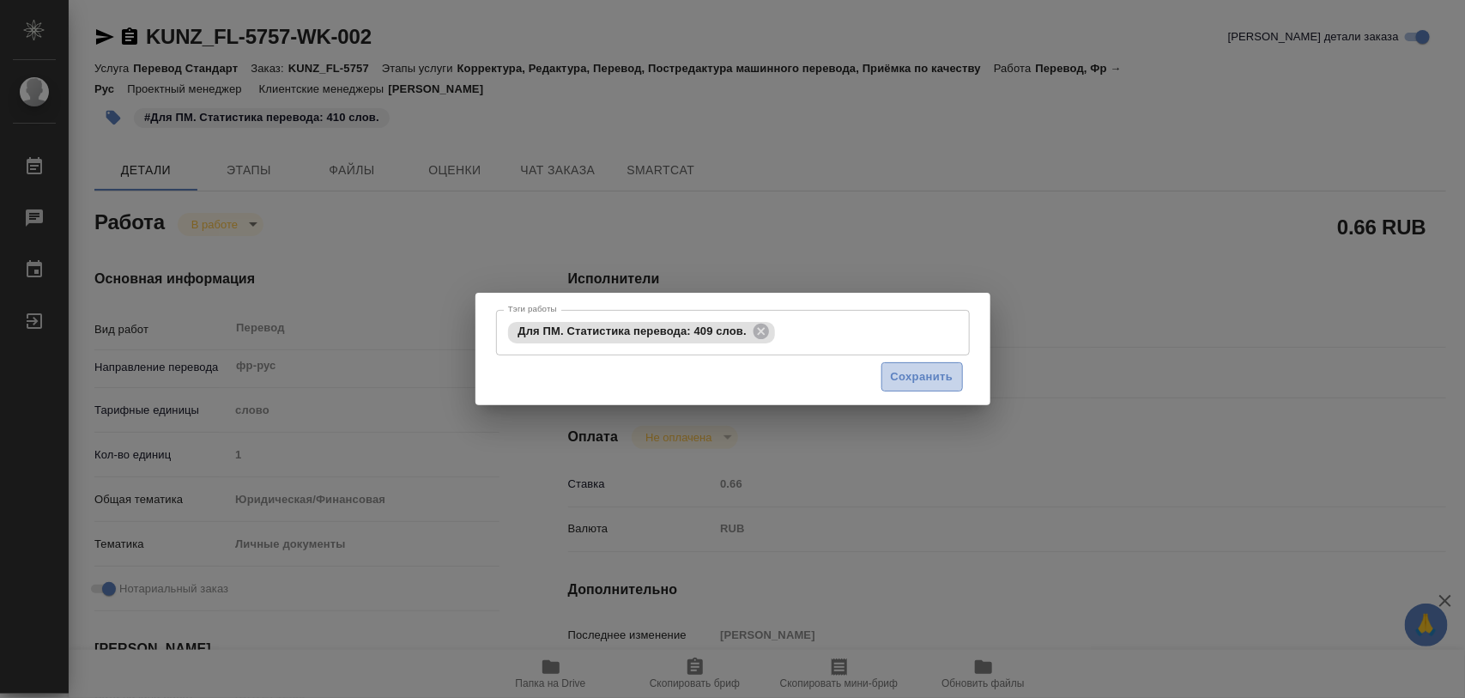
click at [941, 383] on span "Сохранить" at bounding box center [922, 377] width 63 height 20
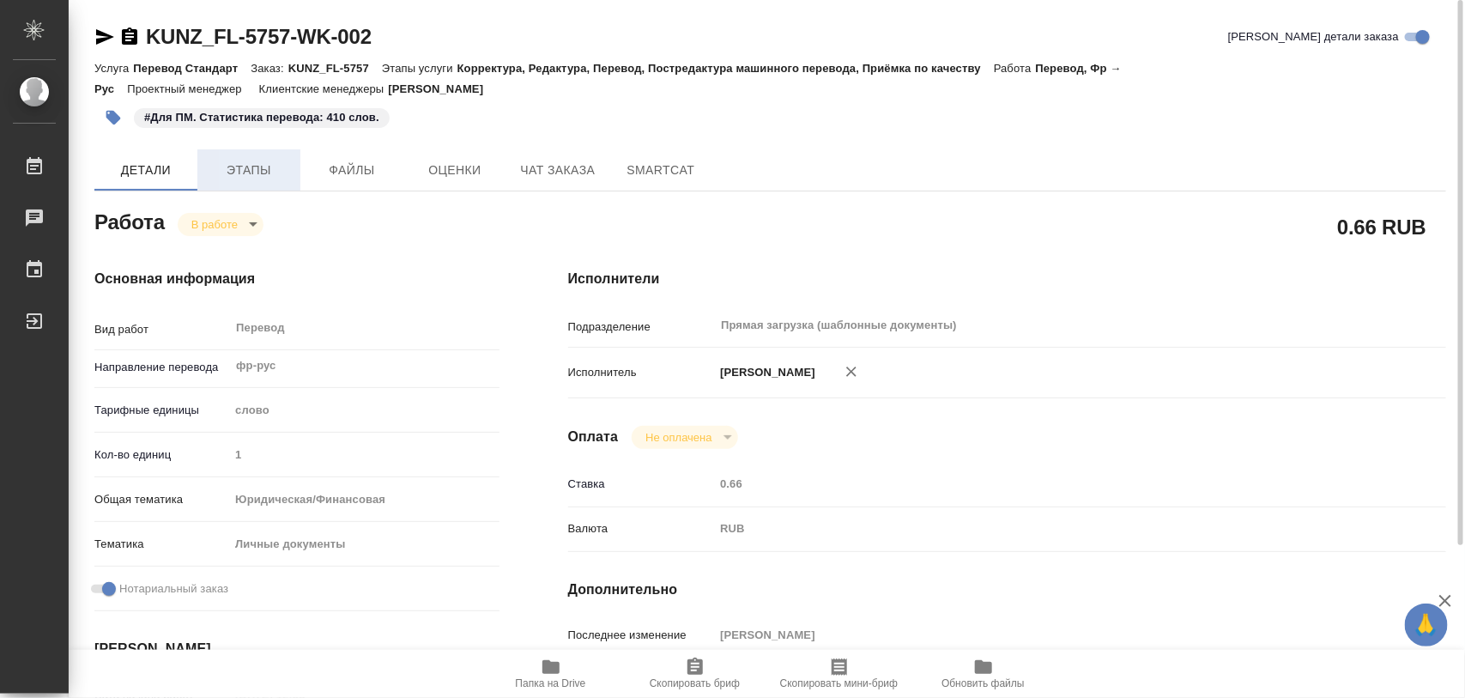
type input "inProgress"
type textarea "Перевод"
type textarea "x"
type input "фр-рус"
type input "5a8b1489cc6b4906c91bfd90"
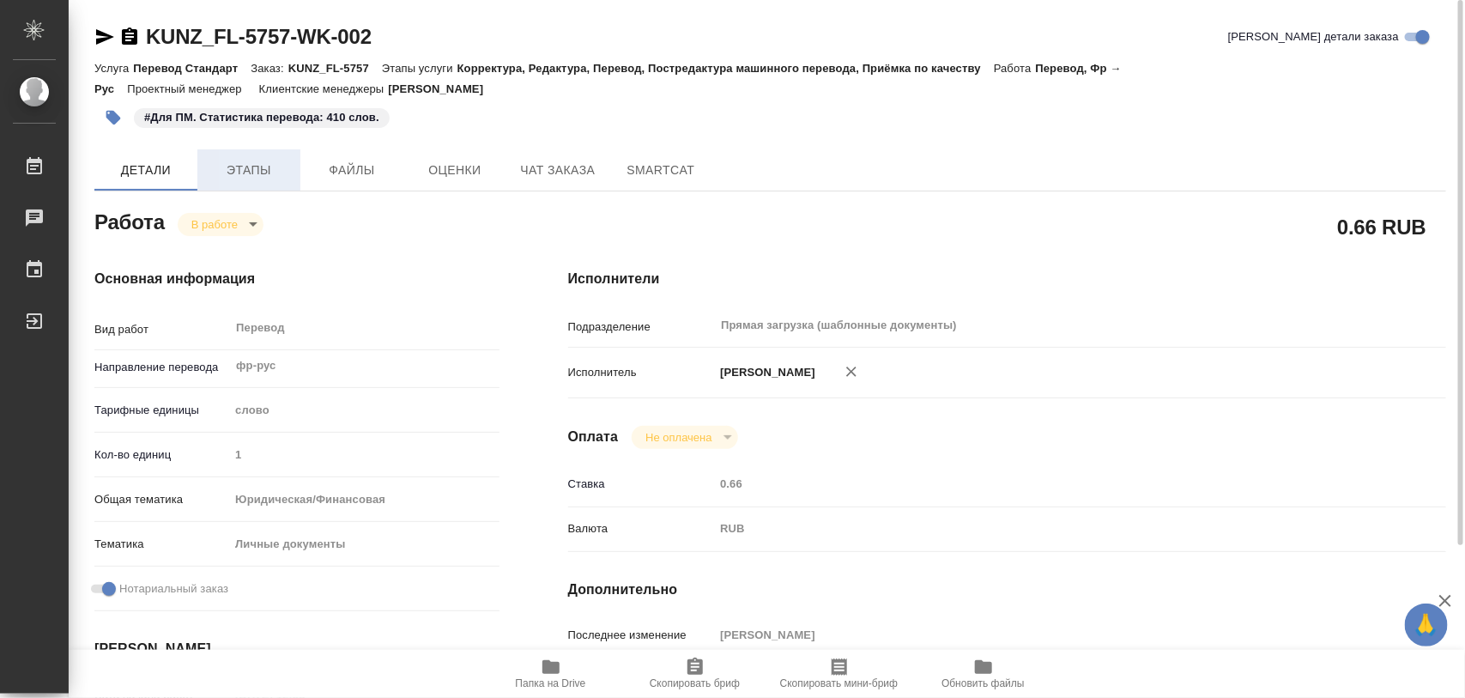
type input "1"
type input "yr-fn"
type input "5a8b8b956a9677013d343cfe"
checkbox input "true"
type input "05.08.2025 12:53"
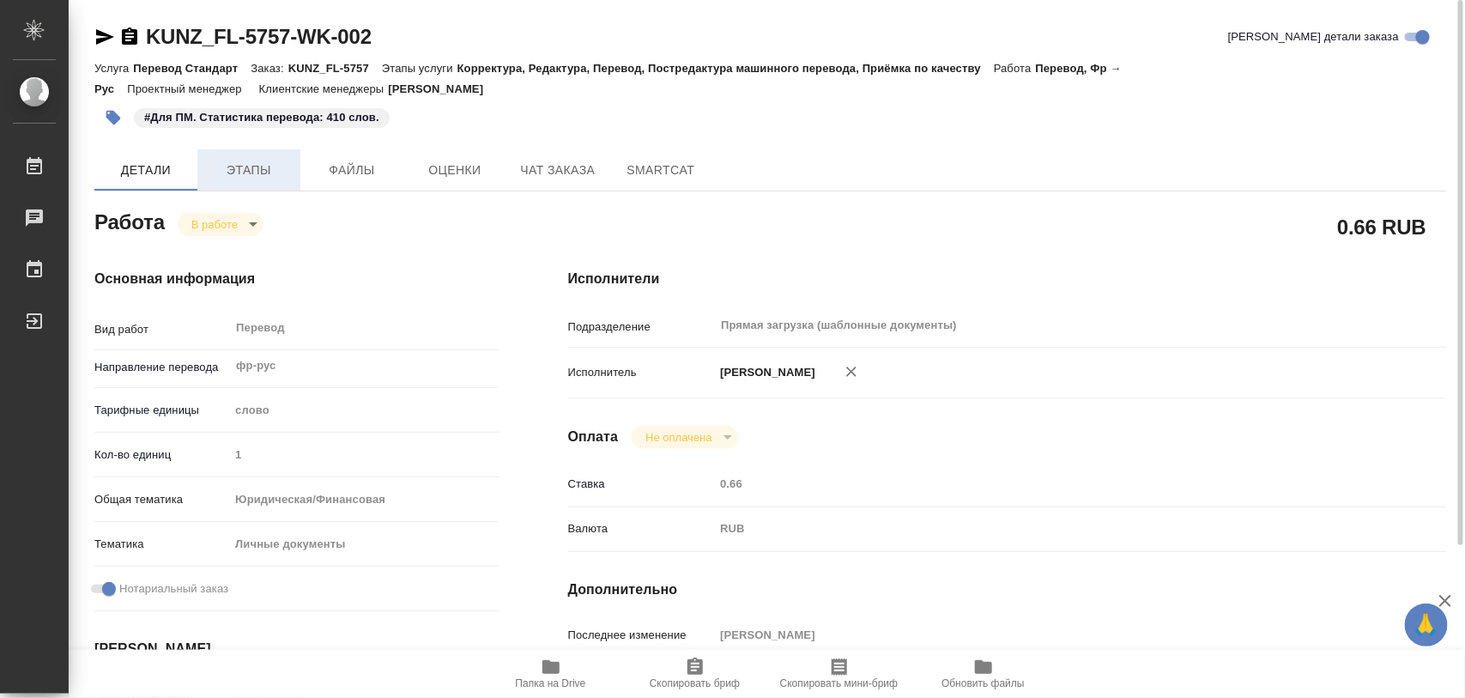
type input "08.08.2025 11:10"
type input "[DATE] 10:00"
type input "11.08.2025 11:00"
type input "Прямая загрузка (шаблонные документы)"
type input "notPayed"
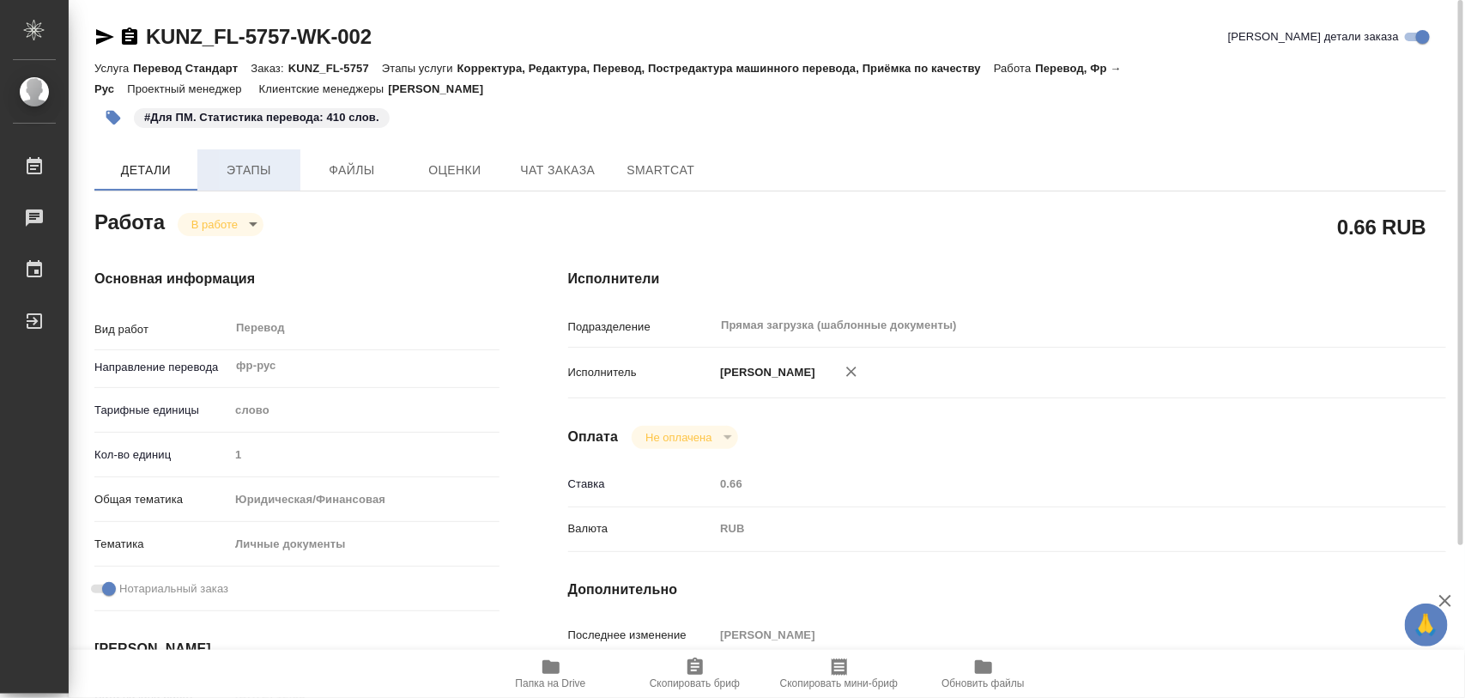
type input "0.66"
type input "RUB"
type input "[PERSON_NAME]"
type textarea "x"
type textarea "/Clients/FL_KUNZ/Orders/KUNZ_FL-5757/Translated/KUNZ_FL-5757-WK-002"
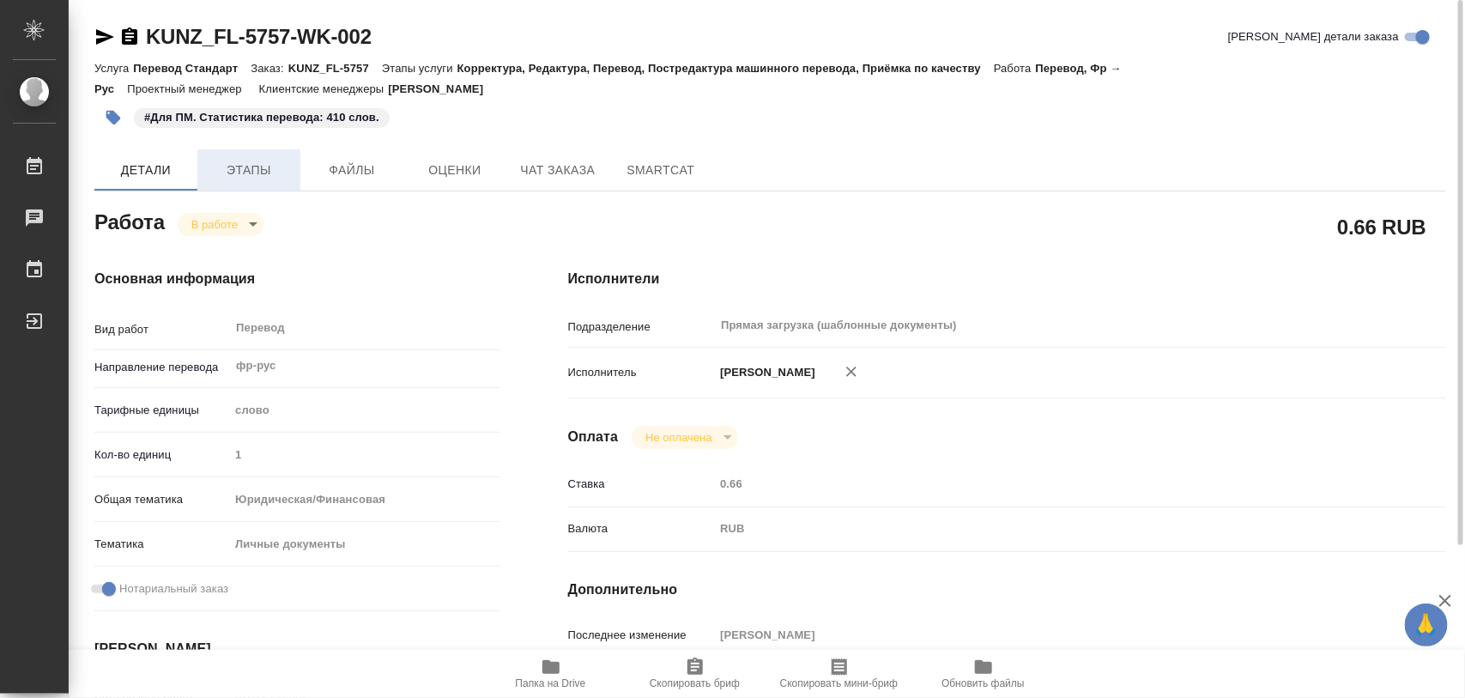
type textarea "x"
type input "KUNZ_FL-5757"
type input "Перевод Стандарт"
type input "Корректура, Редактура, Перевод, Постредактура машинного перевода, Приёмка по ка…"
type input "[PERSON_NAME]"
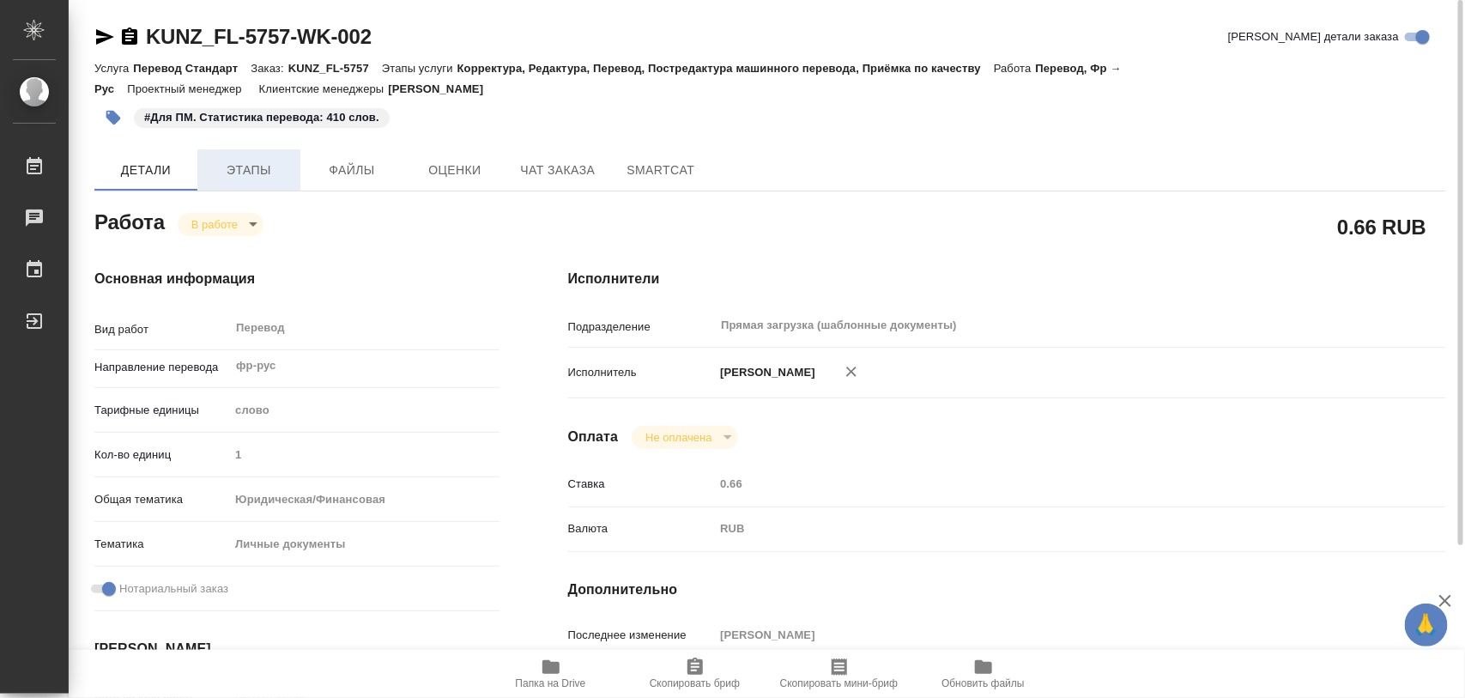
type input "[PERSON_NAME]"
type input "/Clients/FL_KUNZ/Orders/KUNZ_FL-5757"
type textarea "x"
type textarea "англ/франц-рус, под нот повторяет заказ KUNZ_FL-5758, изменения только в начале…"
type textarea "x"
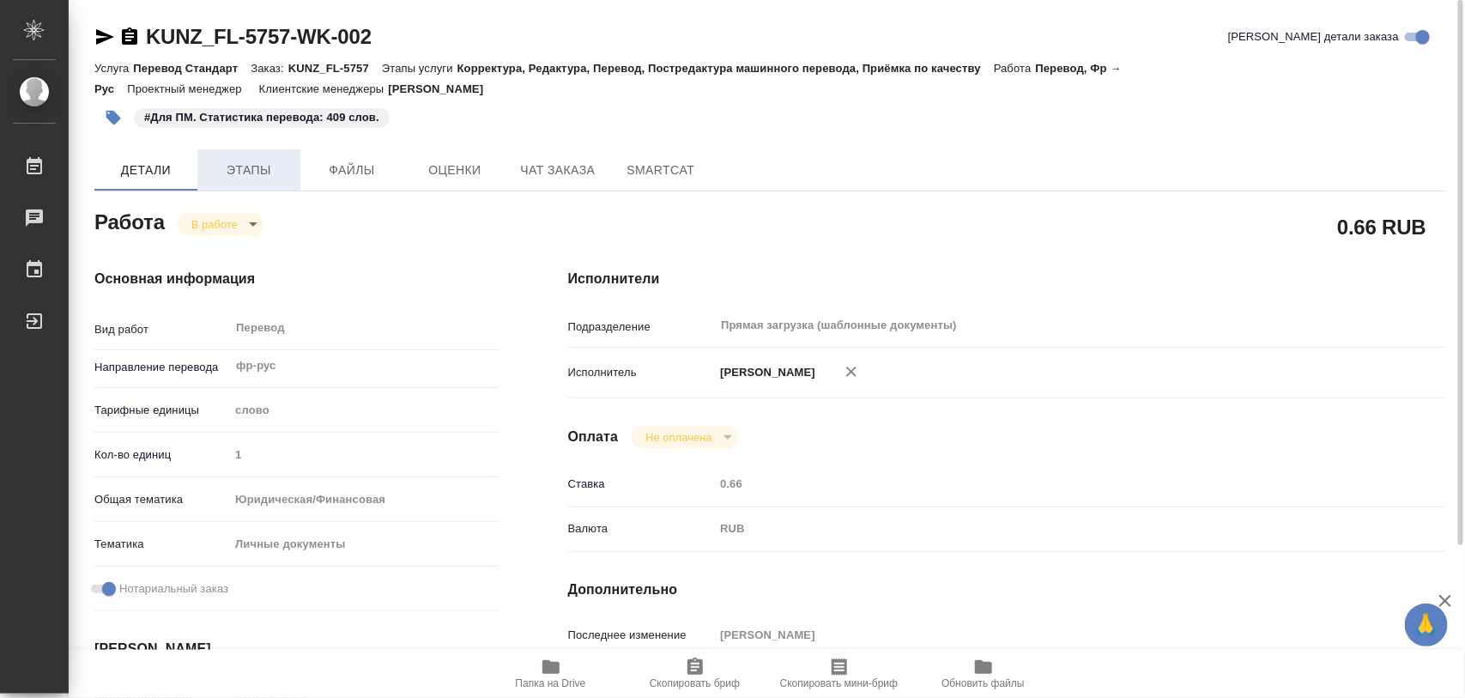
type textarea "x"
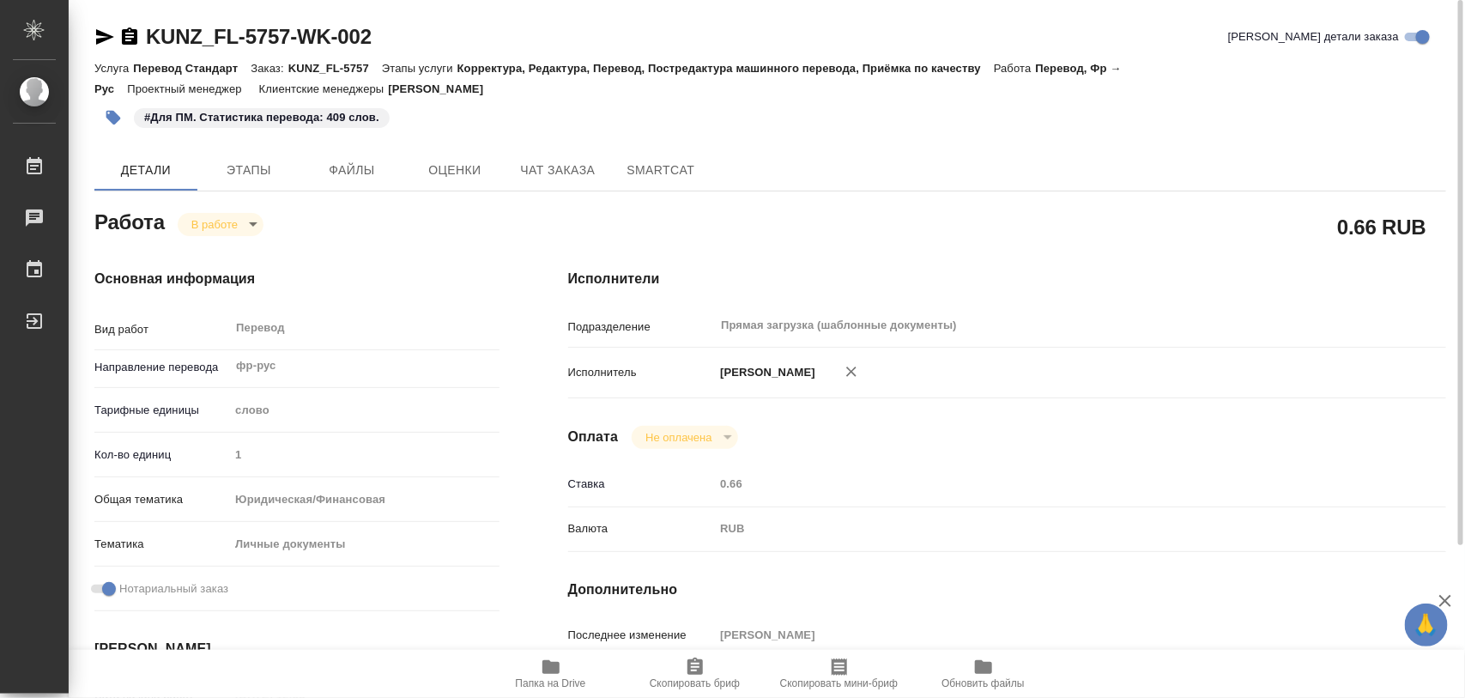
type textarea "x"
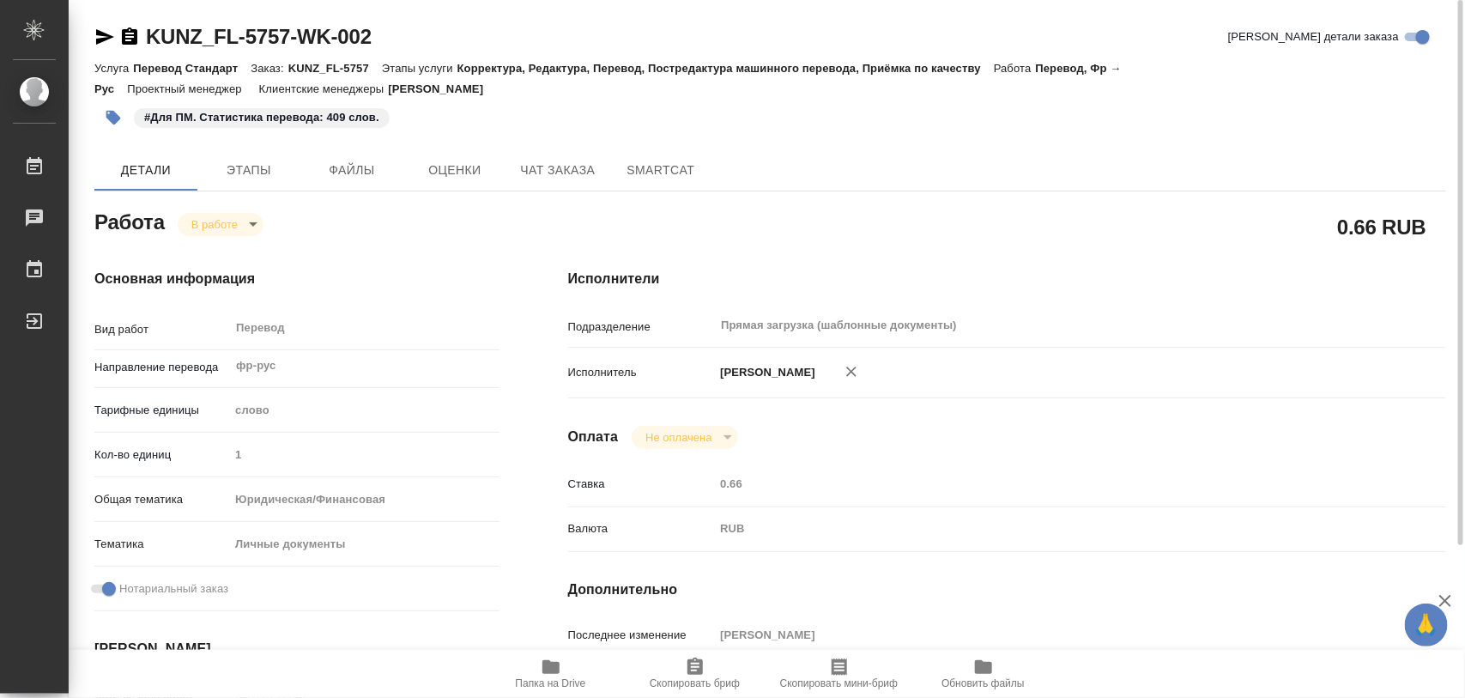
type textarea "x"
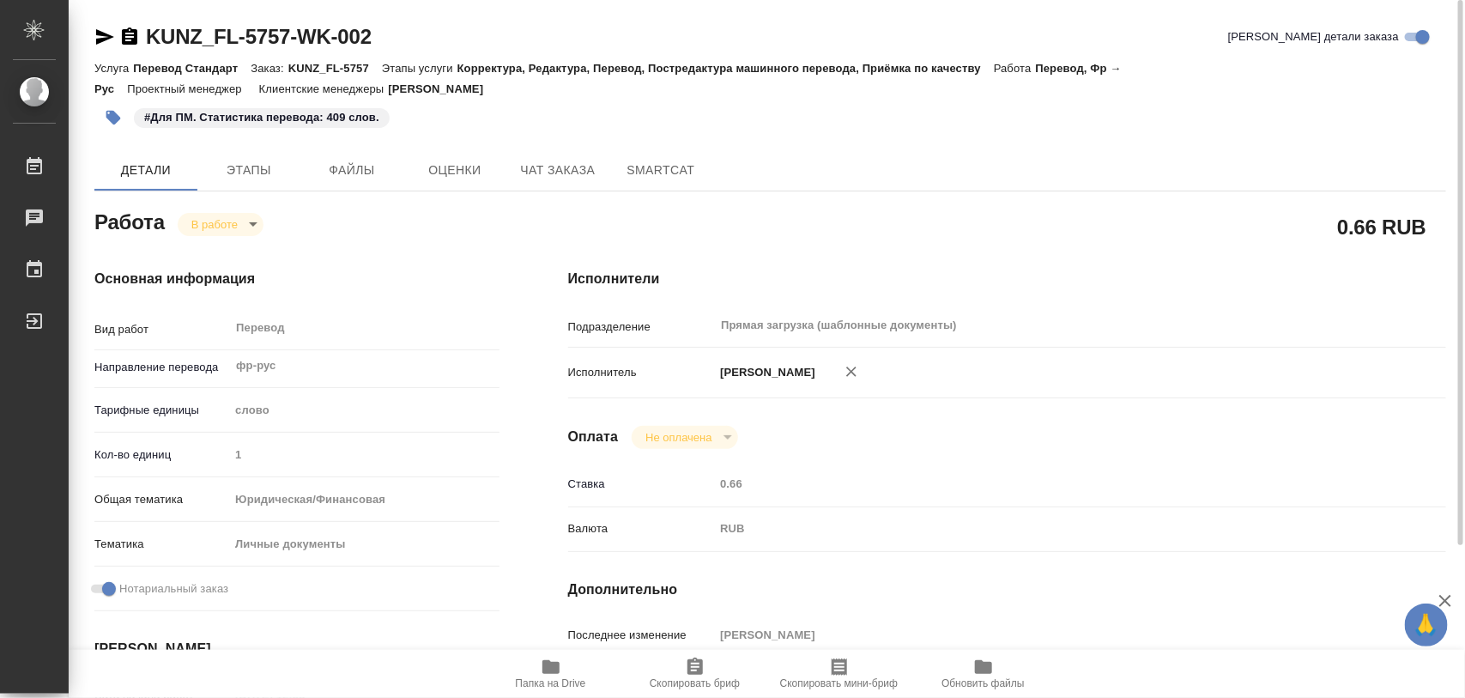
click at [254, 221] on body "🙏 .cls-1 fill:#fff; AWATERA Iglakov Maksim Работы 0 Чаты График Выйти KUNZ_FL-5…" at bounding box center [732, 349] width 1465 height 698
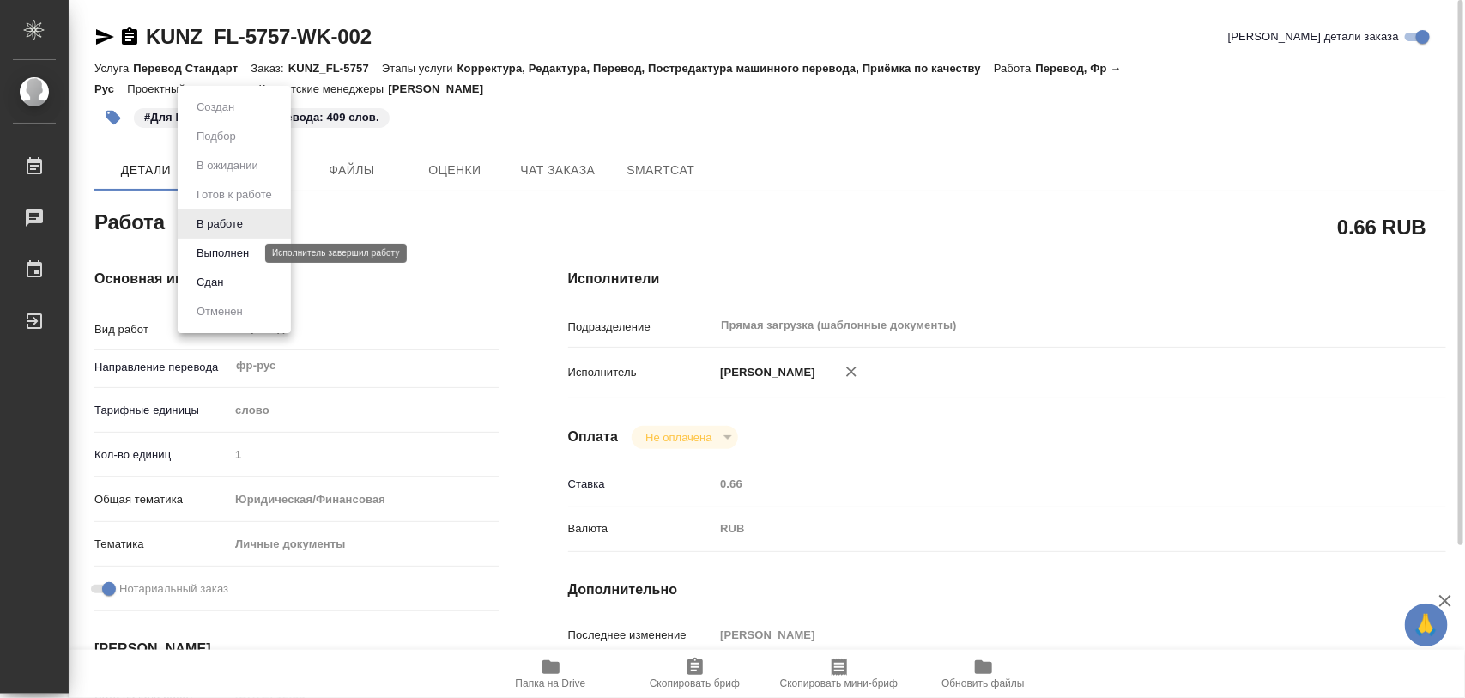
click at [225, 254] on button "Выполнен" at bounding box center [222, 253] width 63 height 19
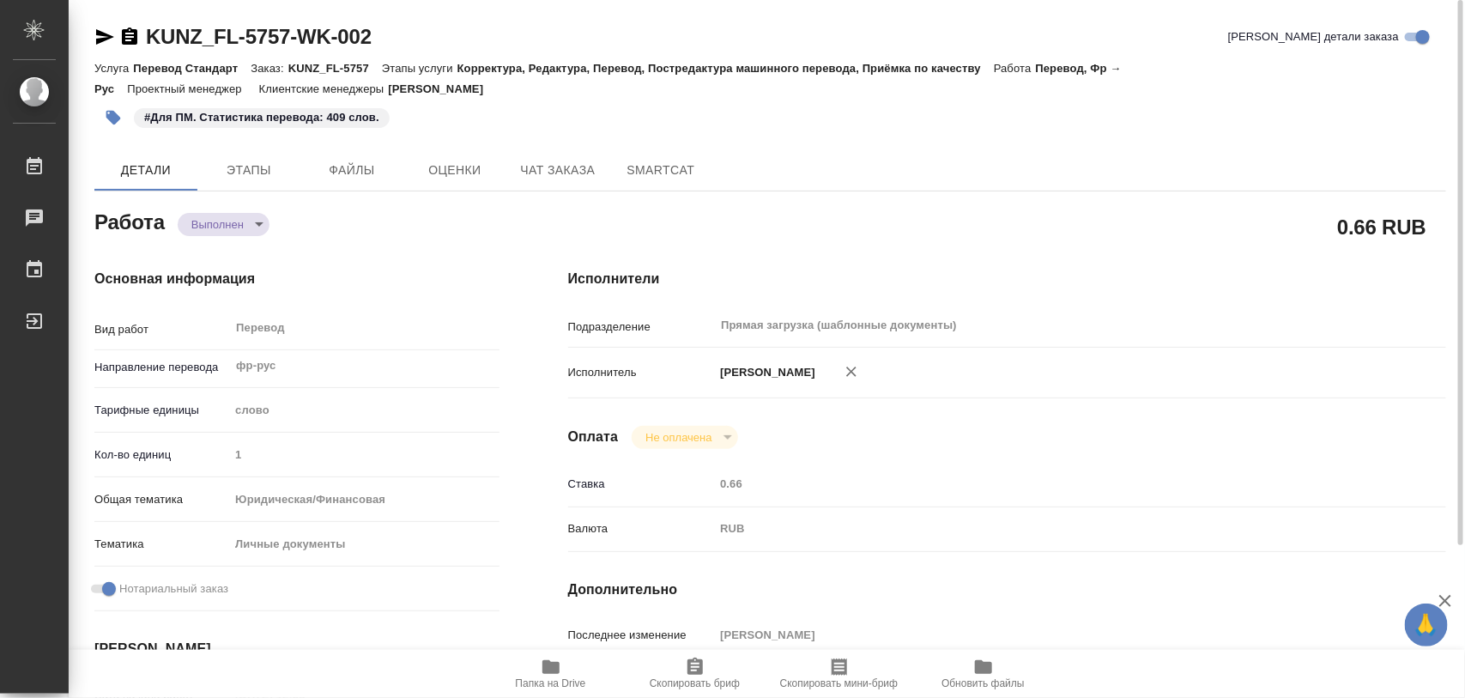
type textarea "x"
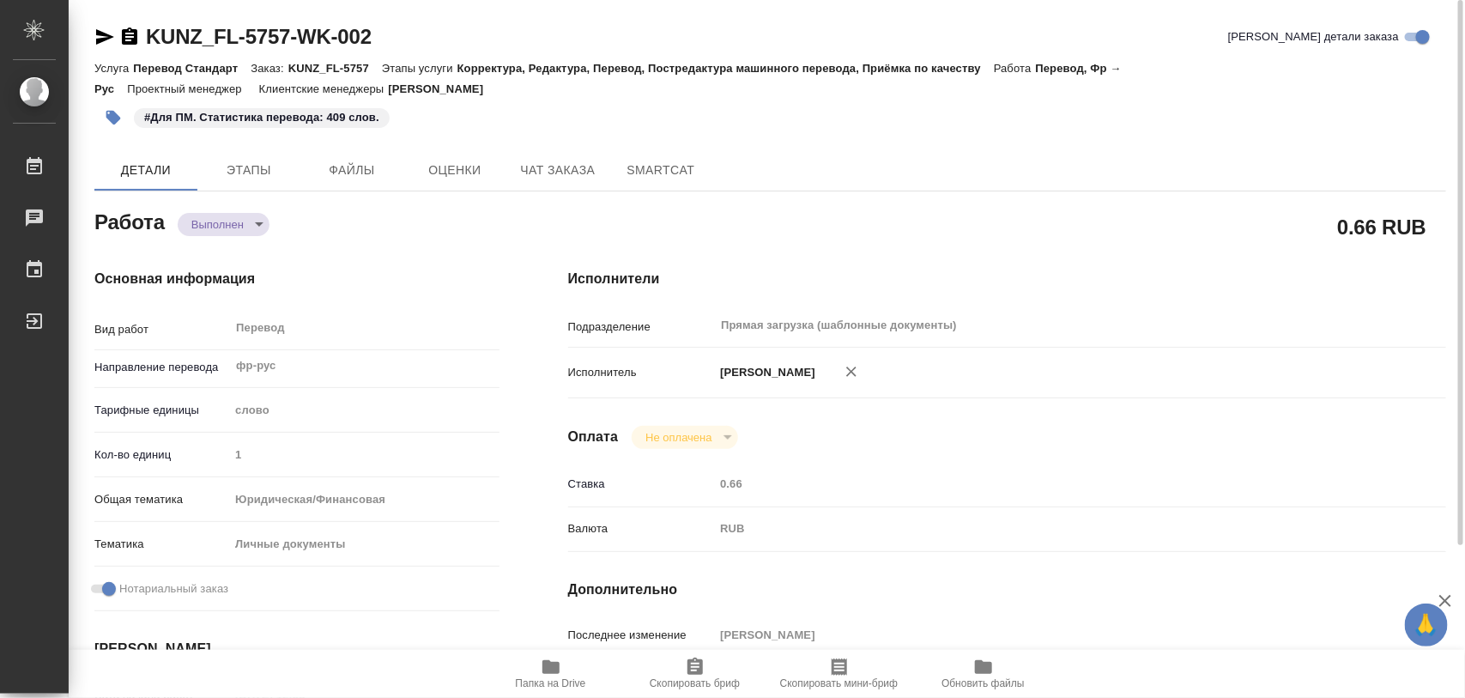
type textarea "x"
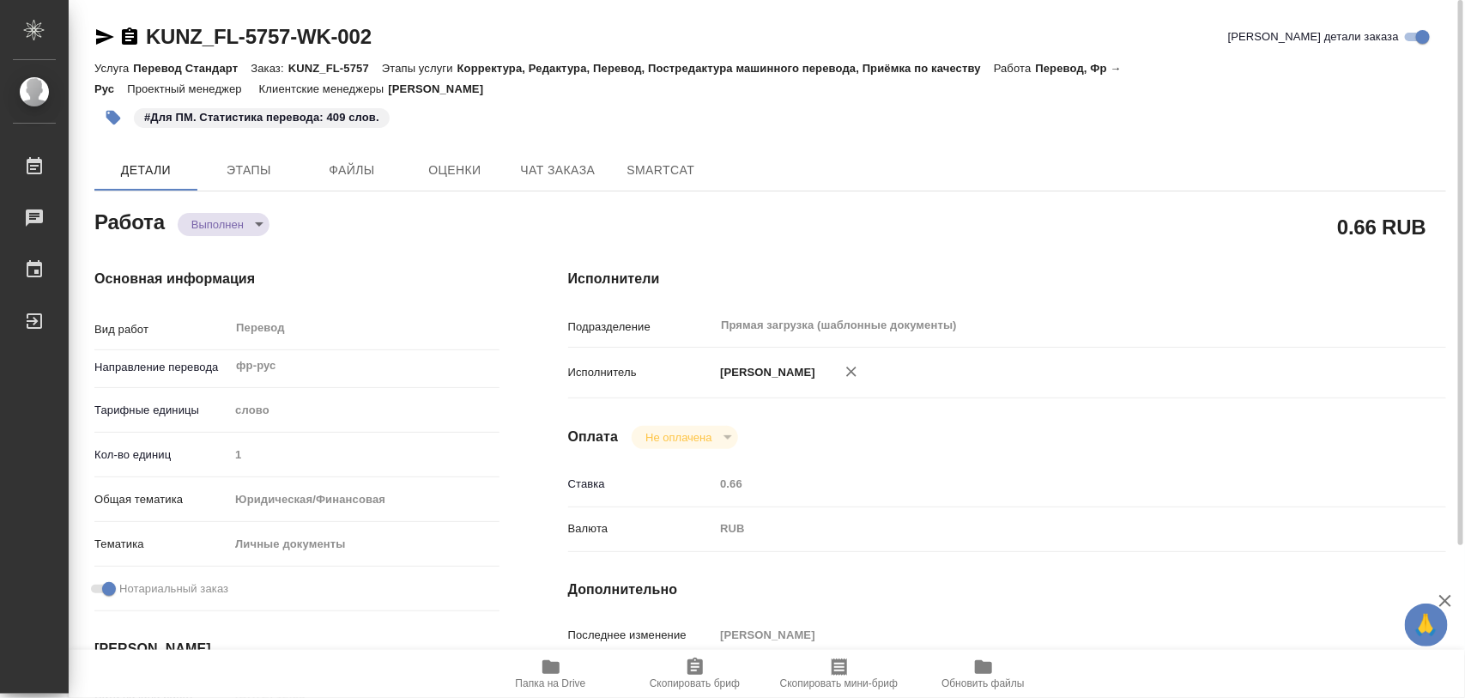
type textarea "x"
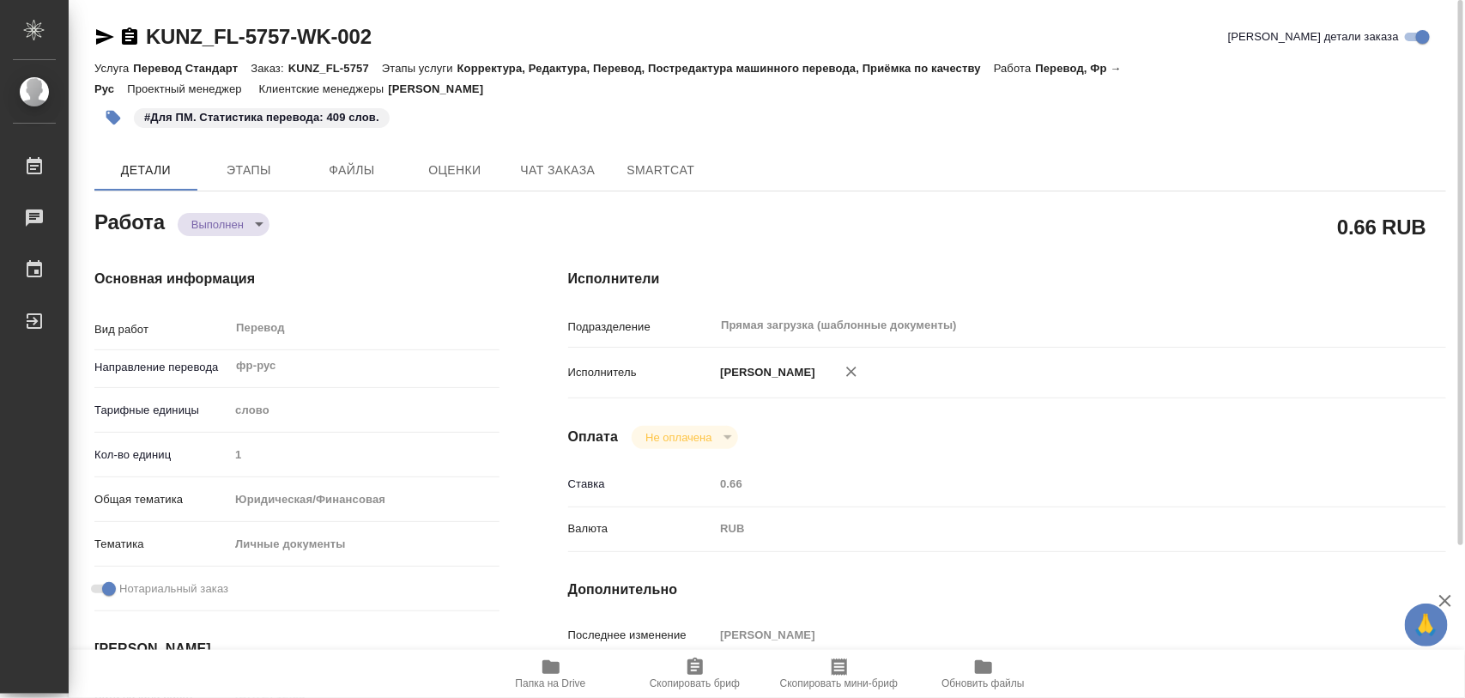
type textarea "x"
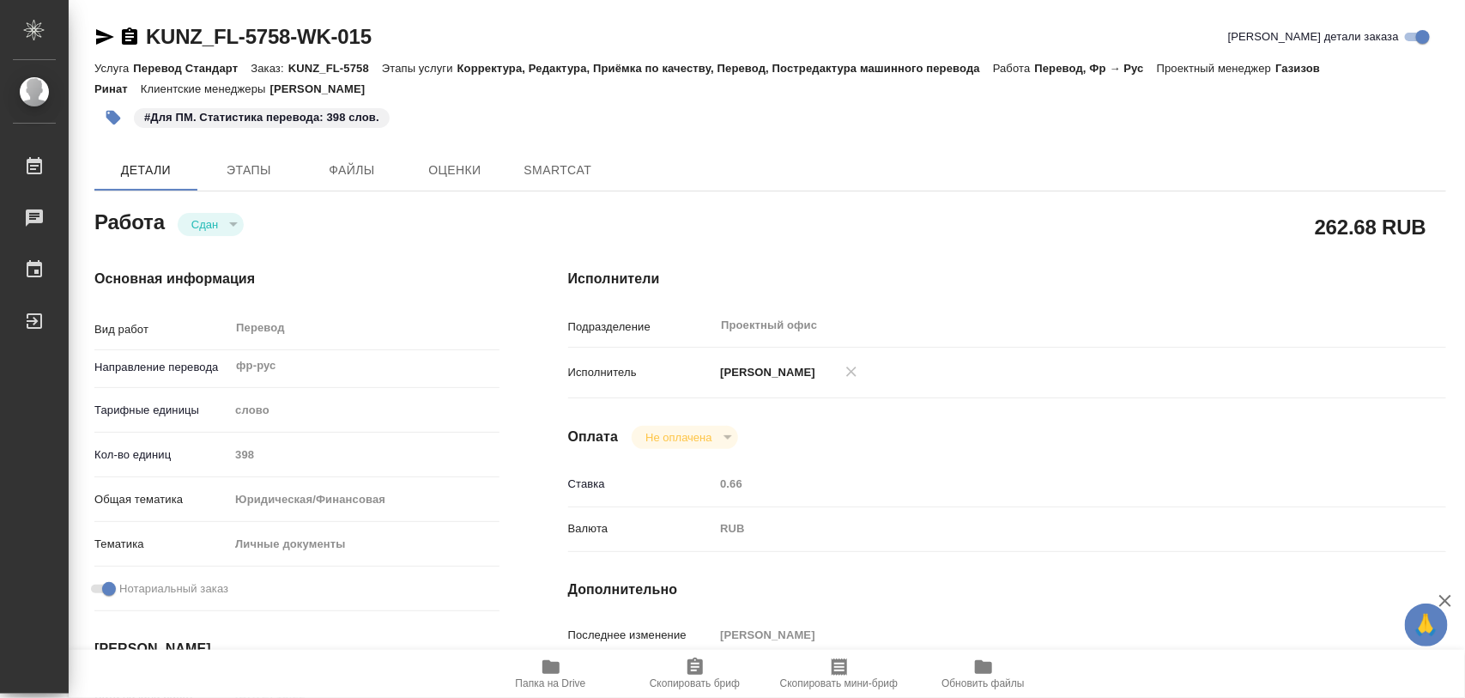
type textarea "x"
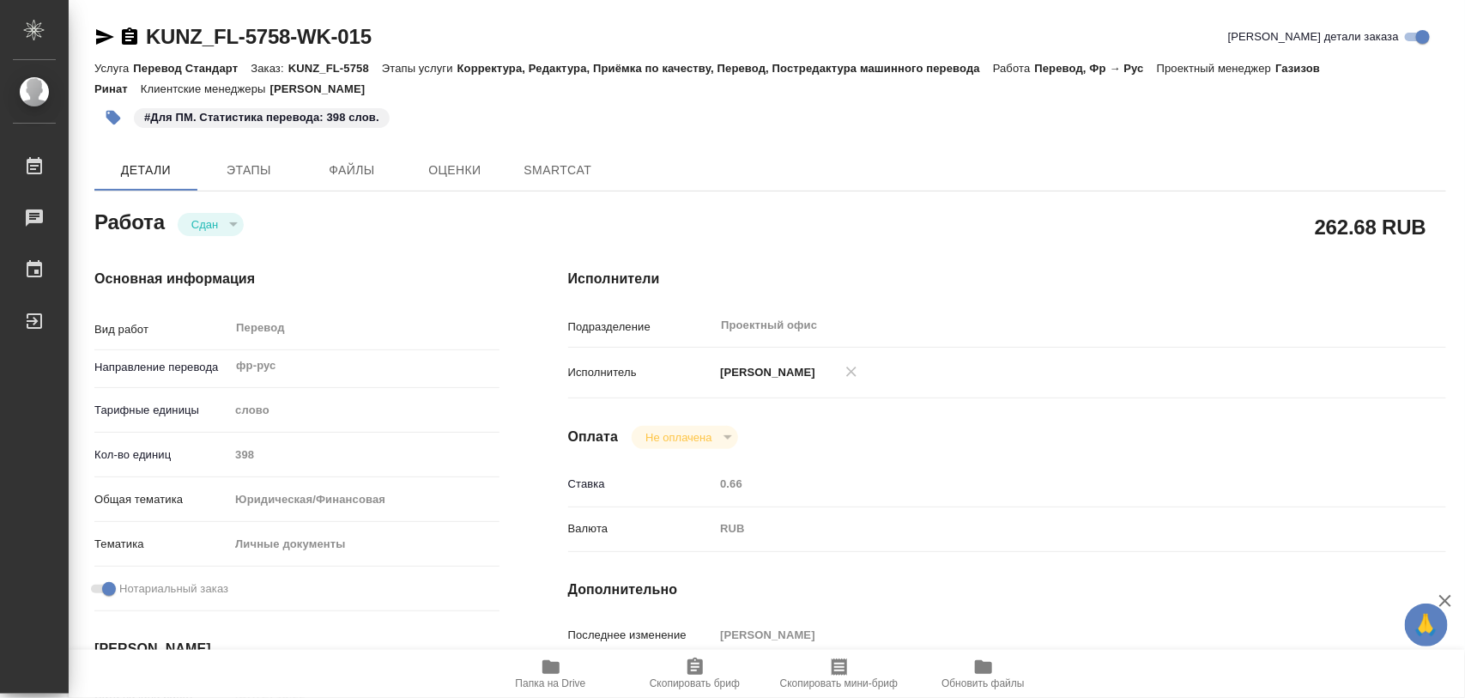
type textarea "x"
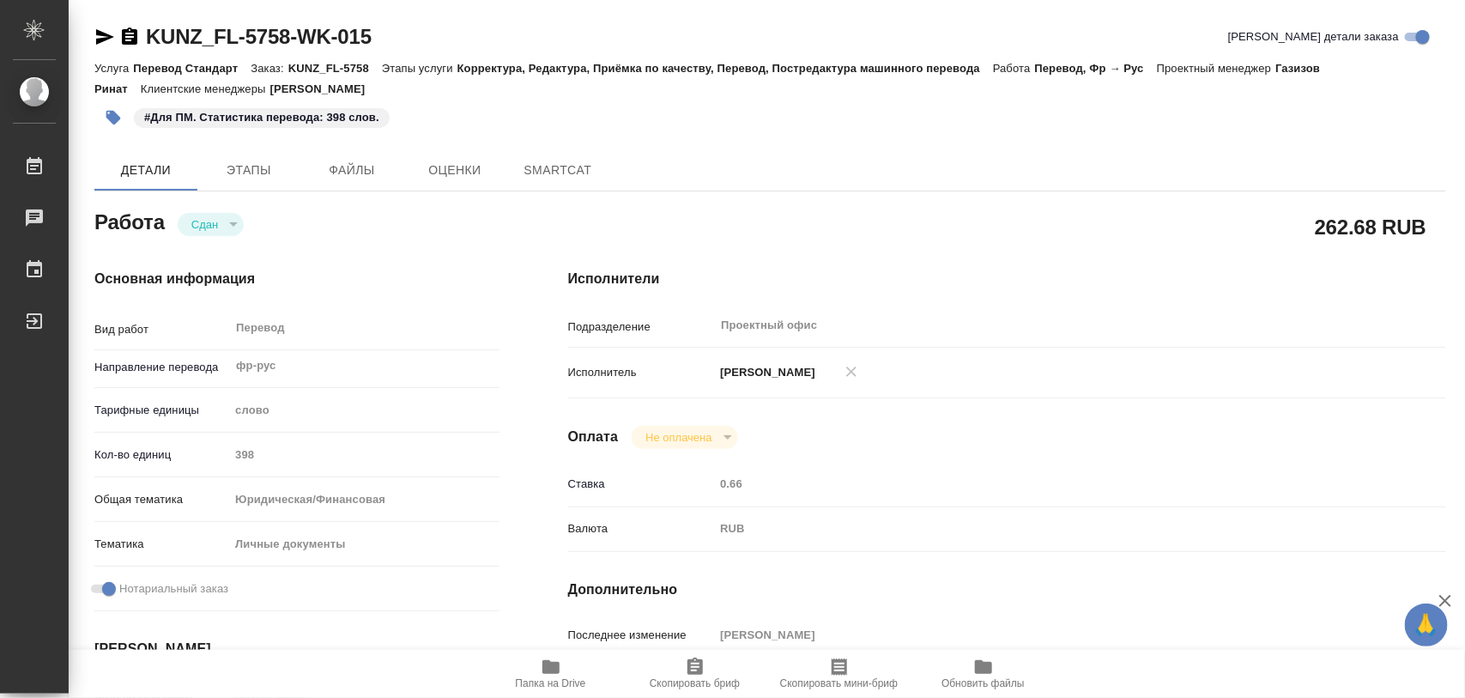
type textarea "x"
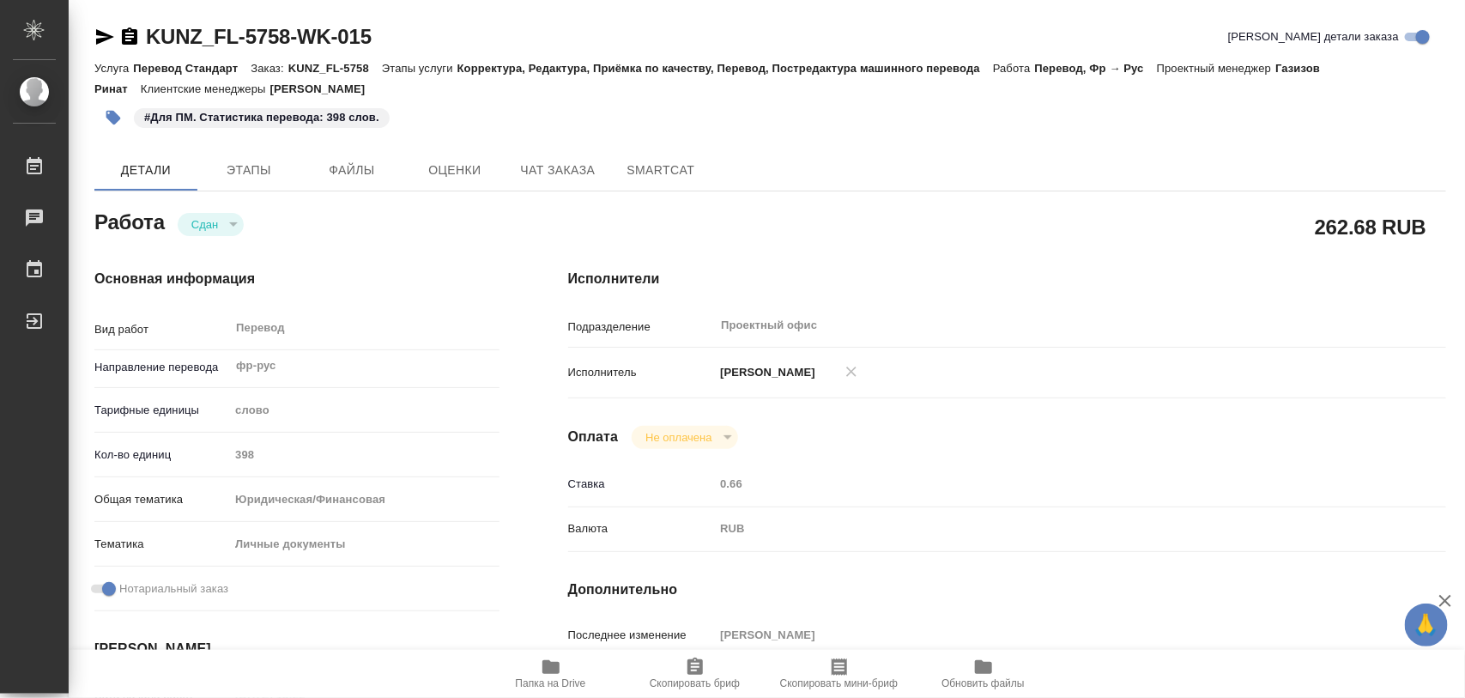
type textarea "x"
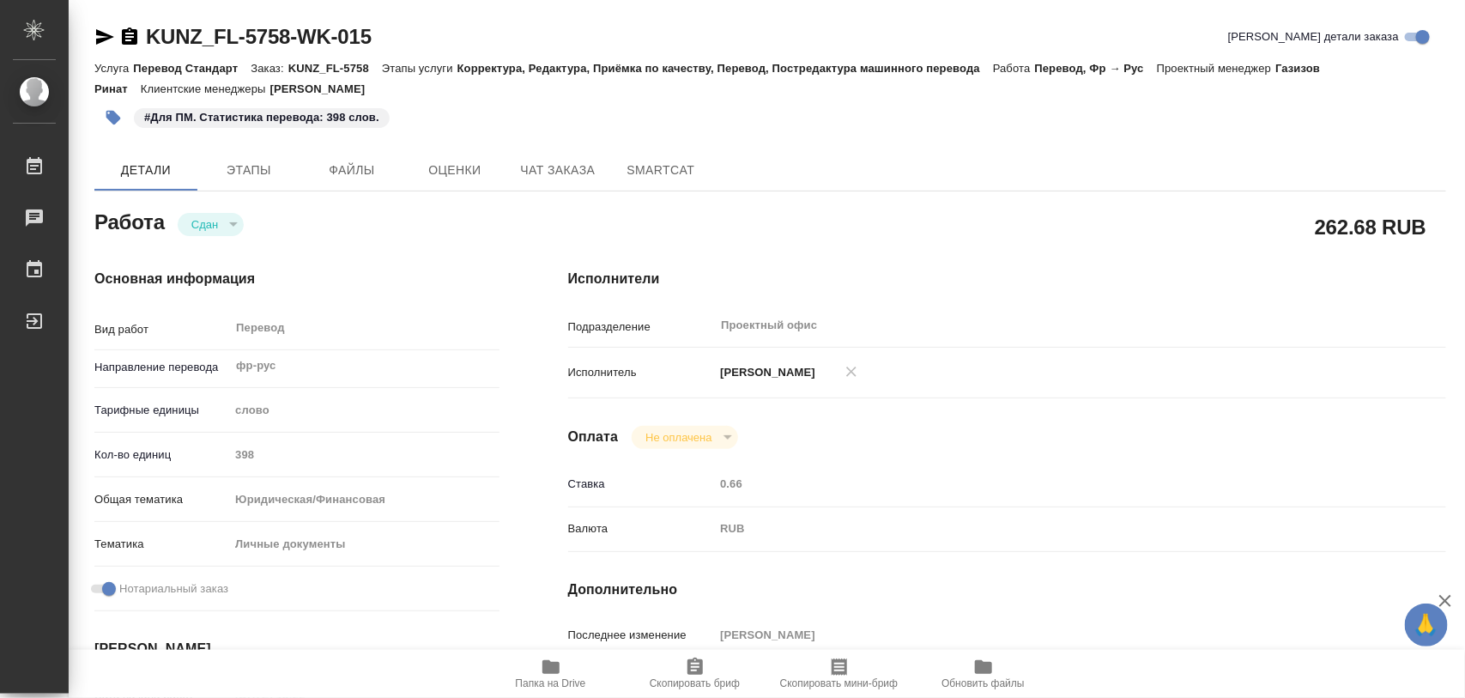
type textarea "x"
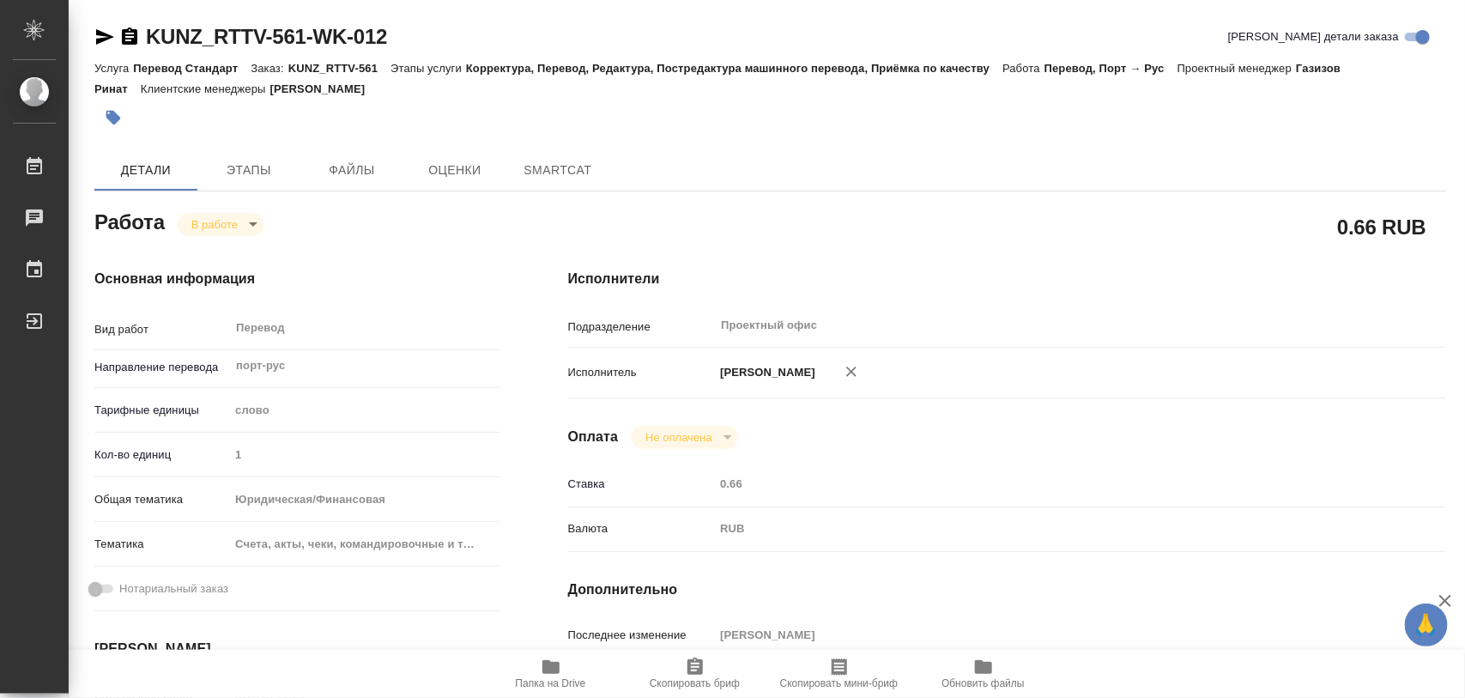
type textarea "x"
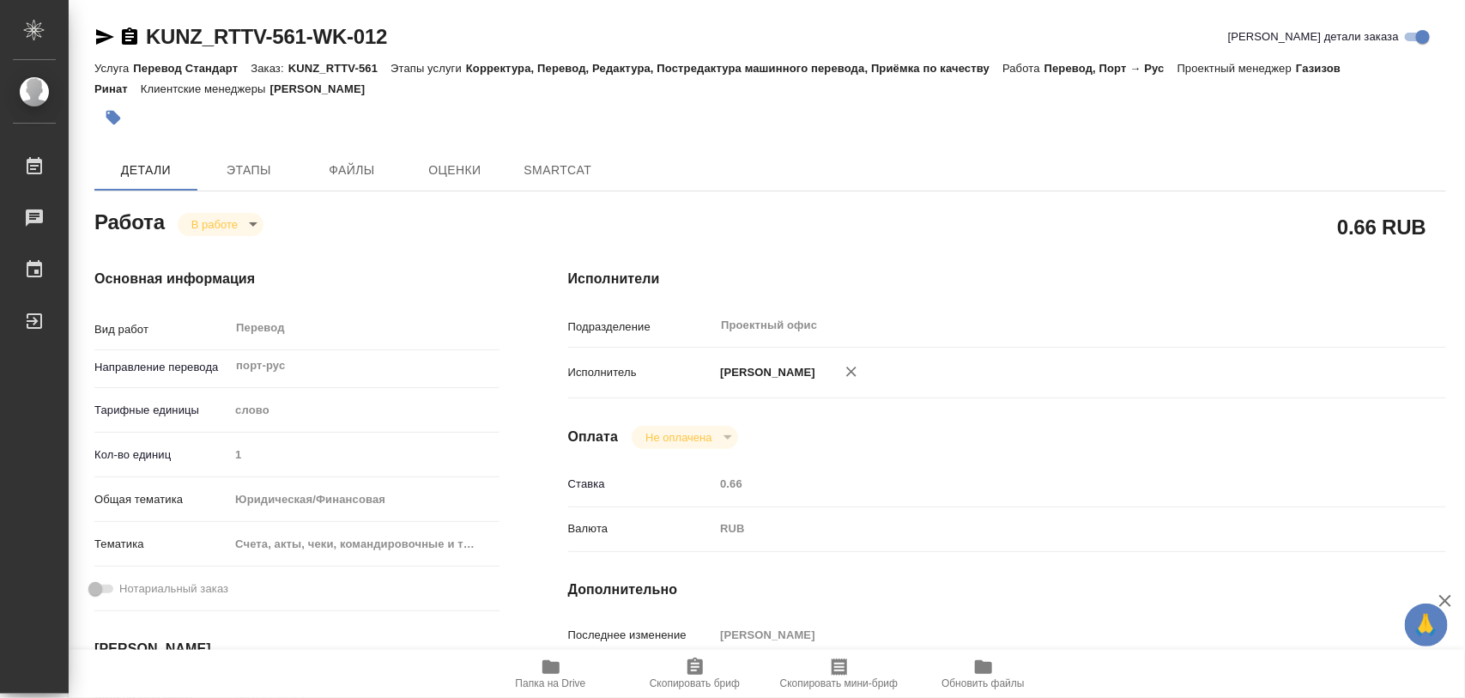
type textarea "x"
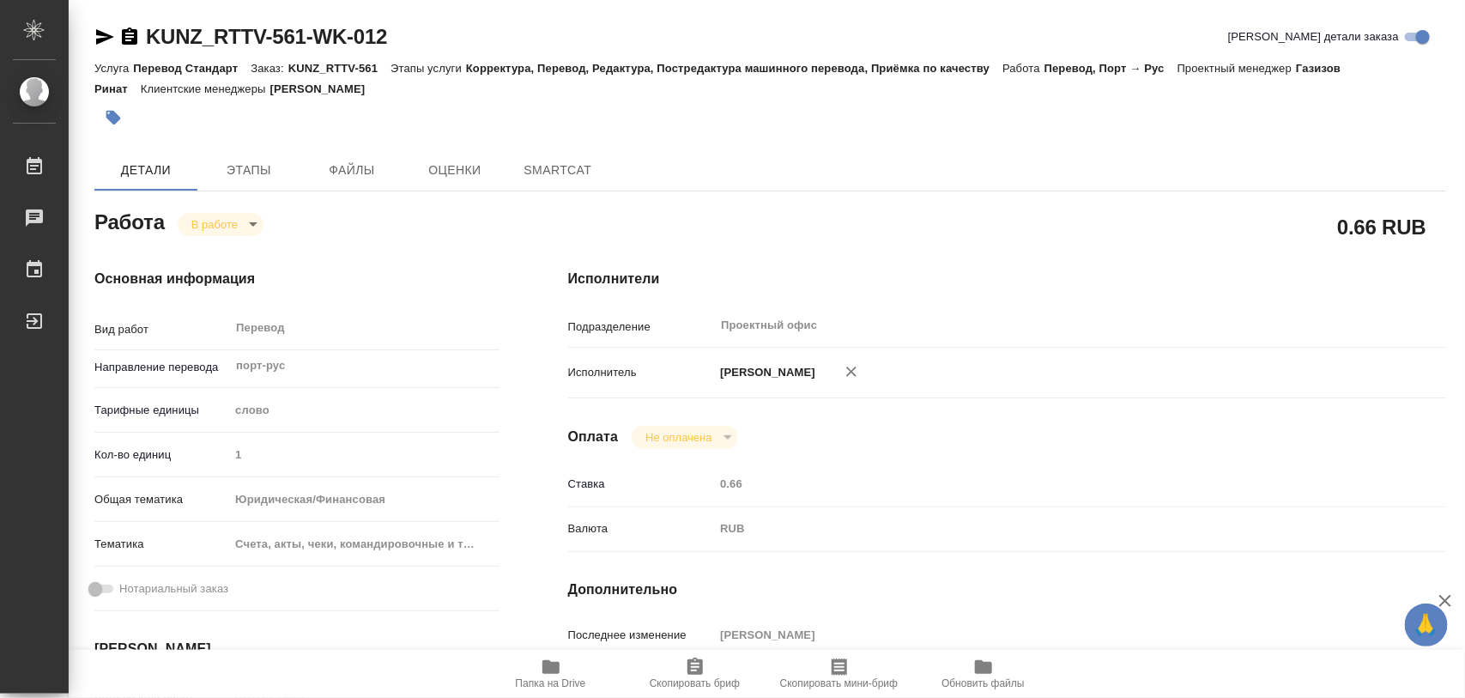
type textarea "x"
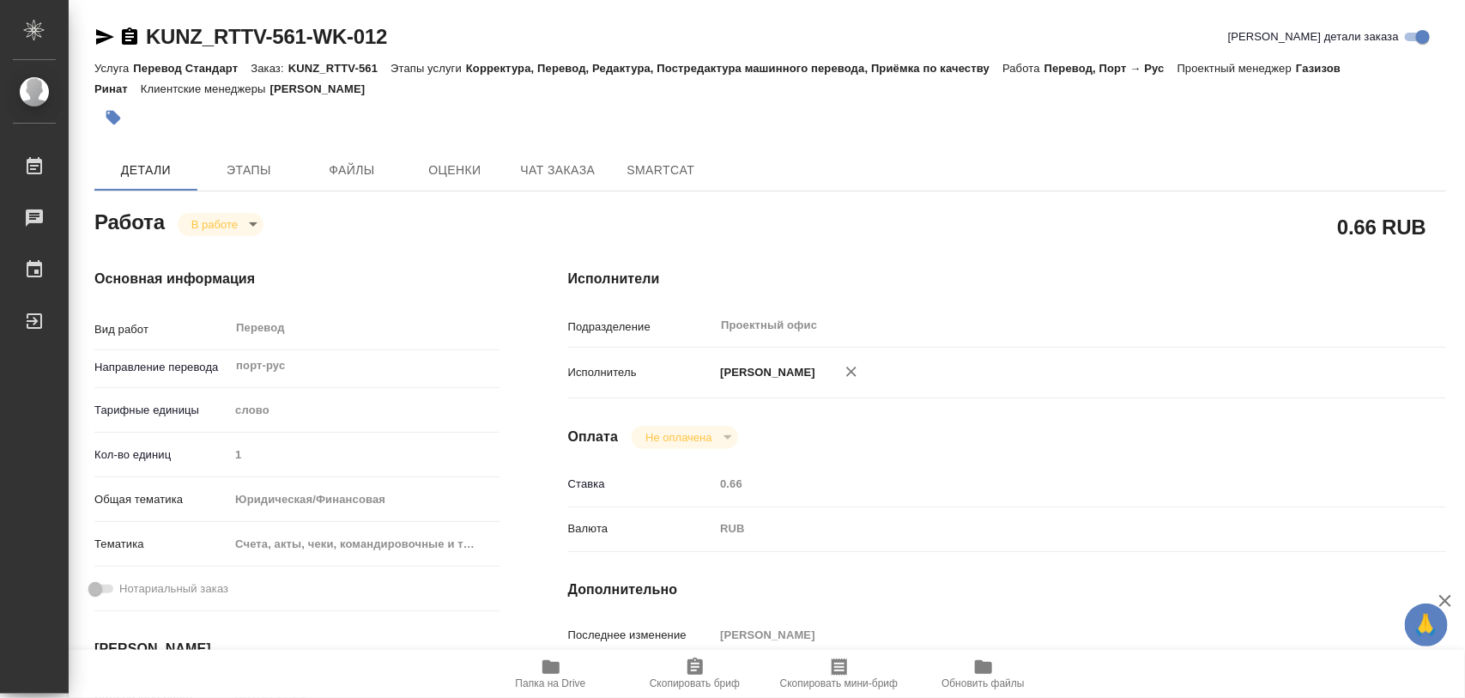
type textarea "x"
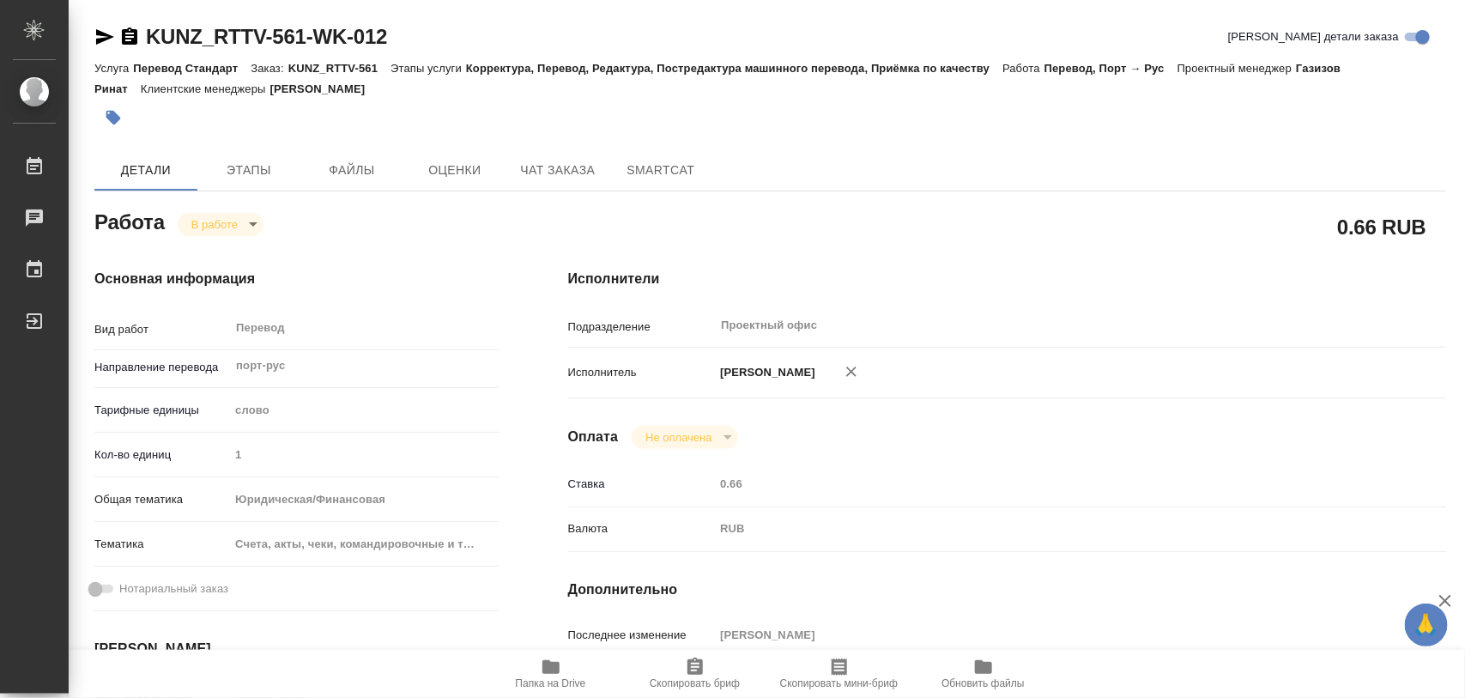
type textarea "x"
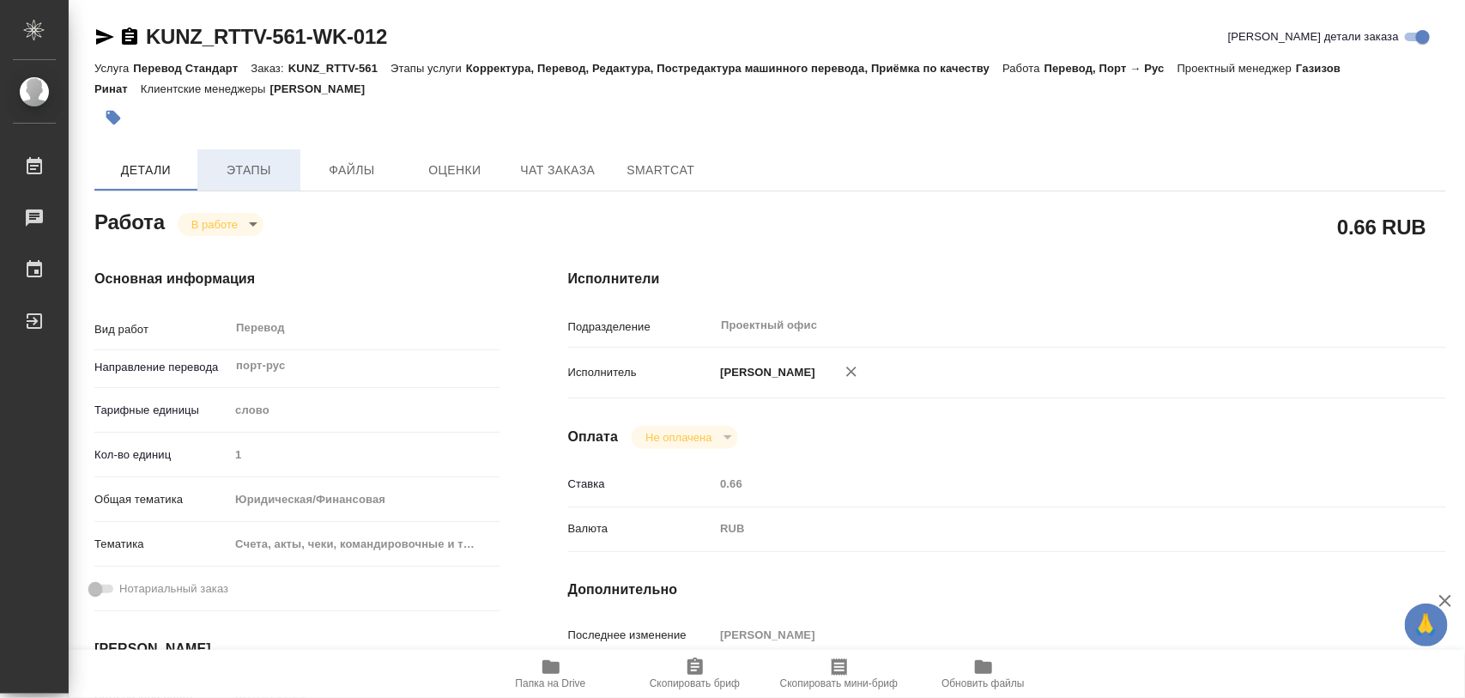
click at [267, 169] on span "Этапы" at bounding box center [249, 170] width 82 height 21
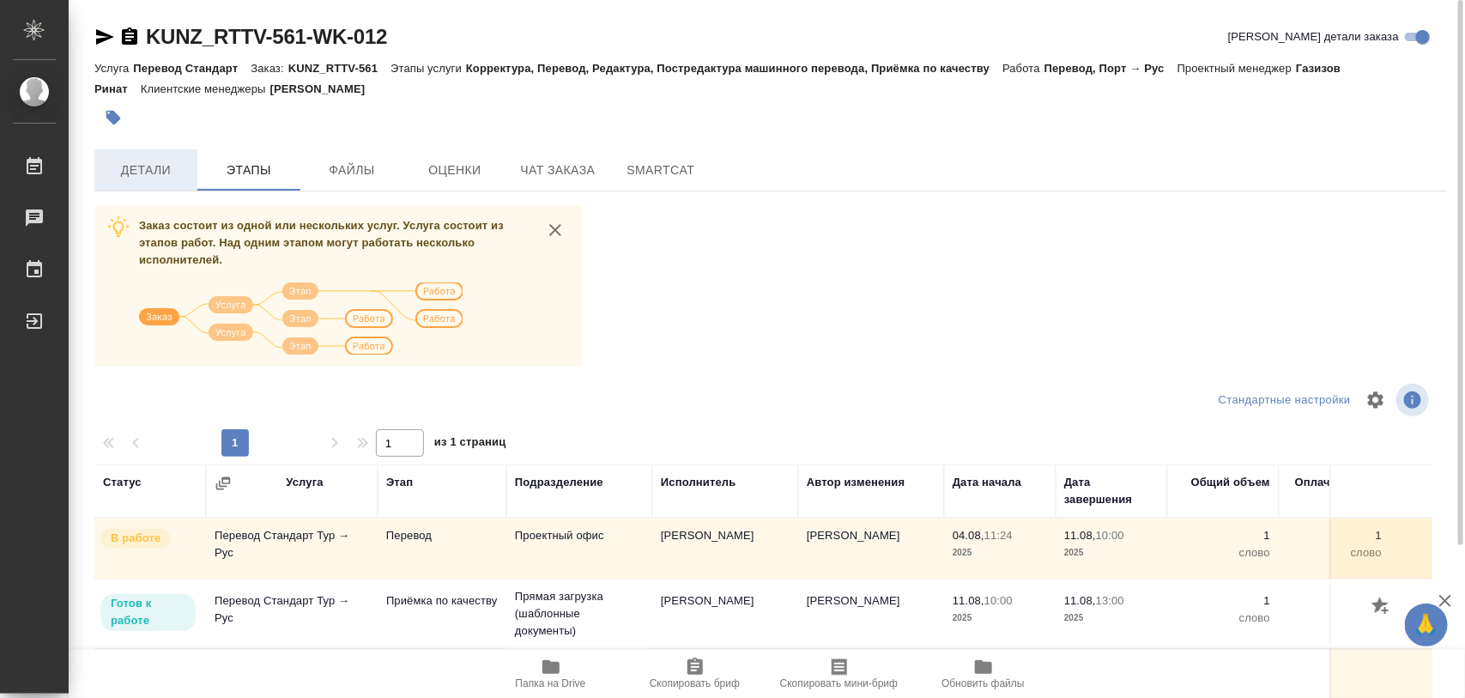
click at [155, 177] on span "Детали" at bounding box center [146, 170] width 82 height 21
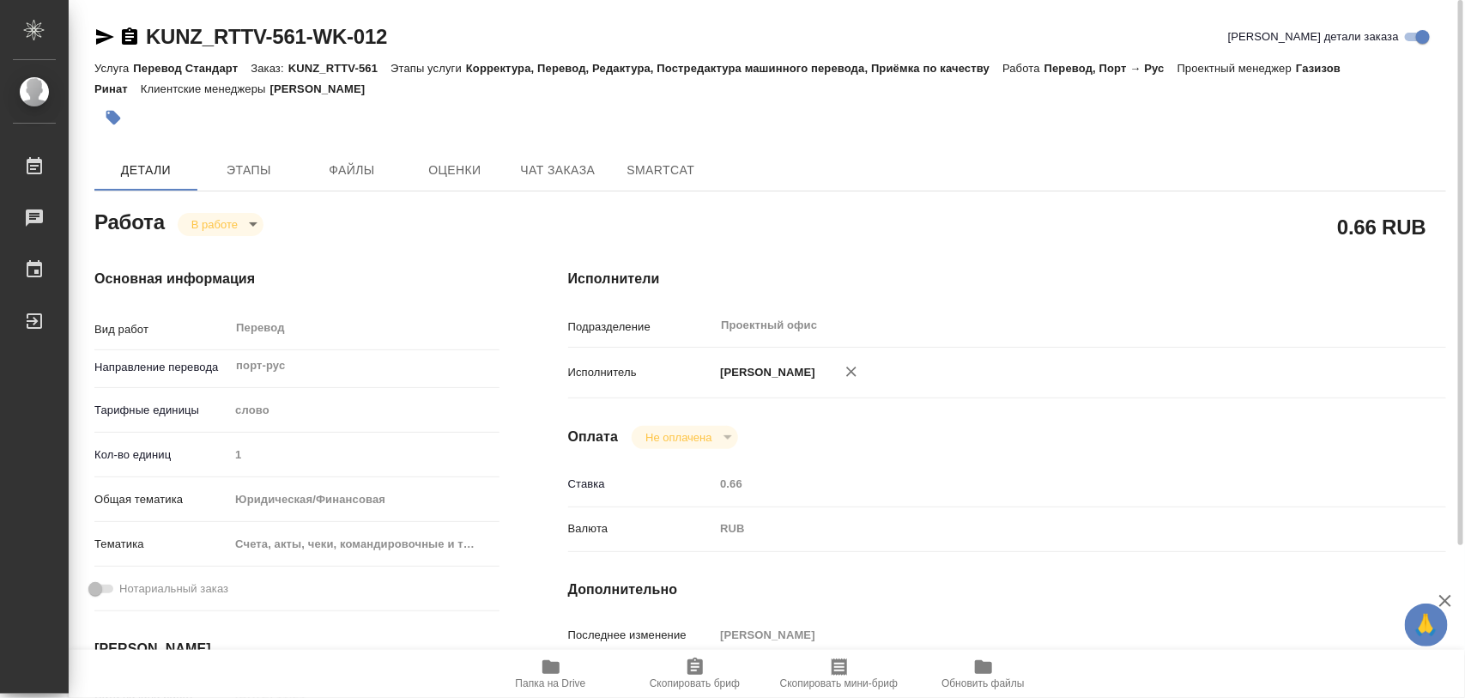
type textarea "x"
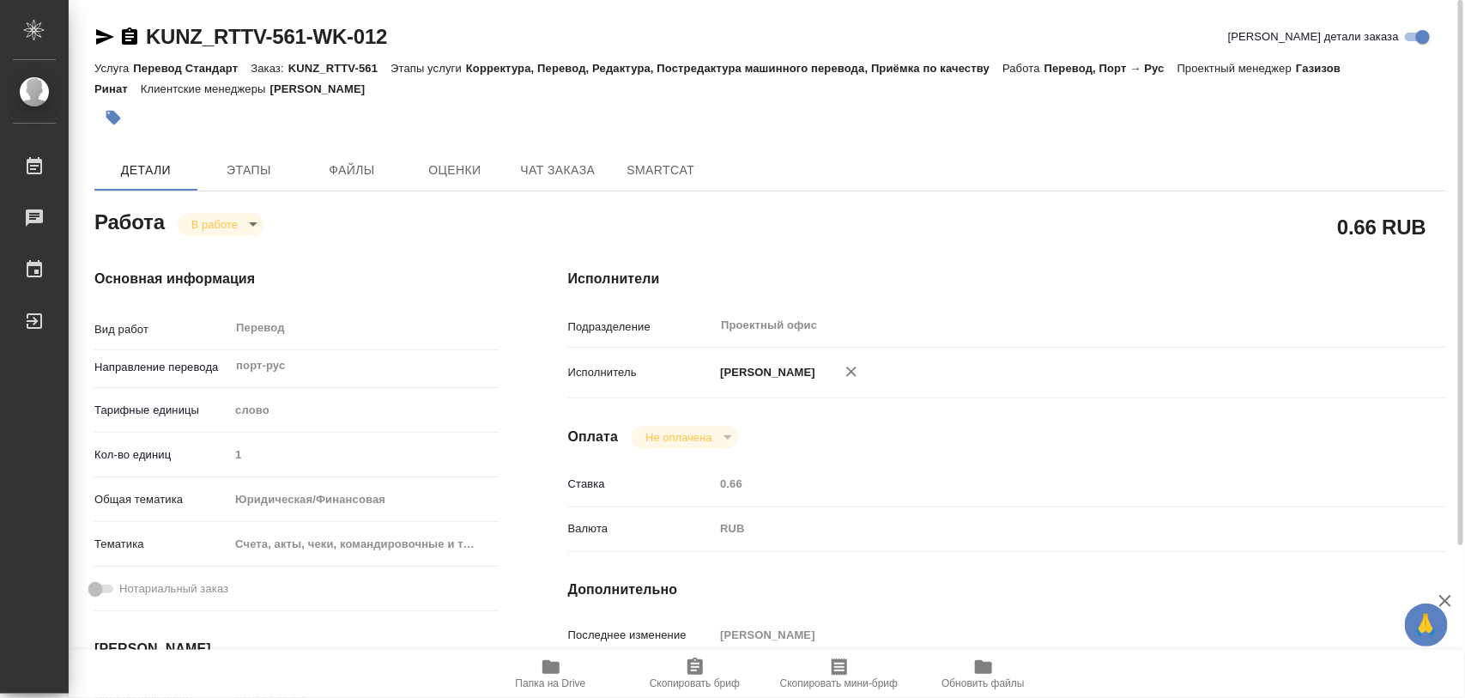
type textarea "x"
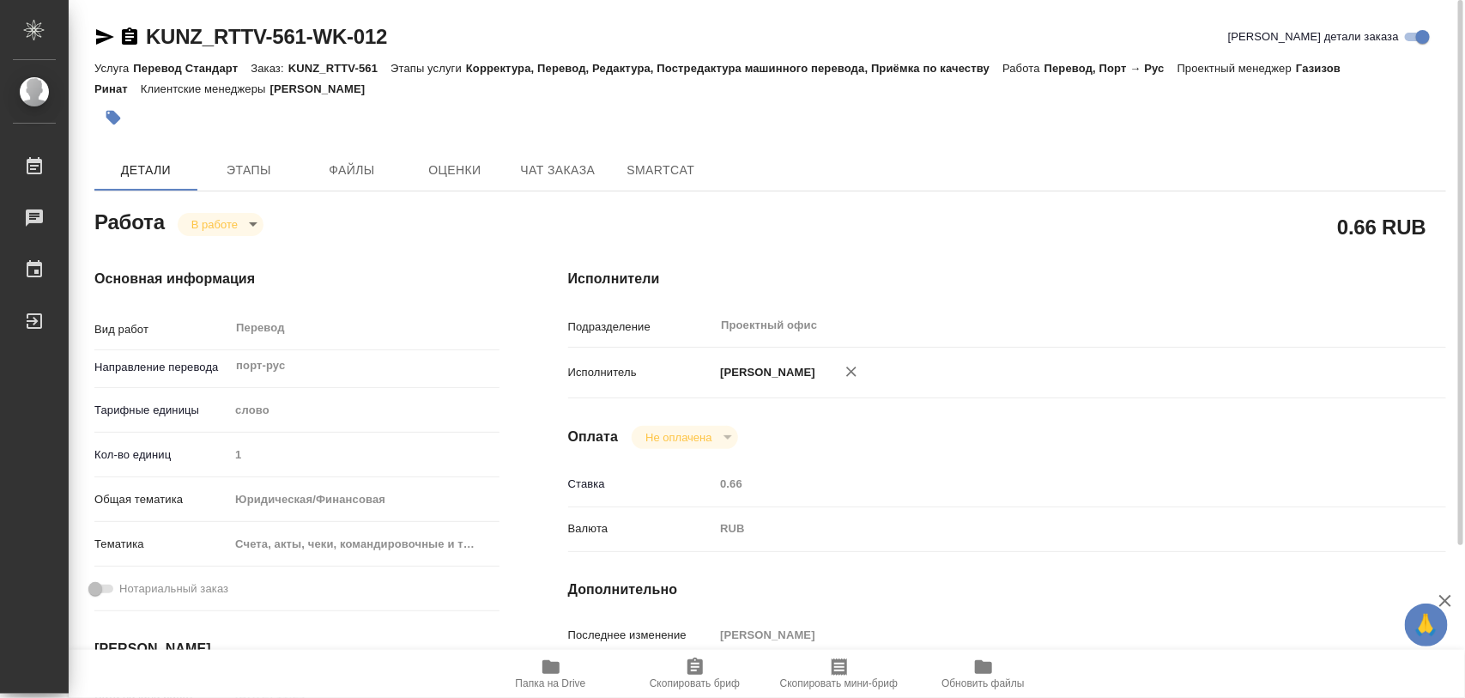
type textarea "x"
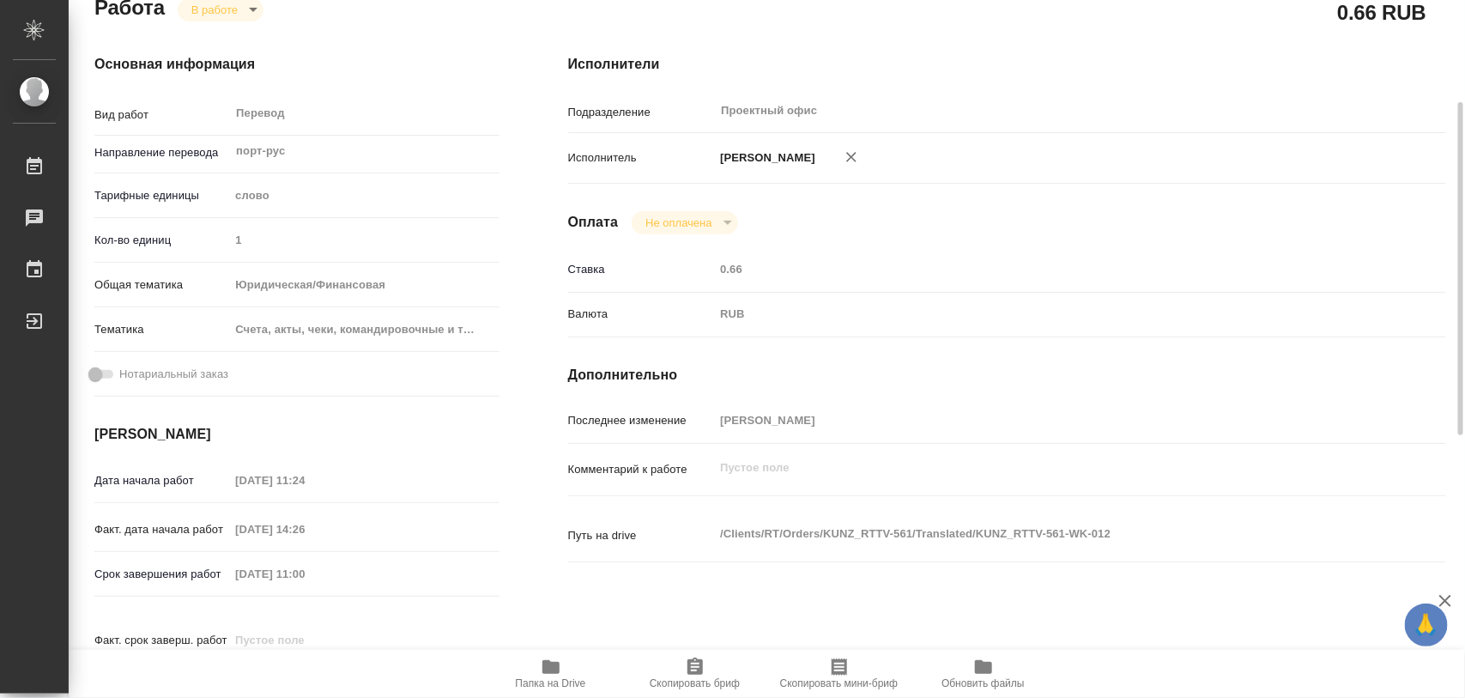
scroll to position [322, 0]
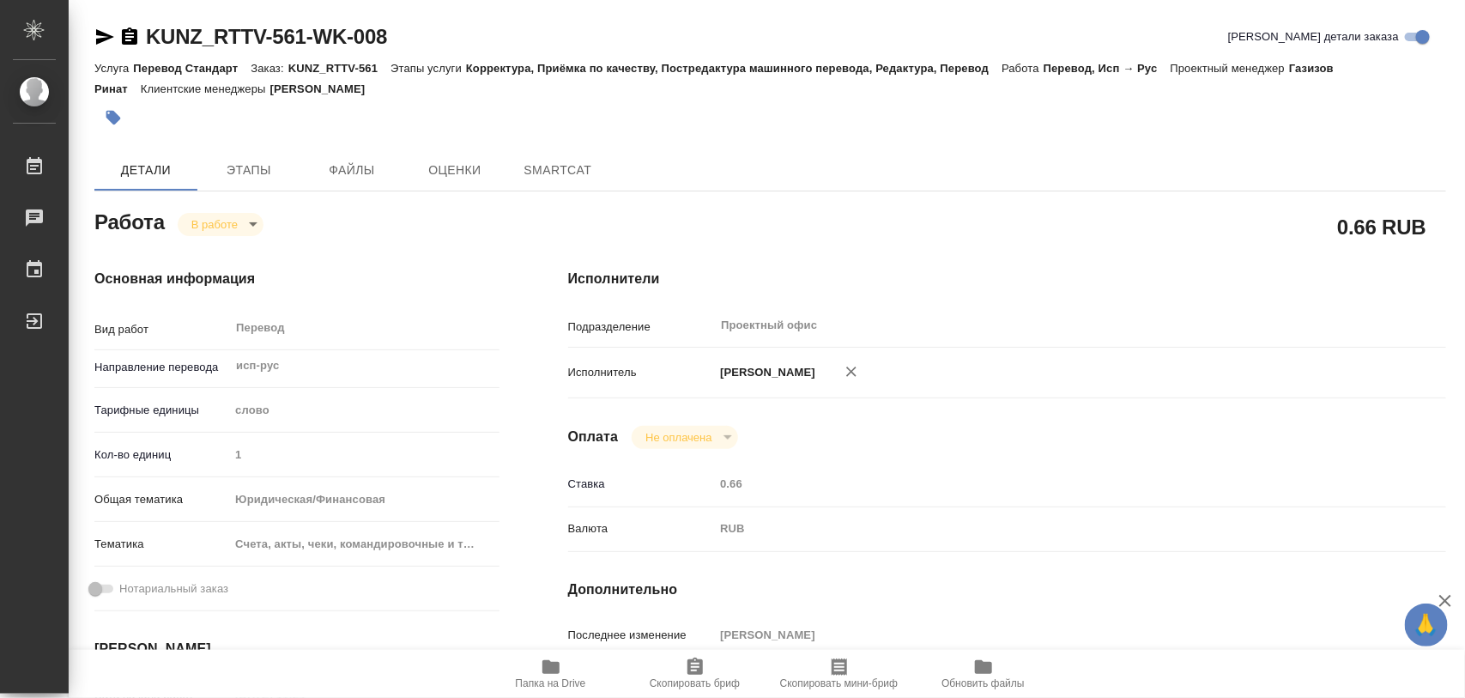
type textarea "x"
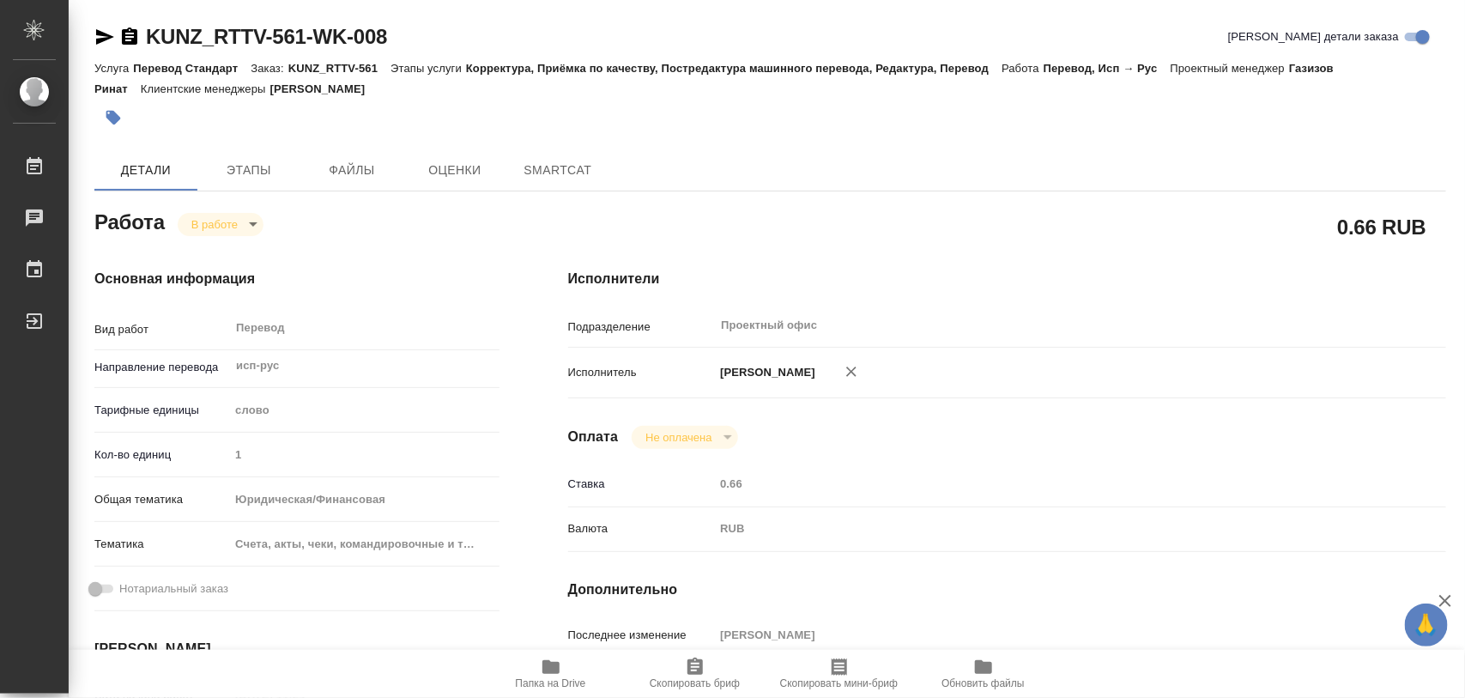
type textarea "x"
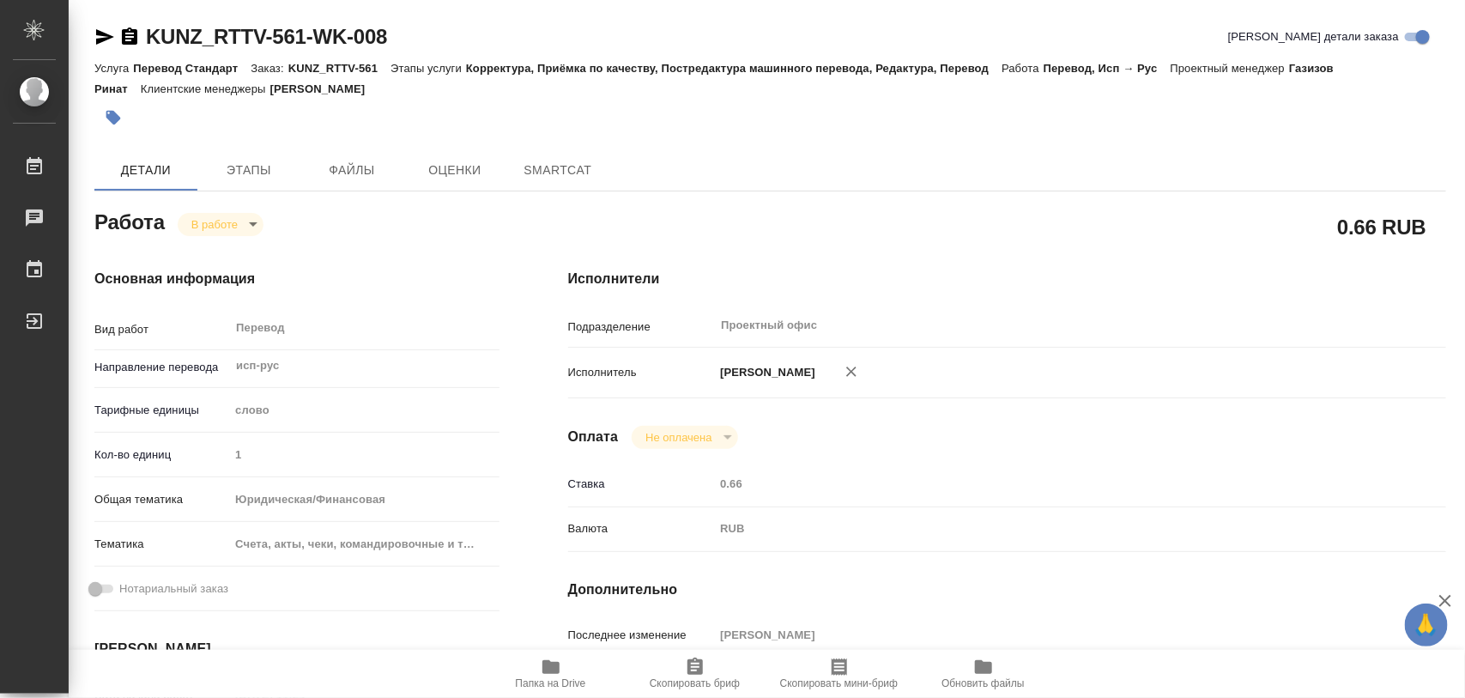
type textarea "x"
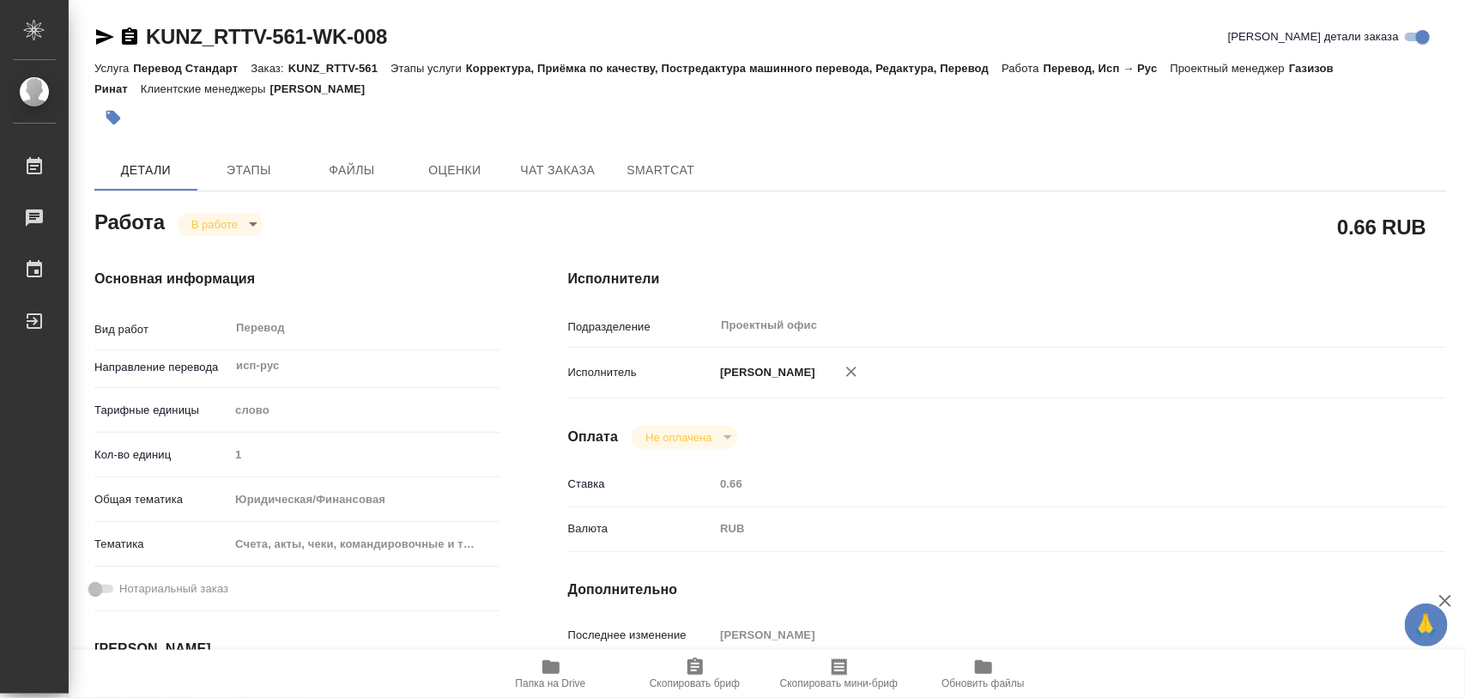
type textarea "x"
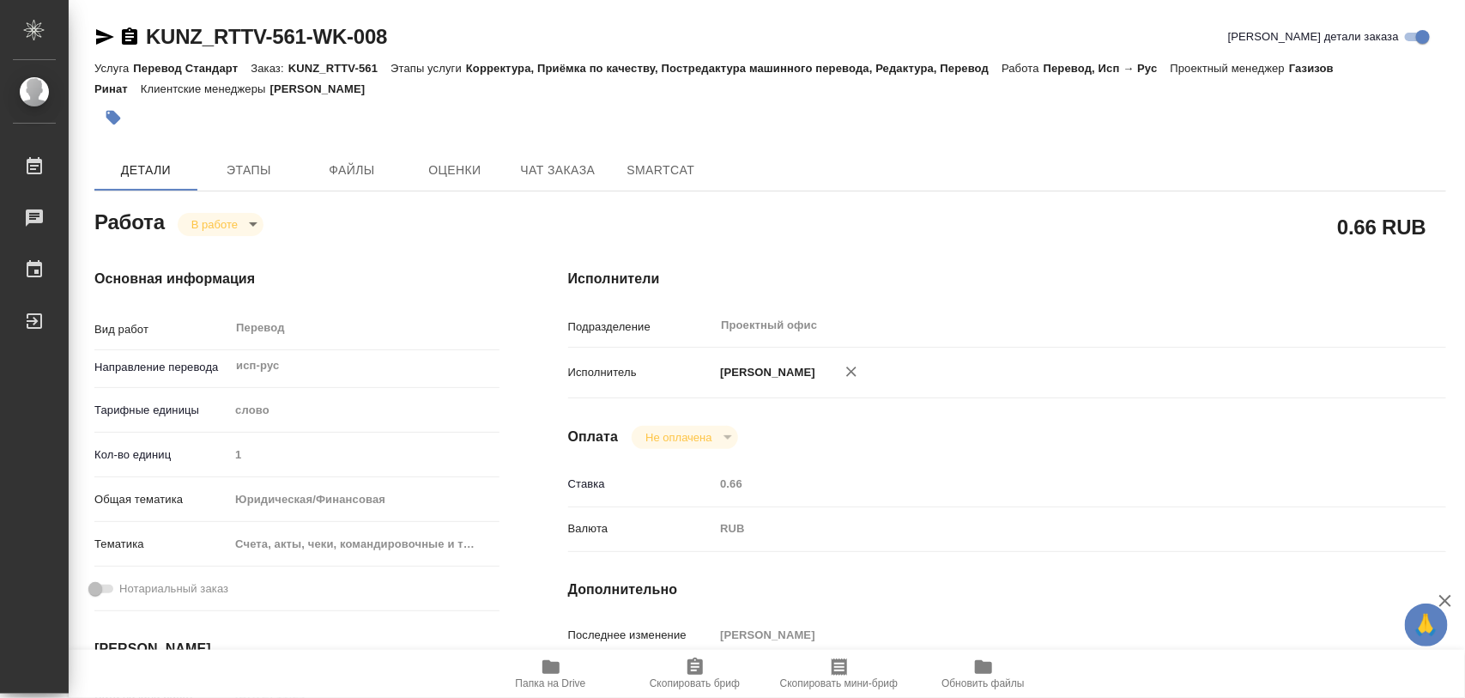
type textarea "x"
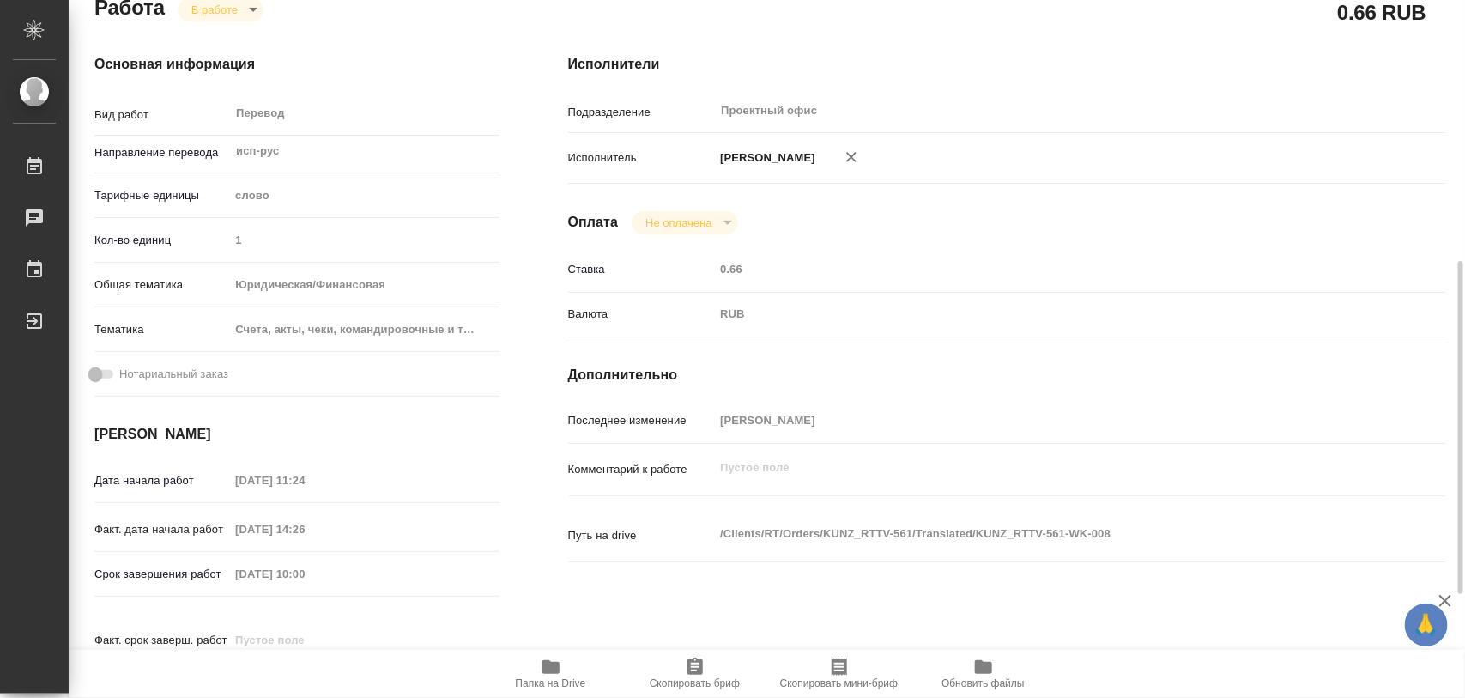
scroll to position [322, 0]
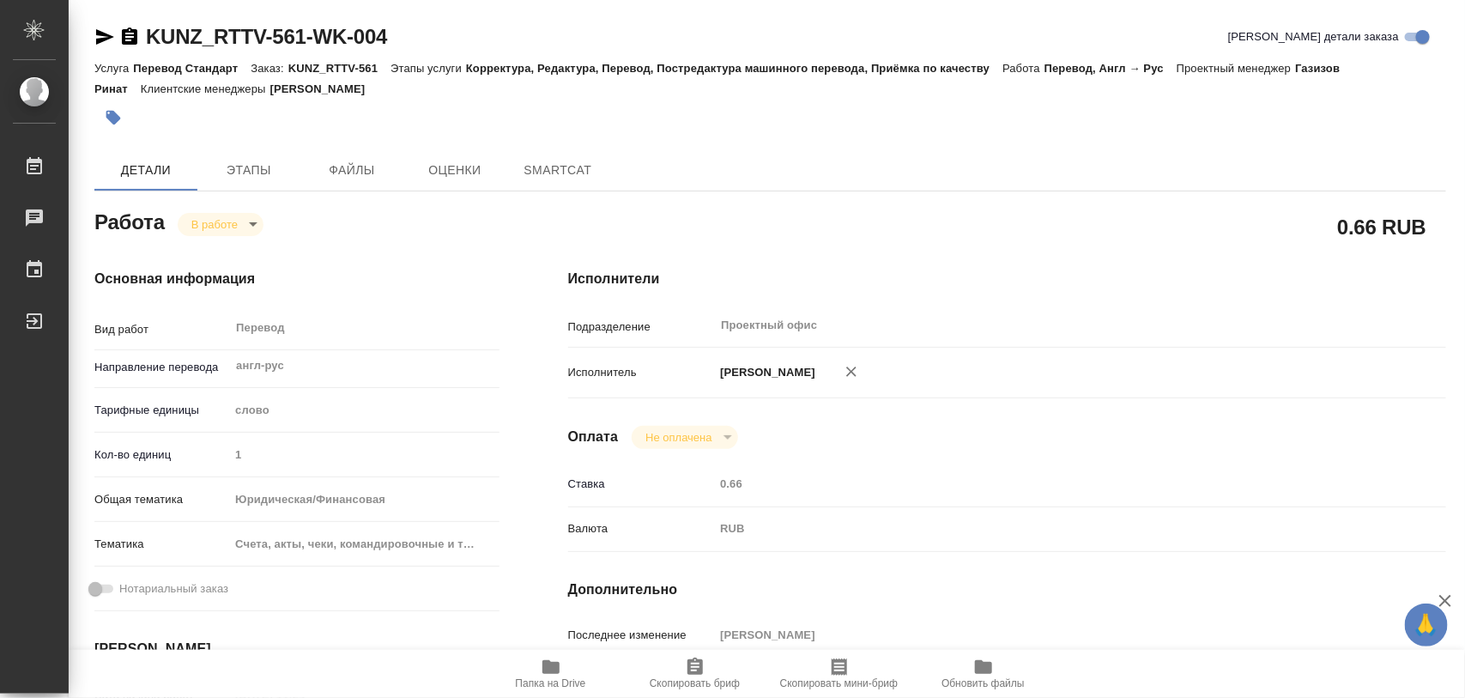
type textarea "x"
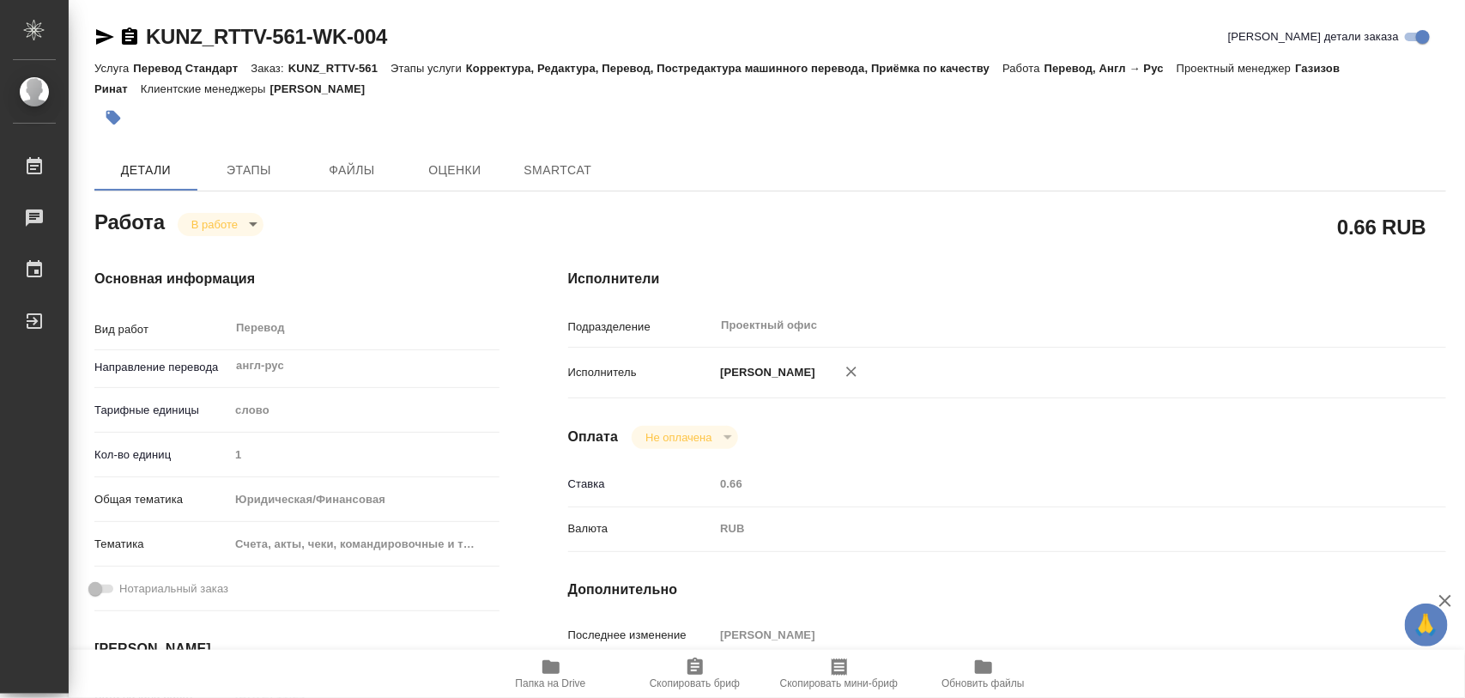
type textarea "x"
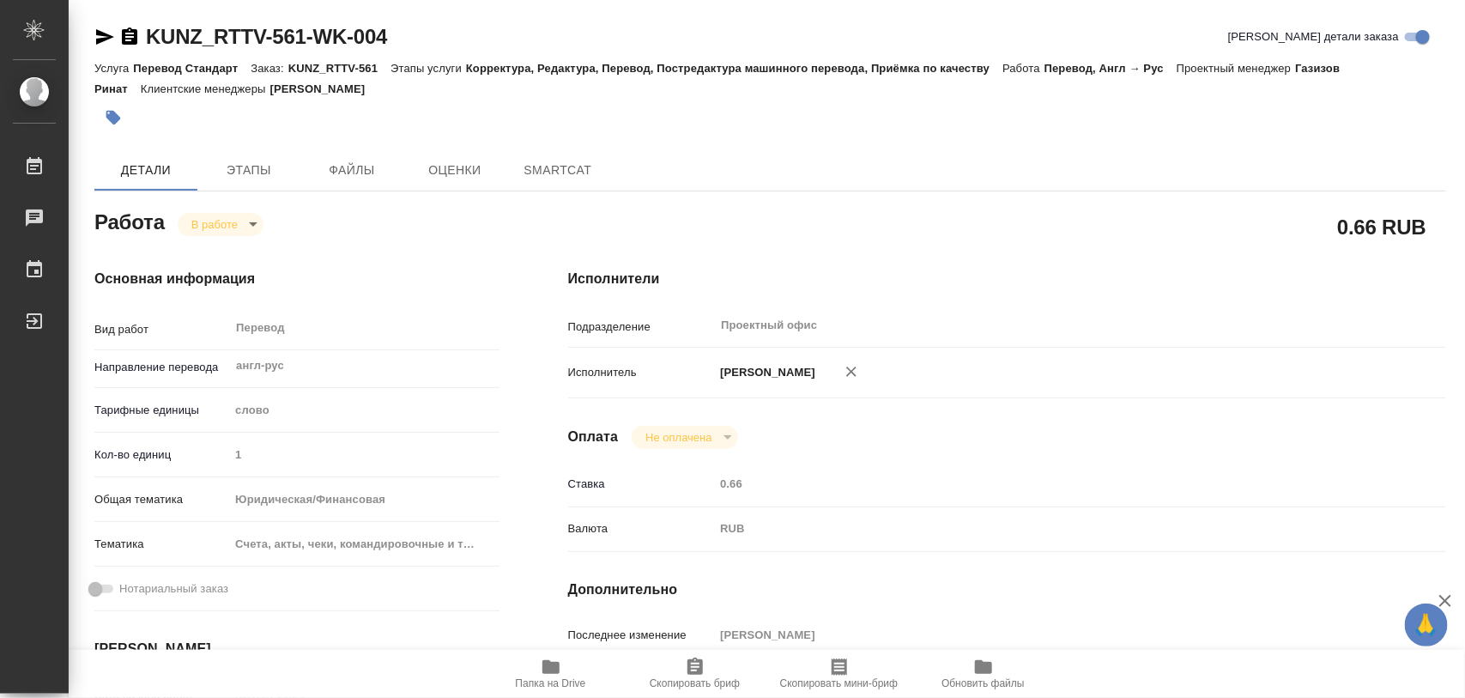
type textarea "x"
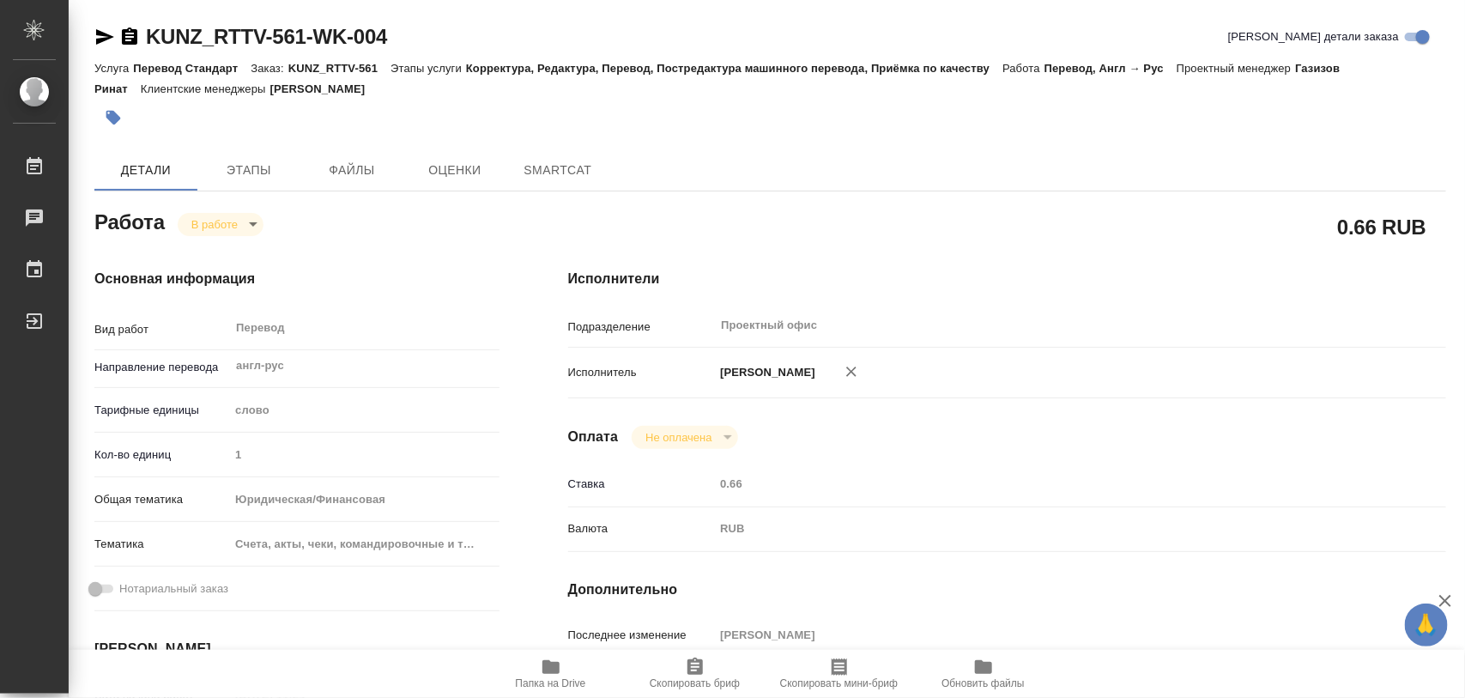
type textarea "x"
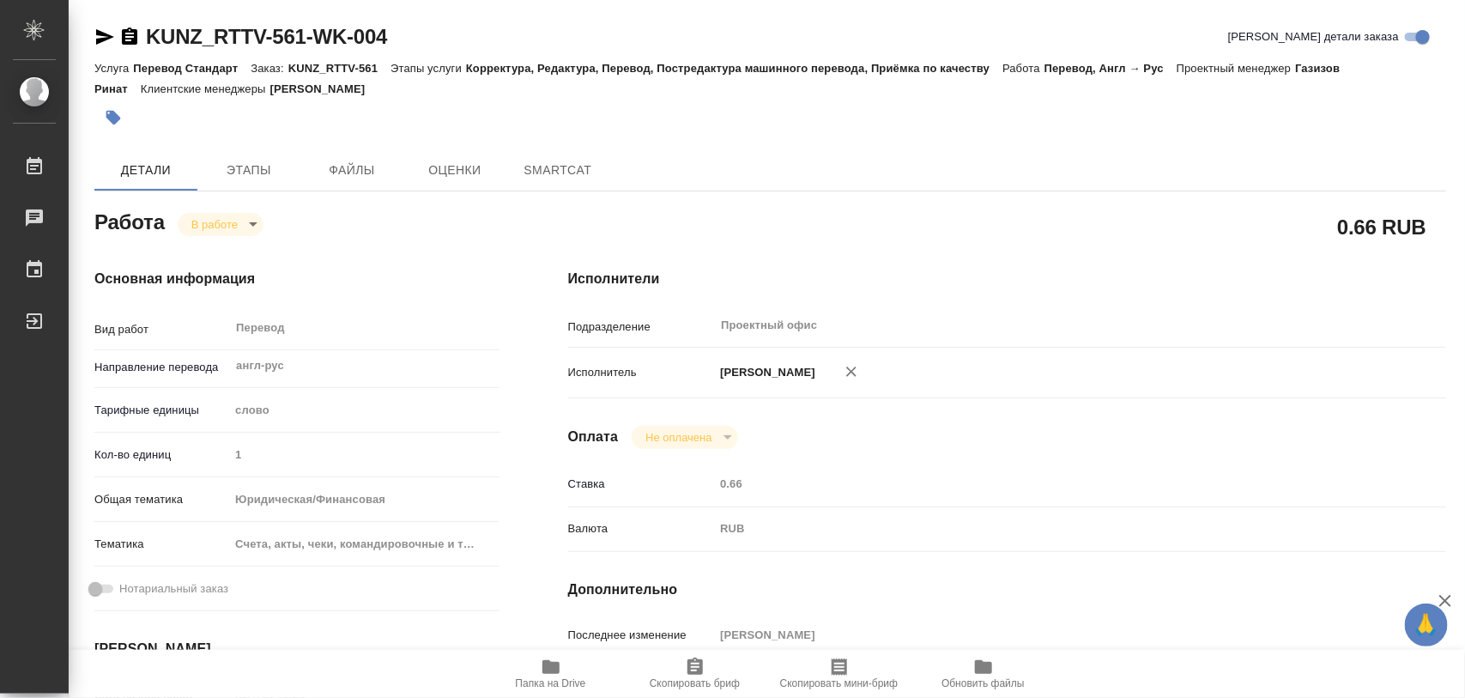
type textarea "x"
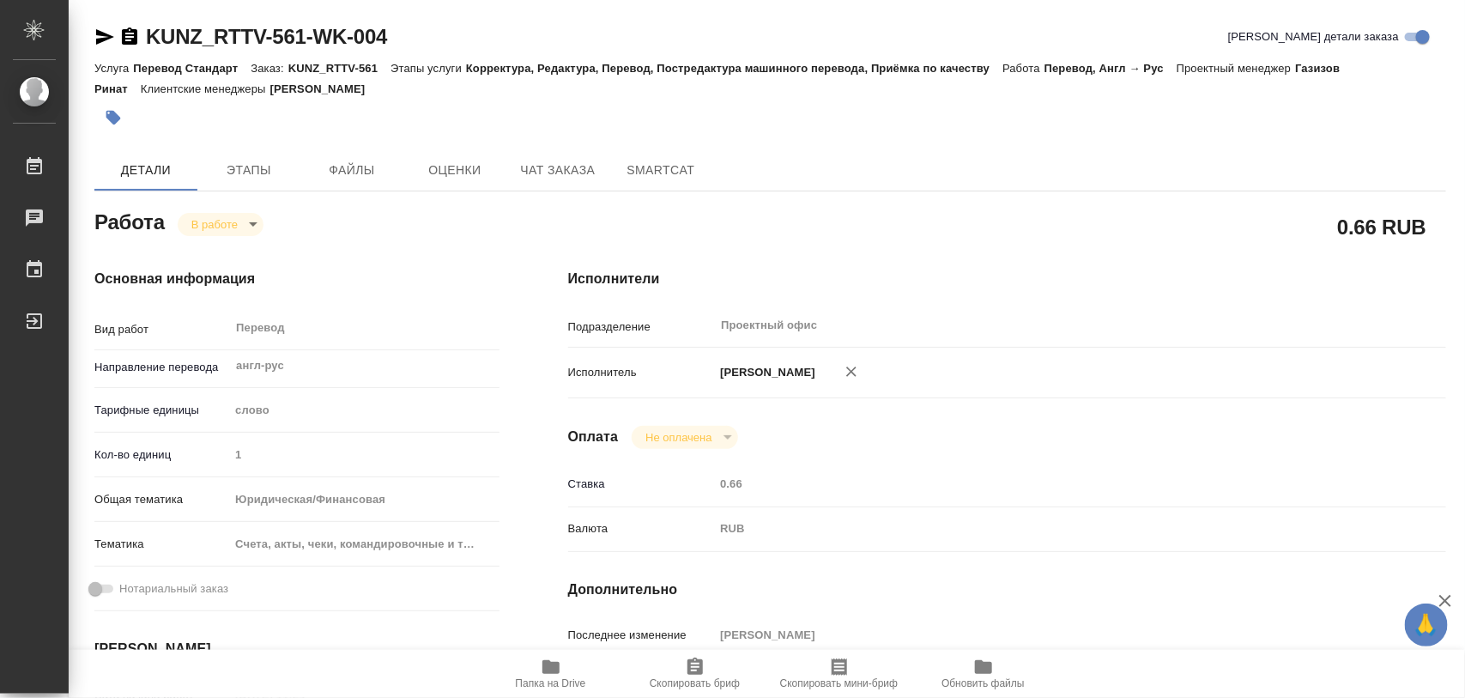
type textarea "x"
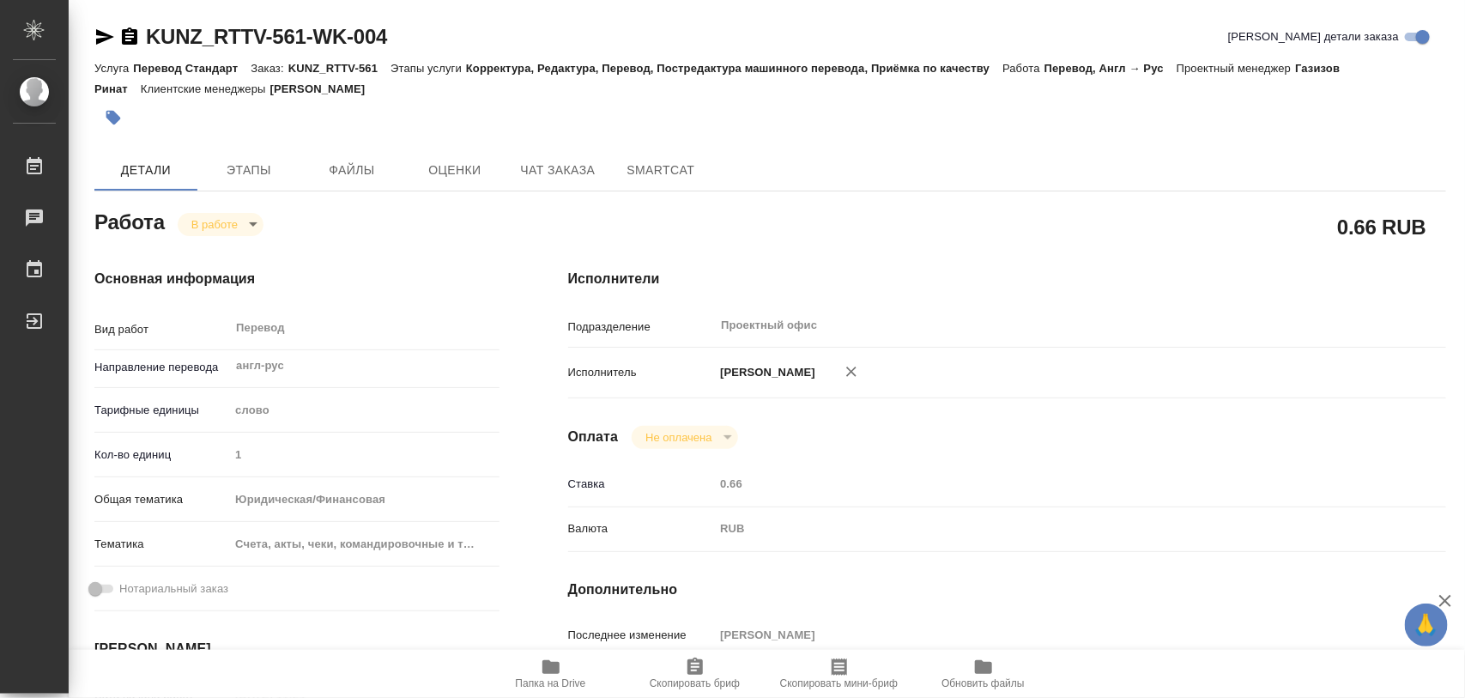
type textarea "x"
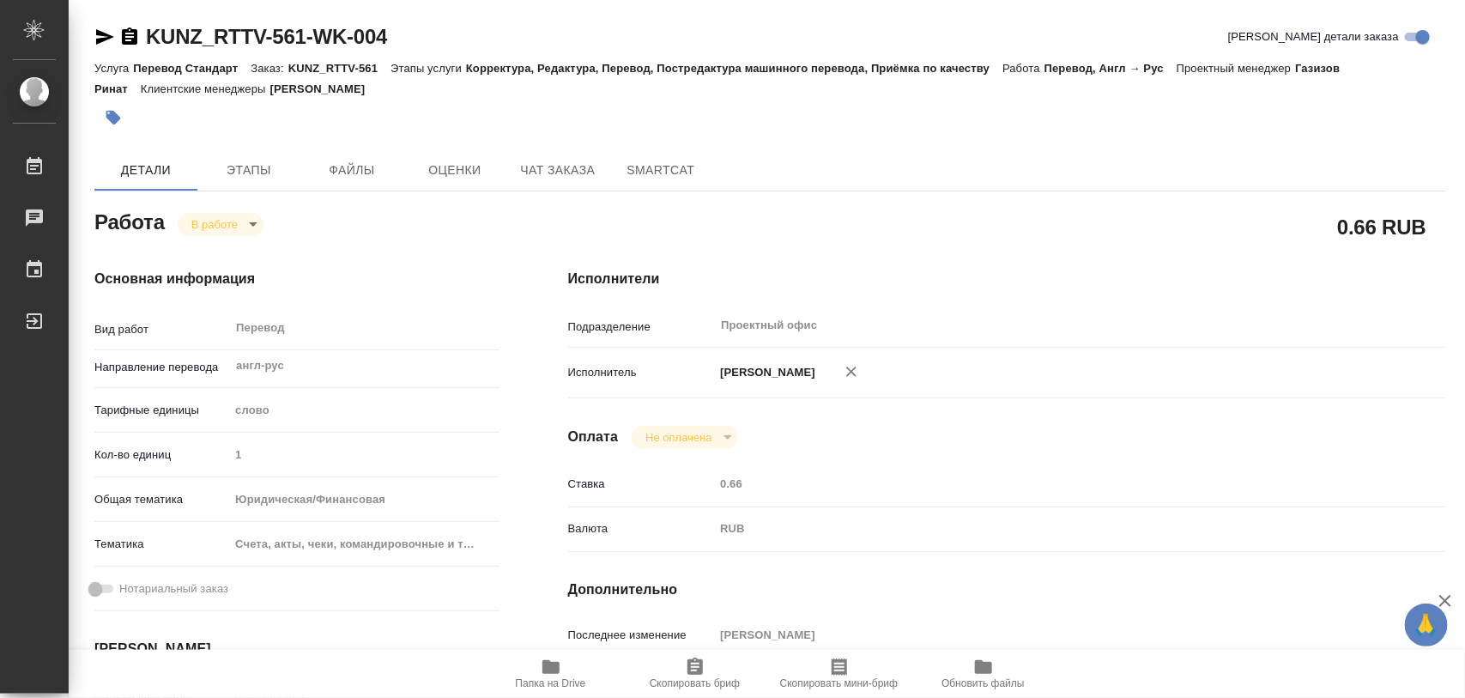
scroll to position [429, 0]
type textarea "x"
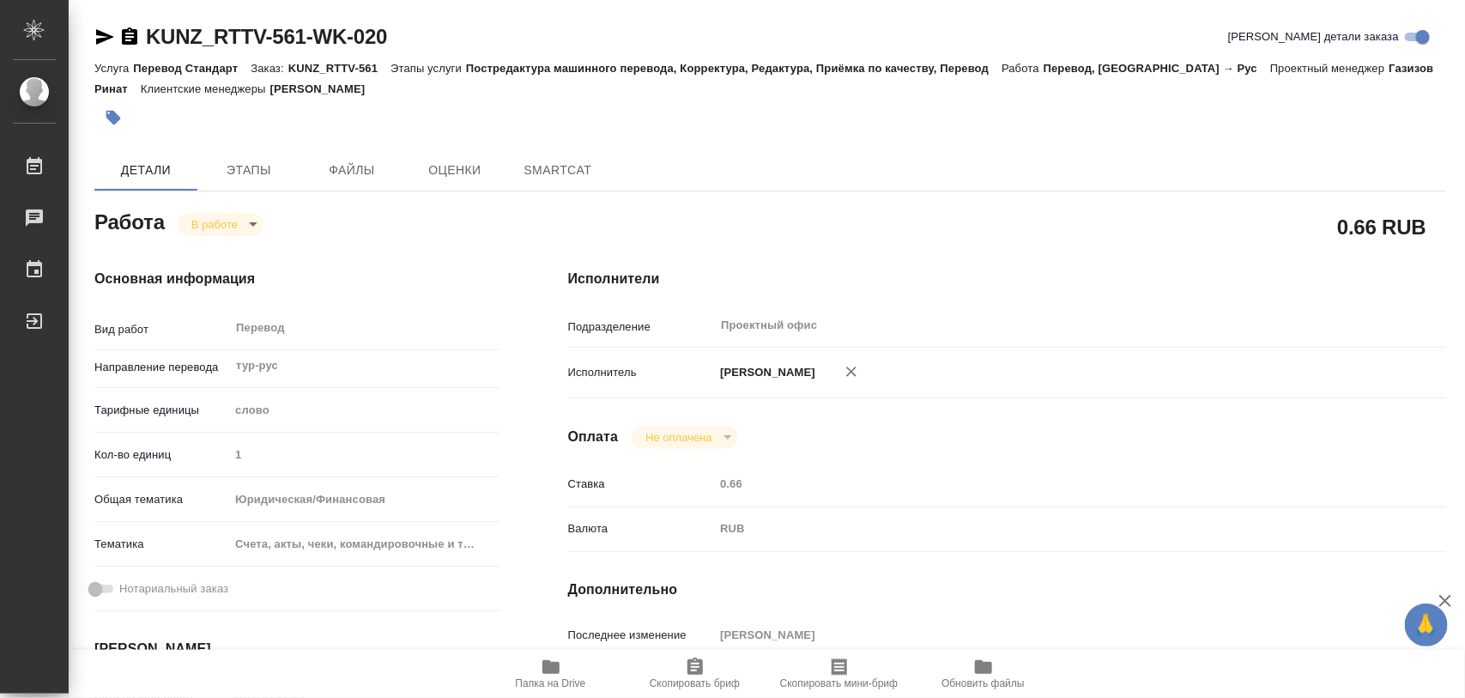
type textarea "x"
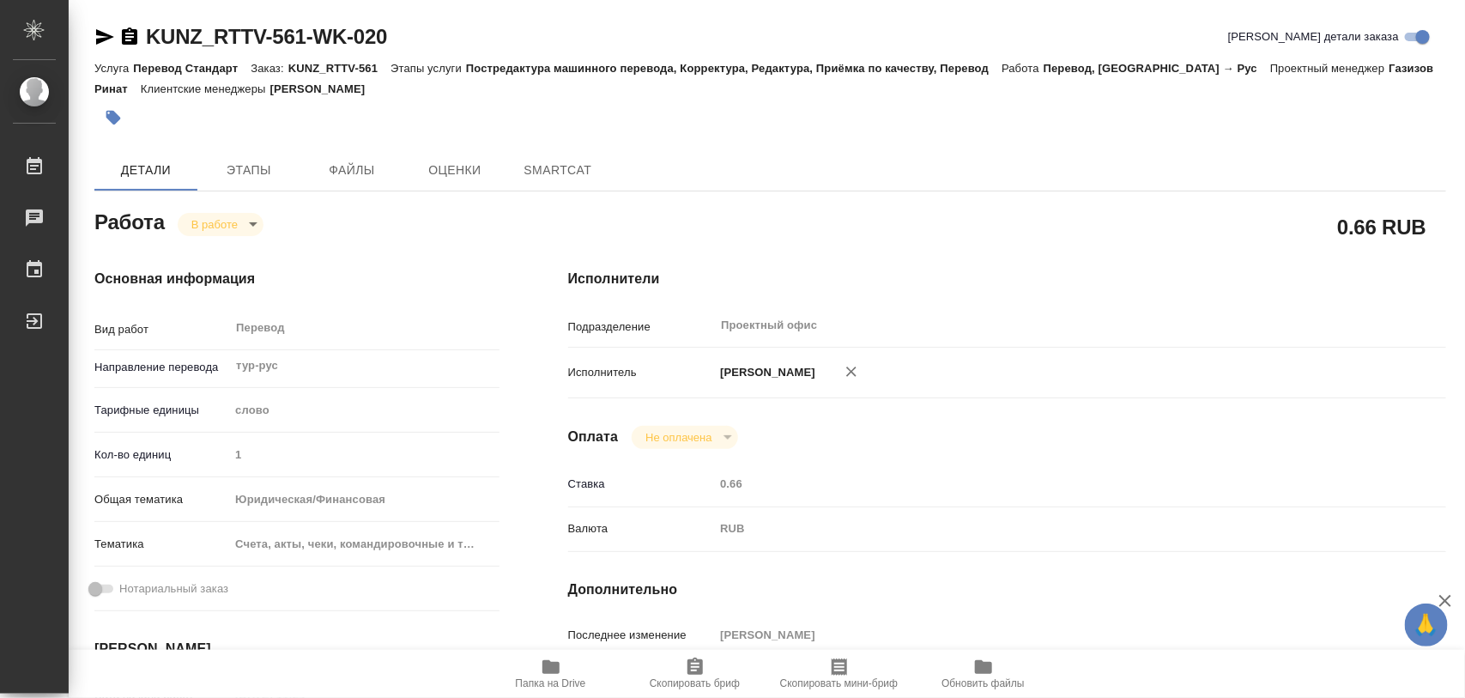
type textarea "x"
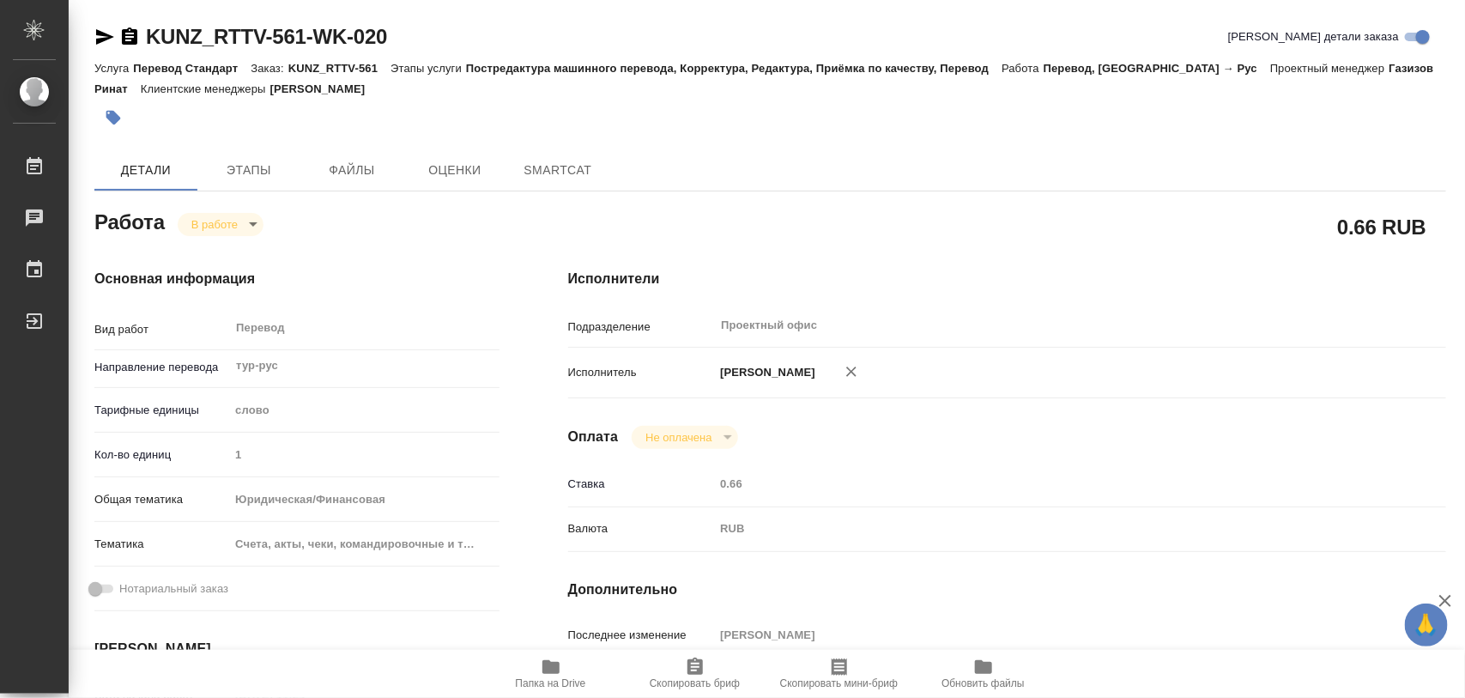
type textarea "x"
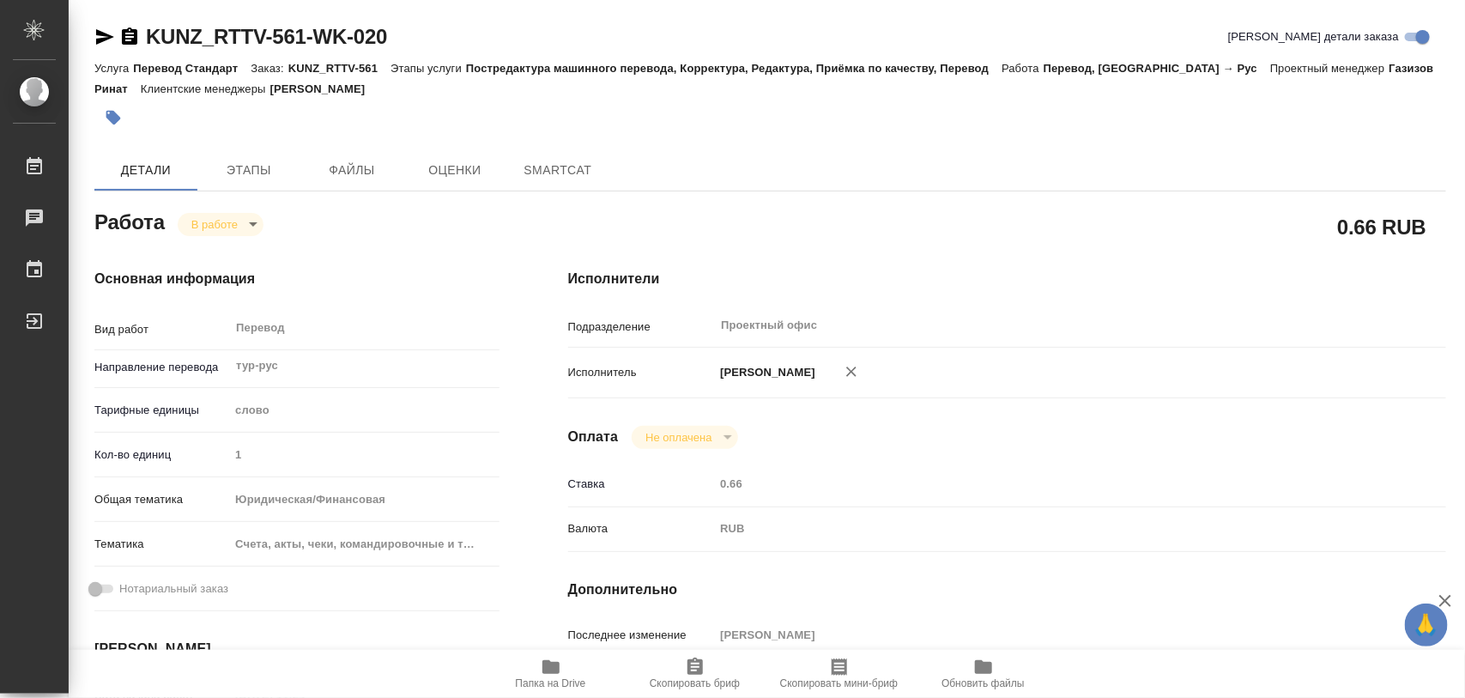
type textarea "x"
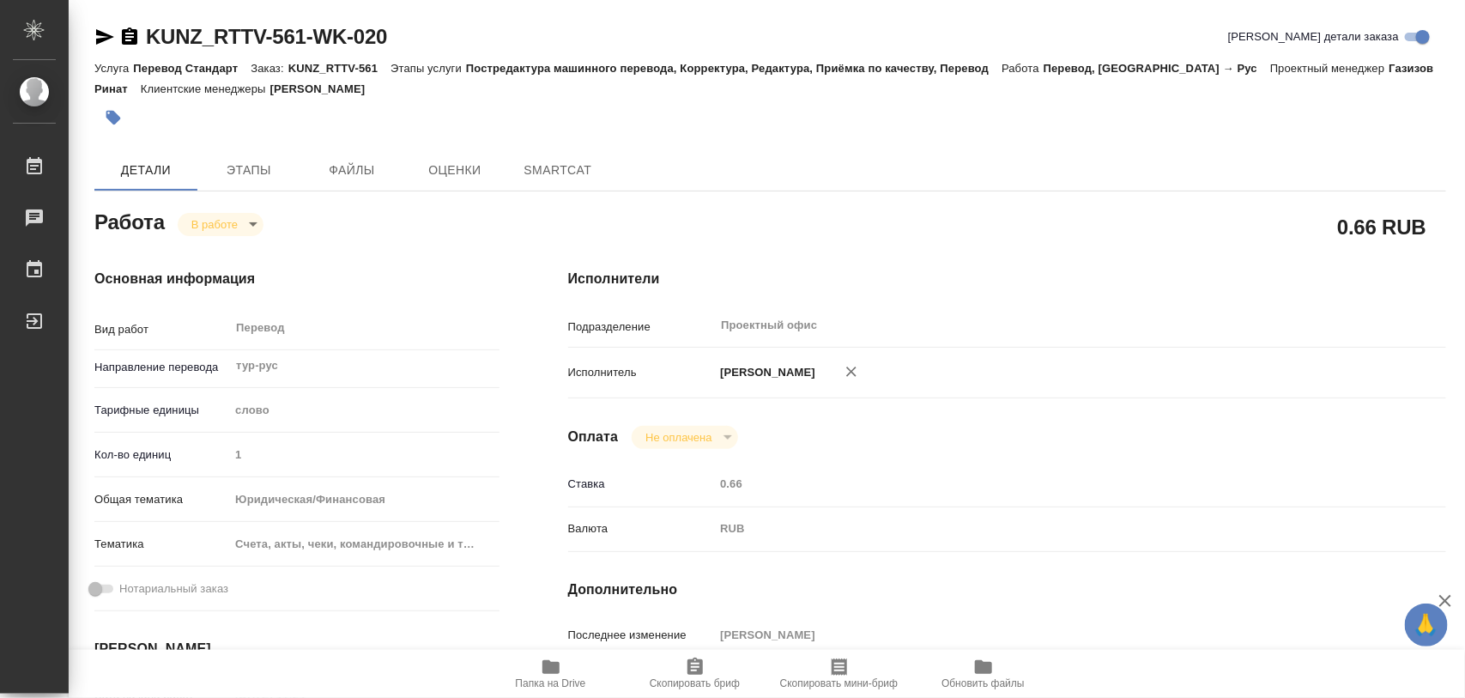
type textarea "x"
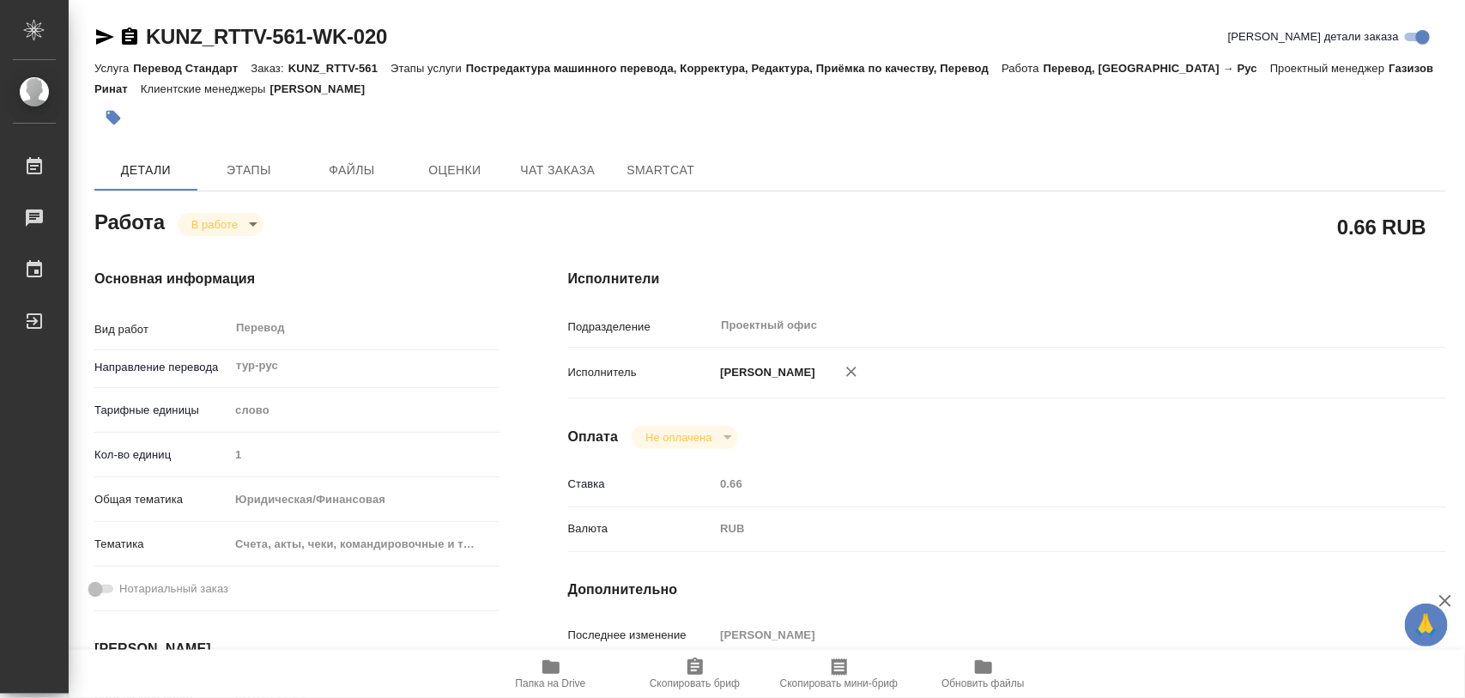
type textarea "x"
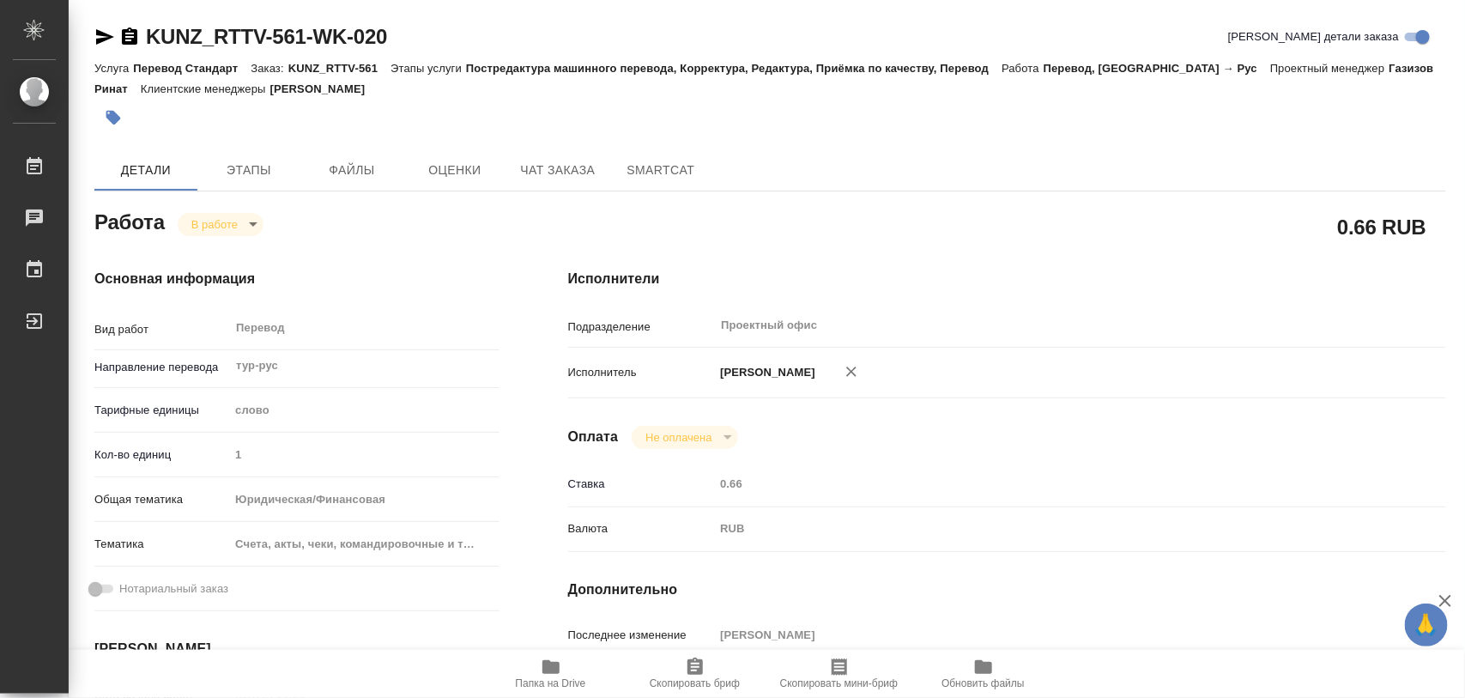
type textarea "x"
